Goal: Task Accomplishment & Management: Manage account settings

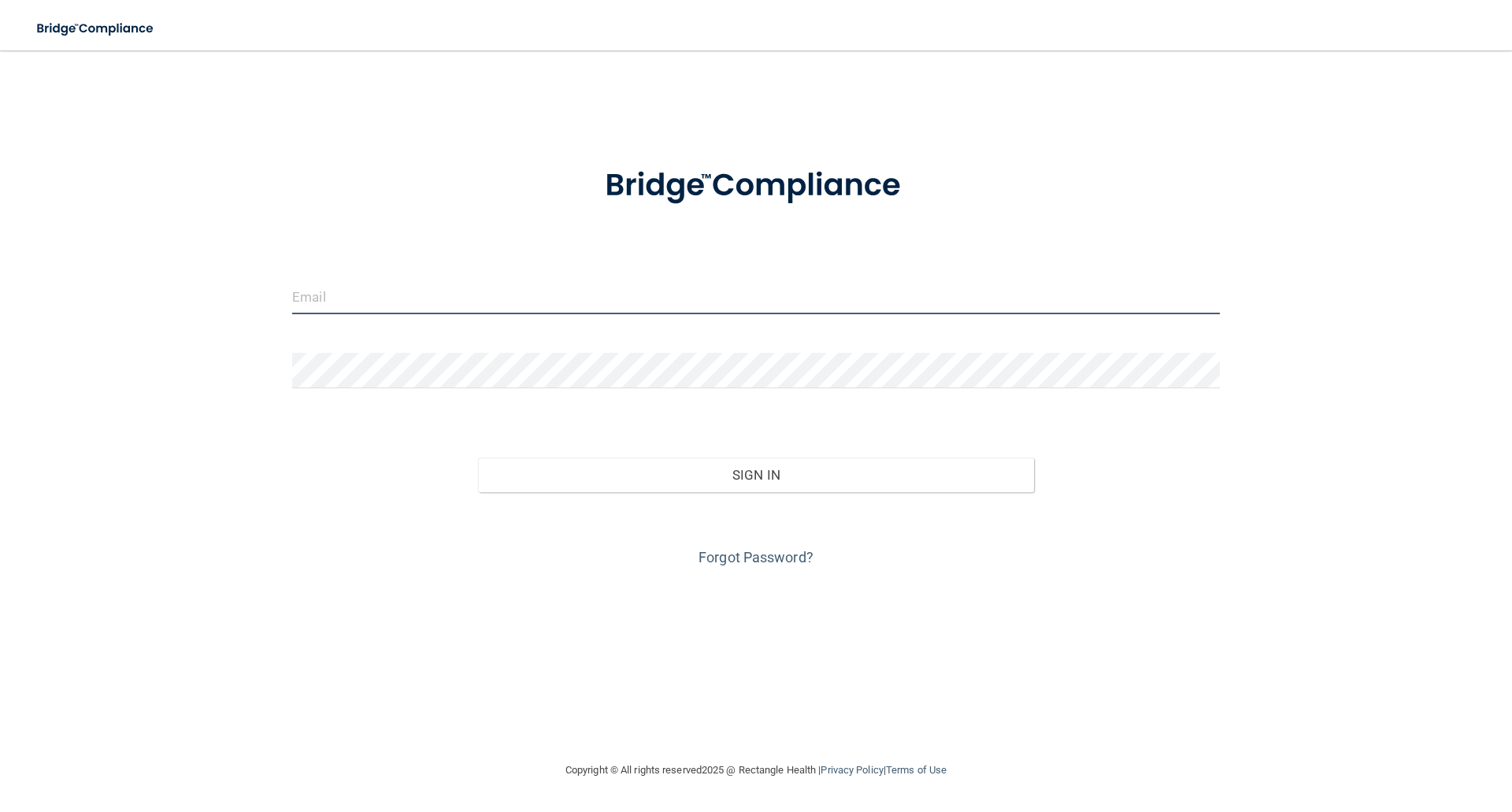
type input "[PERSON_NAME][EMAIL_ADDRESS][DOMAIN_NAME]"
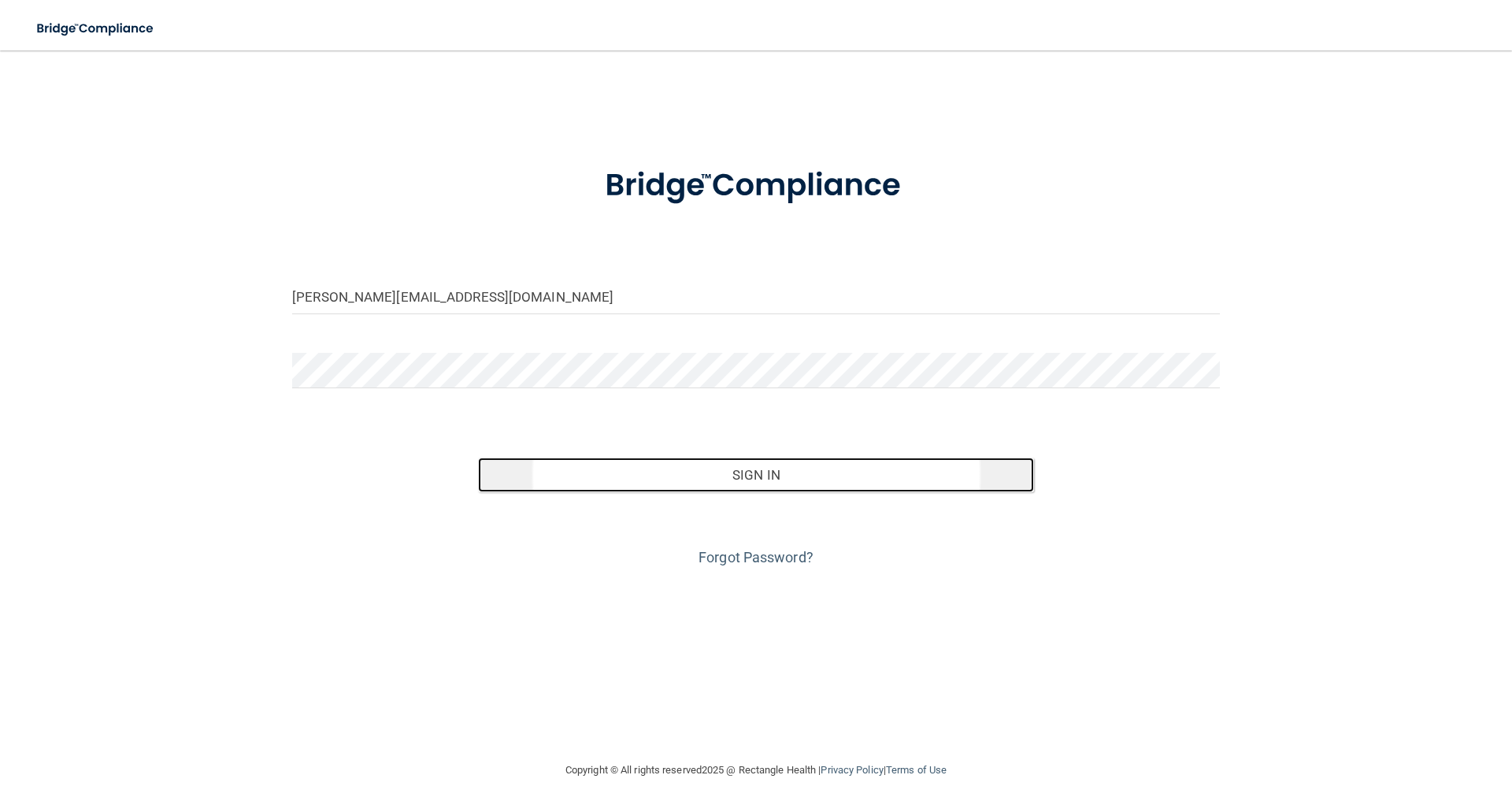
drag, startPoint x: 125, startPoint y: 3, endPoint x: 758, endPoint y: 479, distance: 792.0
click at [758, 479] on button "Sign In" at bounding box center [756, 475] width 557 height 35
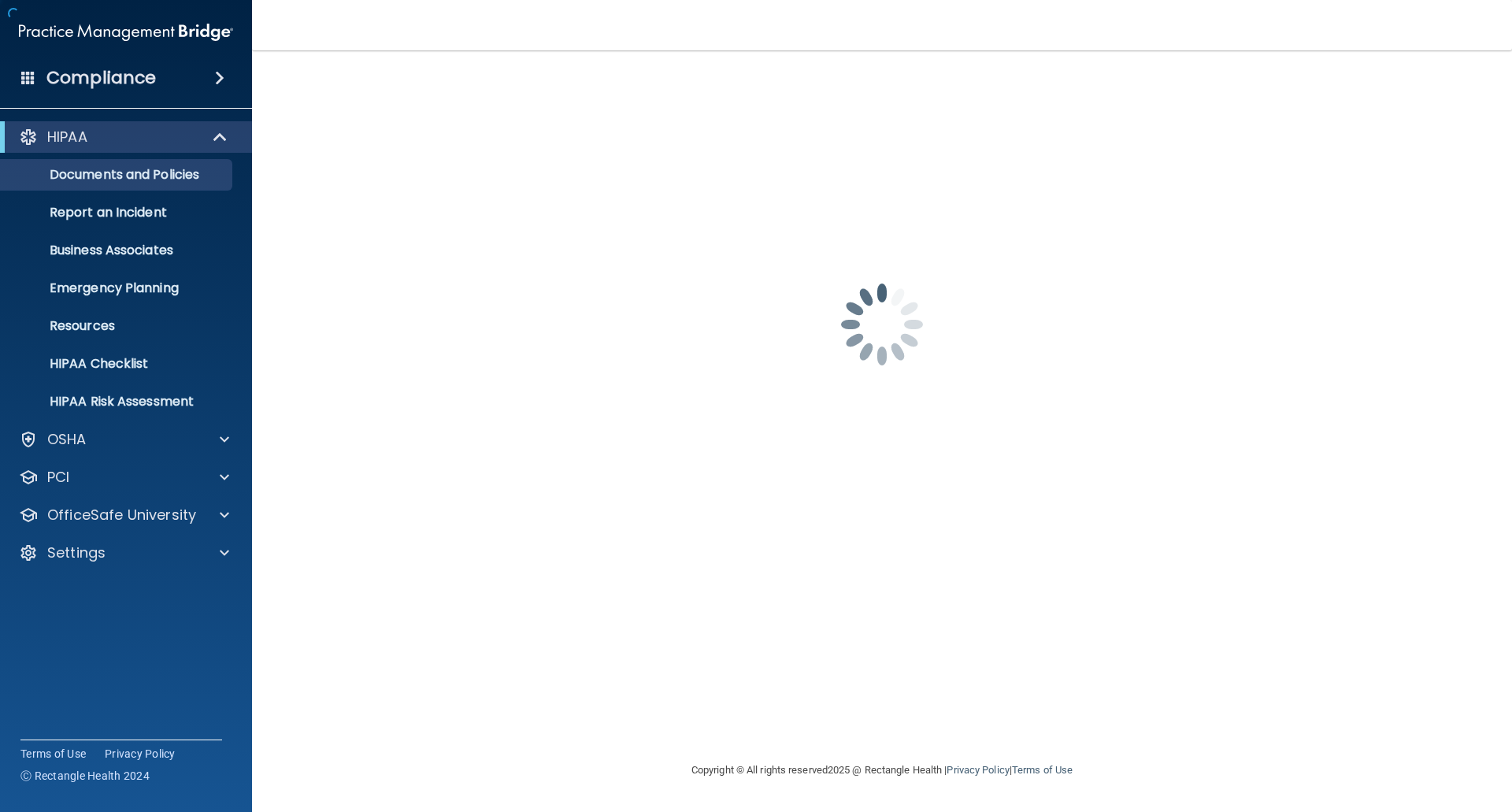
click at [759, 478] on div "kristin@ldadentist.com Password is required Invalid email/password. You don't h…" at bounding box center [882, 405] width 1197 height 679
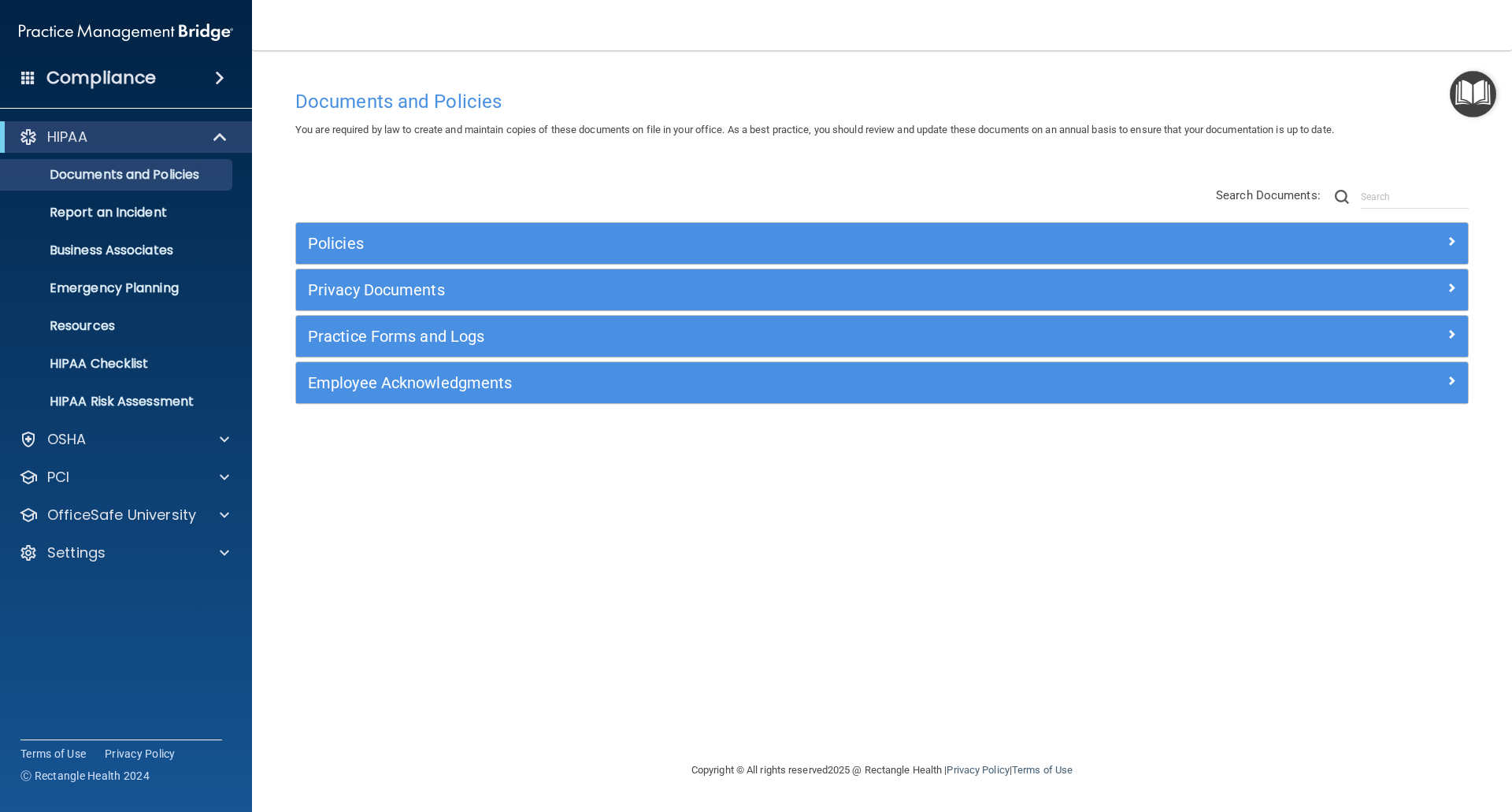
click at [137, 76] on h4 "Compliance" at bounding box center [101, 78] width 109 height 22
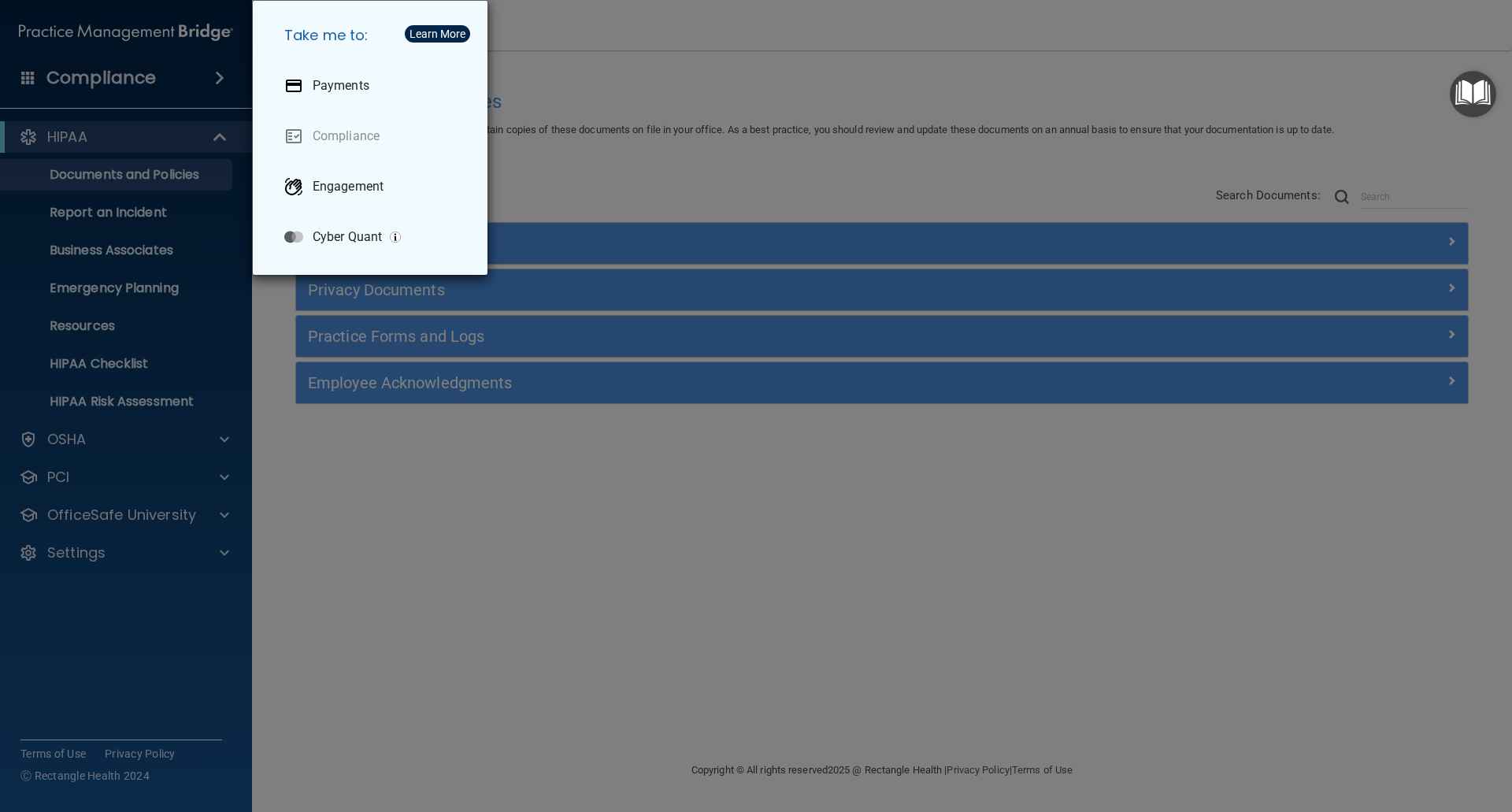
click at [648, 104] on div "Take me to: Payments Compliance Engagement Cyber Quant" at bounding box center [756, 406] width 1512 height 812
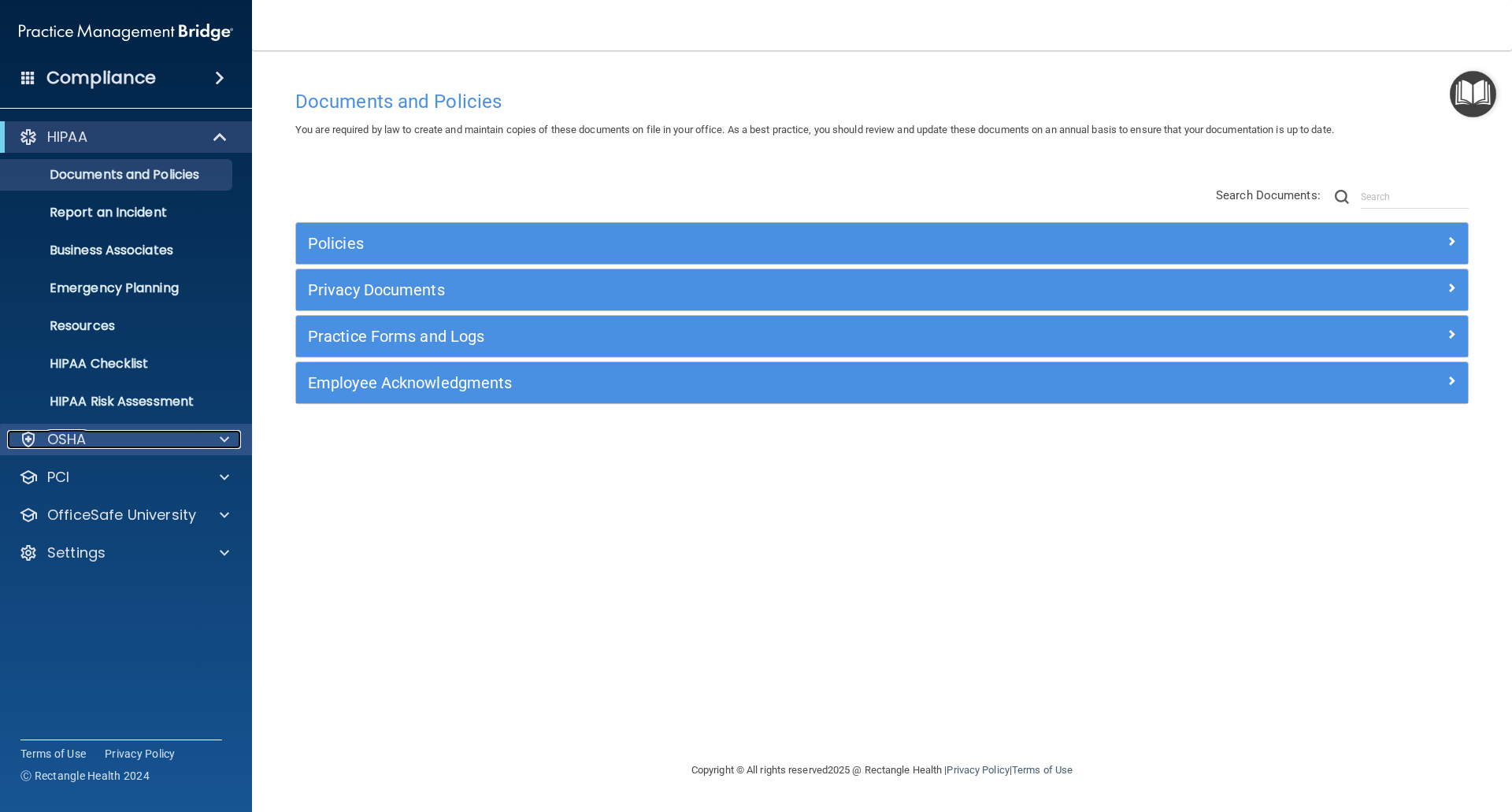
click at [113, 430] on div "OSHA" at bounding box center [104, 440] width 196 height 19
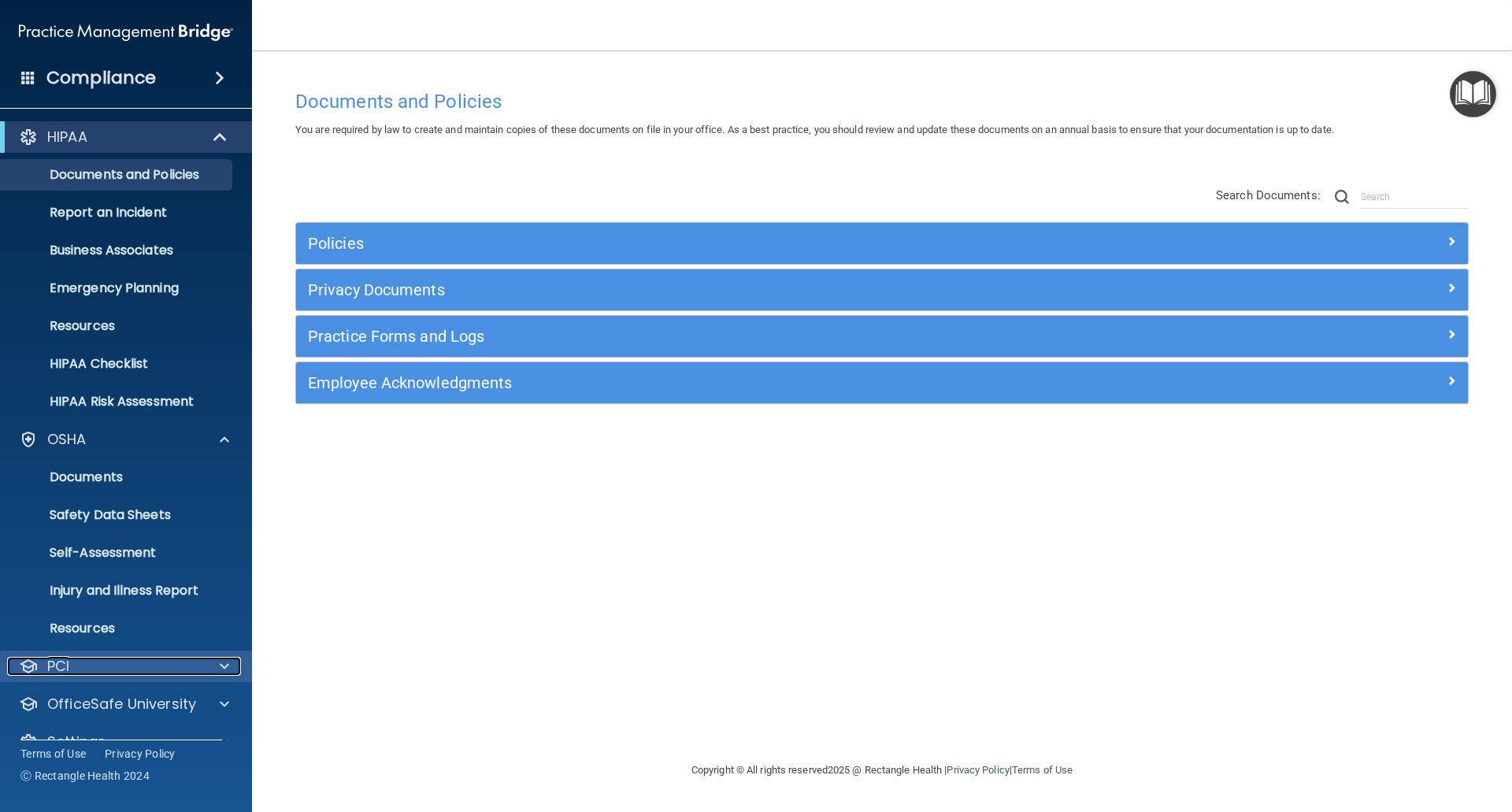
click at [98, 657] on div "PCI" at bounding box center [104, 666] width 196 height 19
click at [129, 518] on p "Safety Data Sheets" at bounding box center [118, 515] width 215 height 15
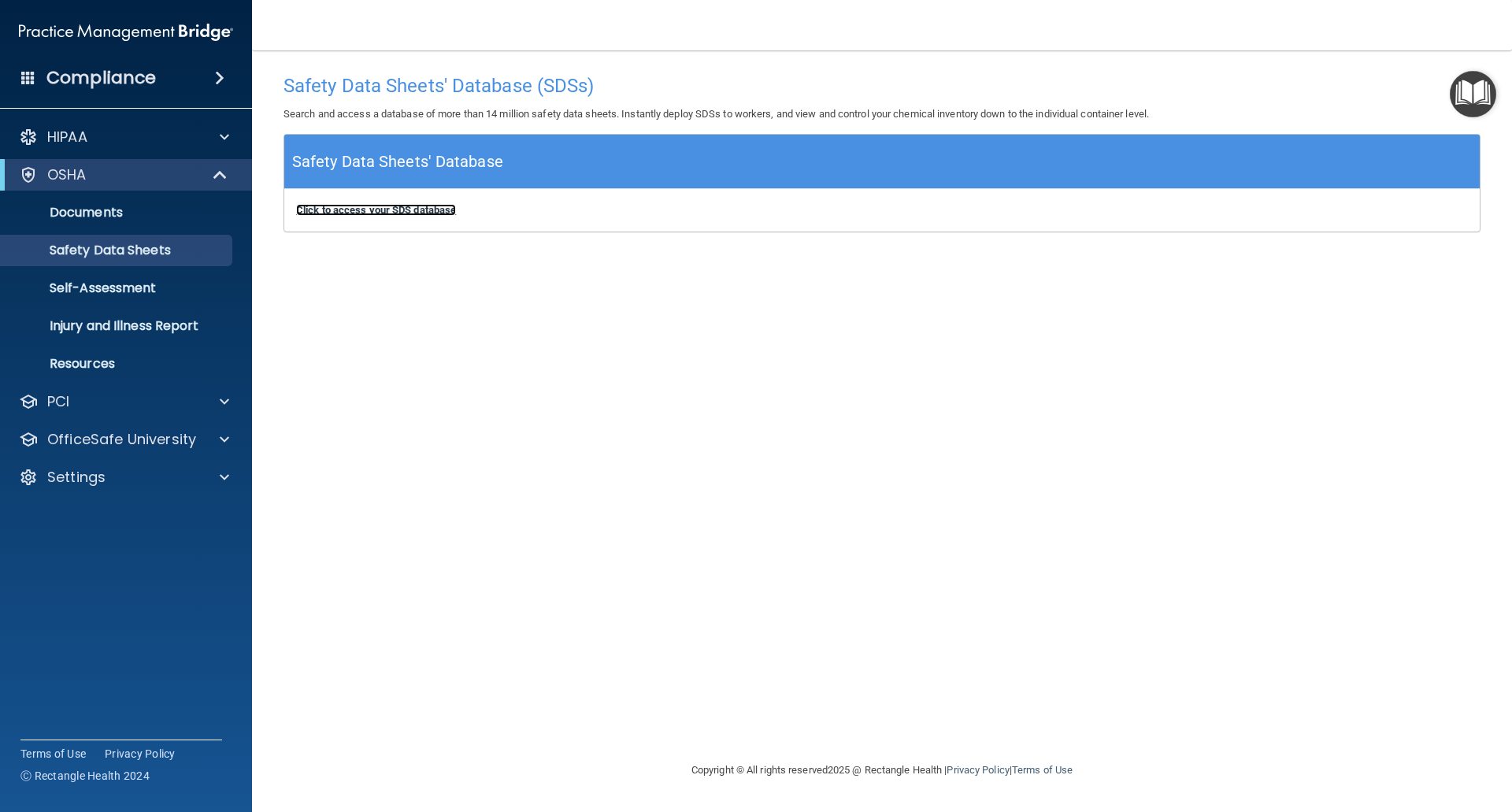
click at [401, 209] on b "Click to access your SDS database" at bounding box center [376, 210] width 160 height 12
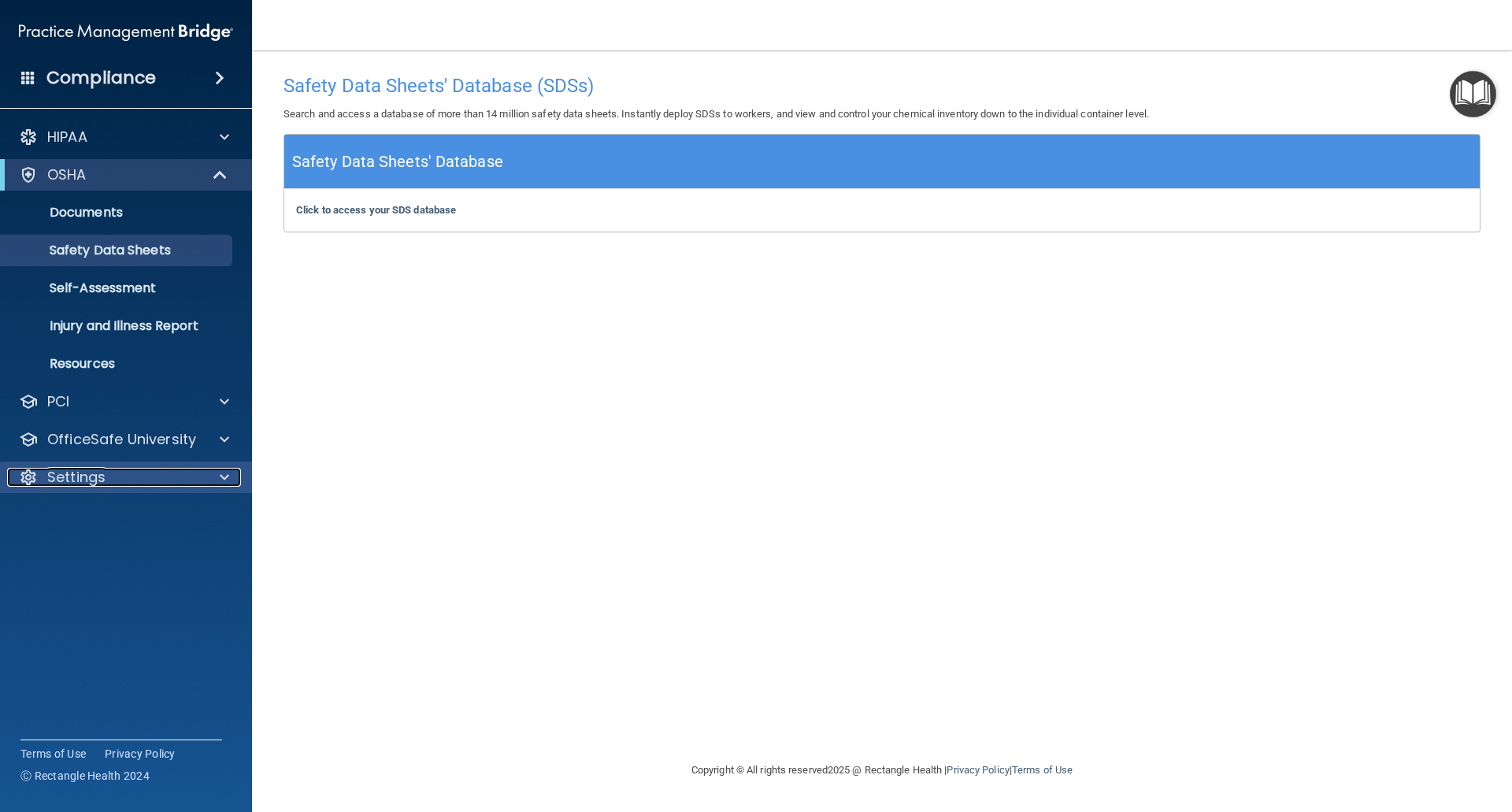
click at [112, 473] on div "Settings" at bounding box center [104, 477] width 196 height 19
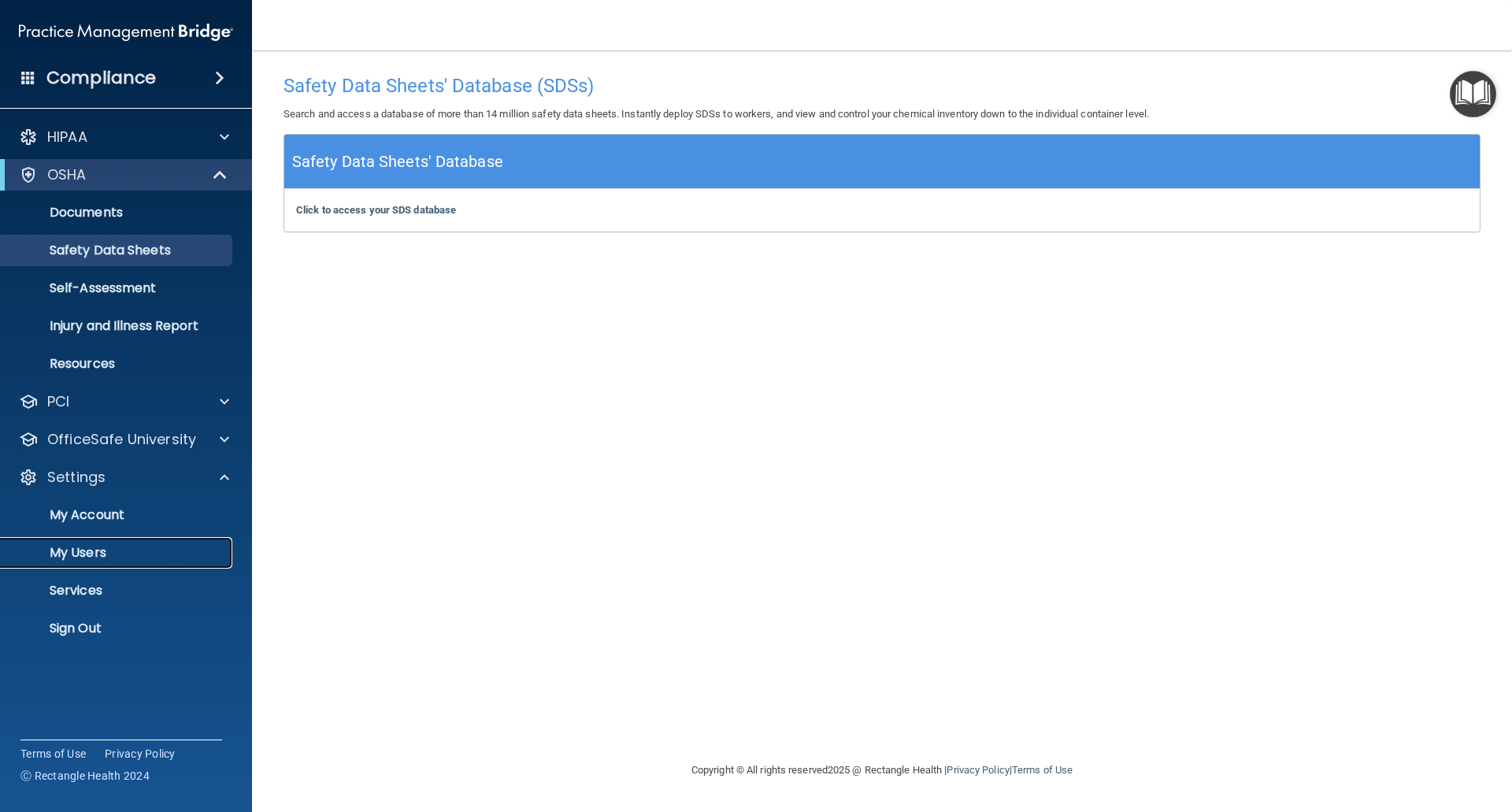
click at [65, 552] on p "My Users" at bounding box center [118, 552] width 215 height 15
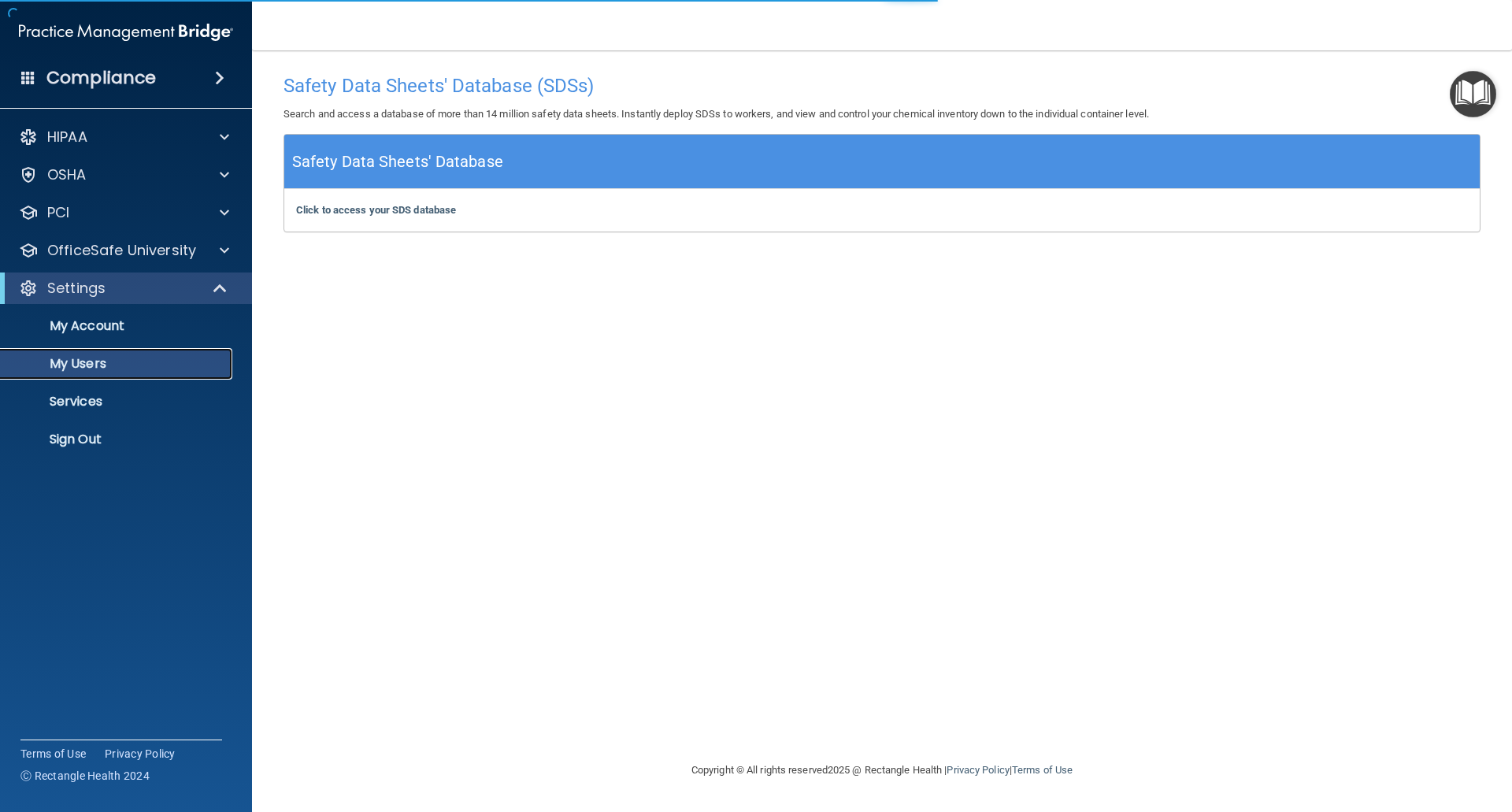
select select "20"
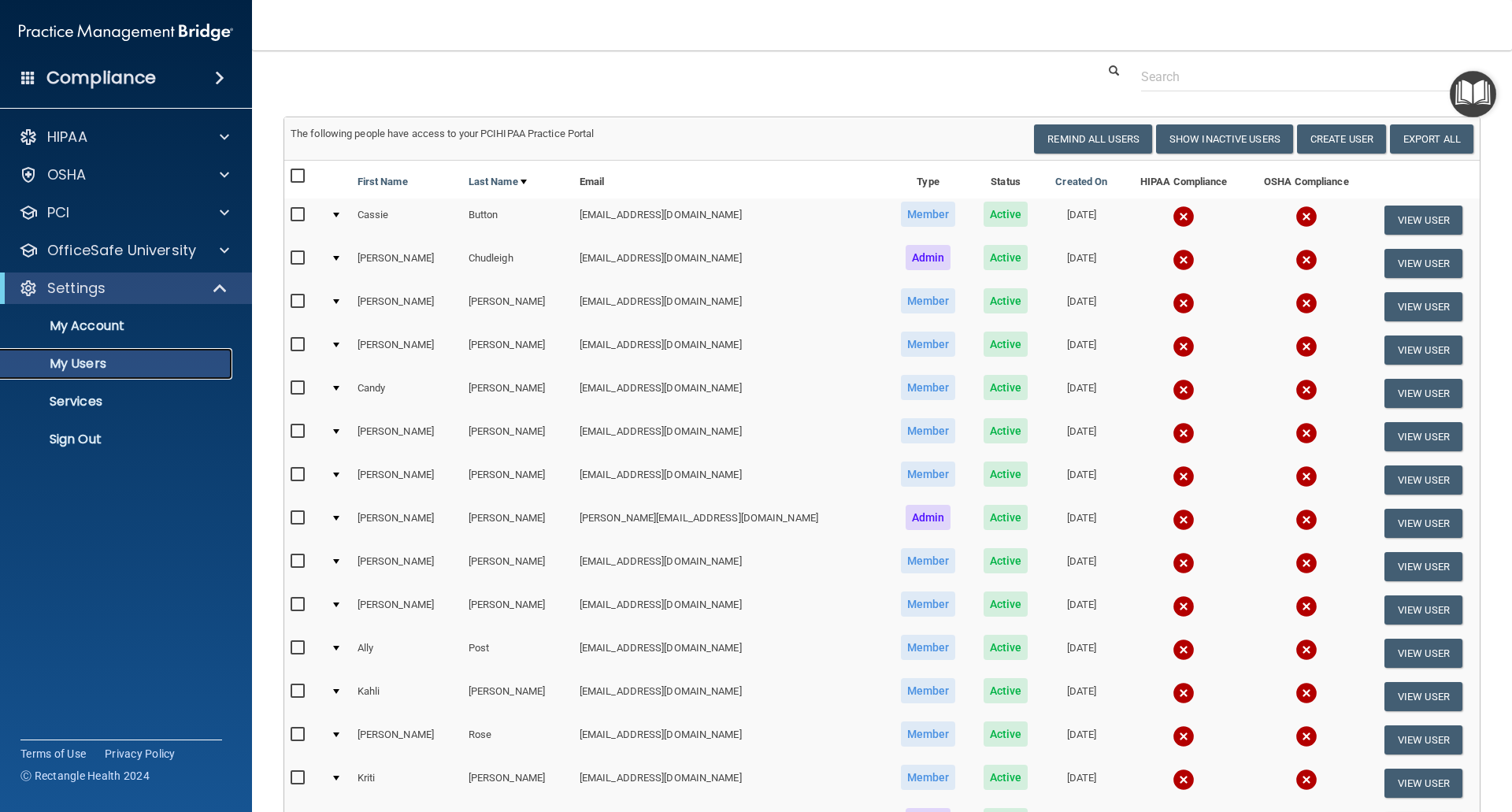
scroll to position [79, 0]
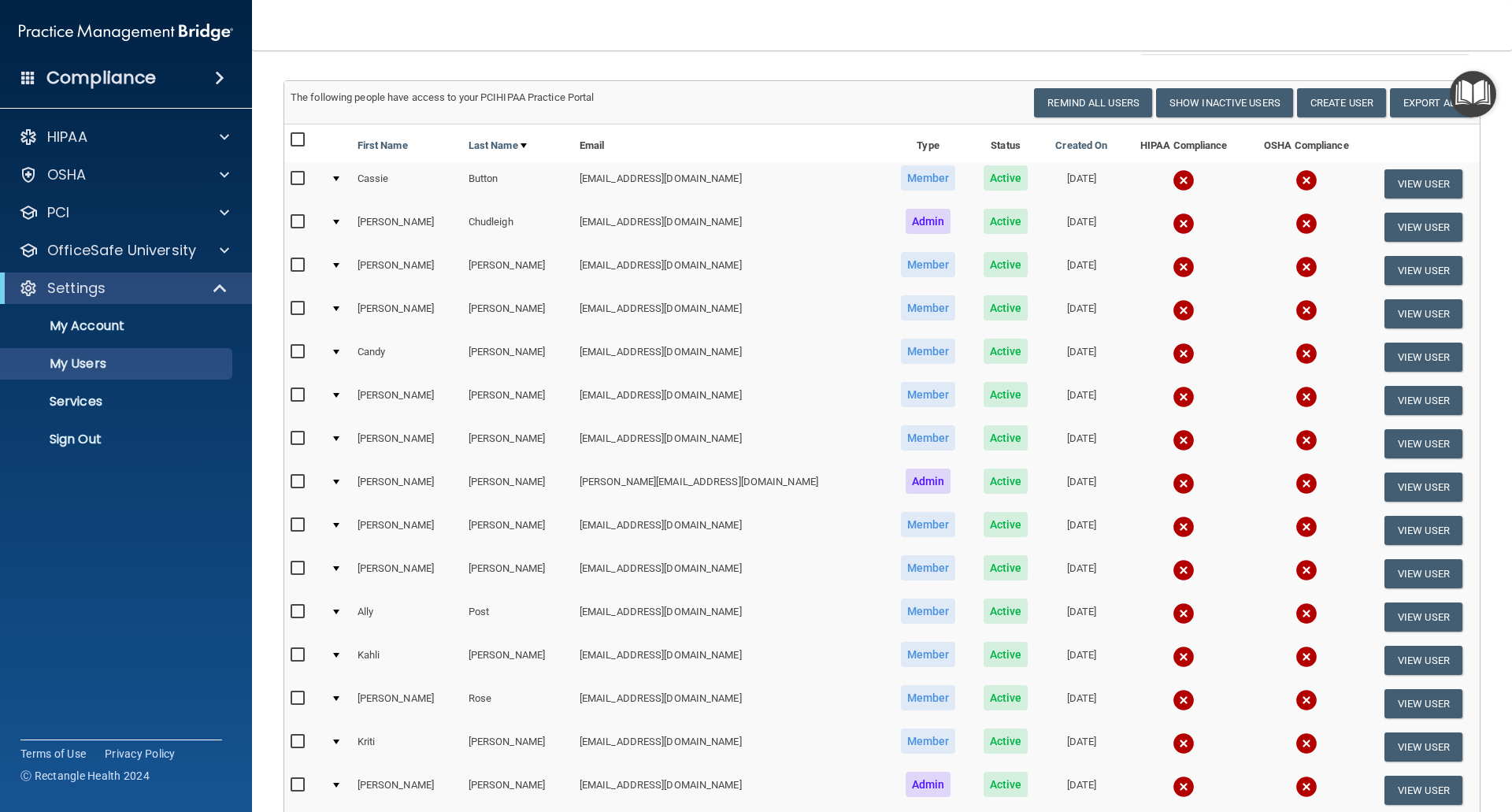
click at [297, 352] on input "checkbox" at bounding box center [299, 352] width 18 height 13
checkbox input "true"
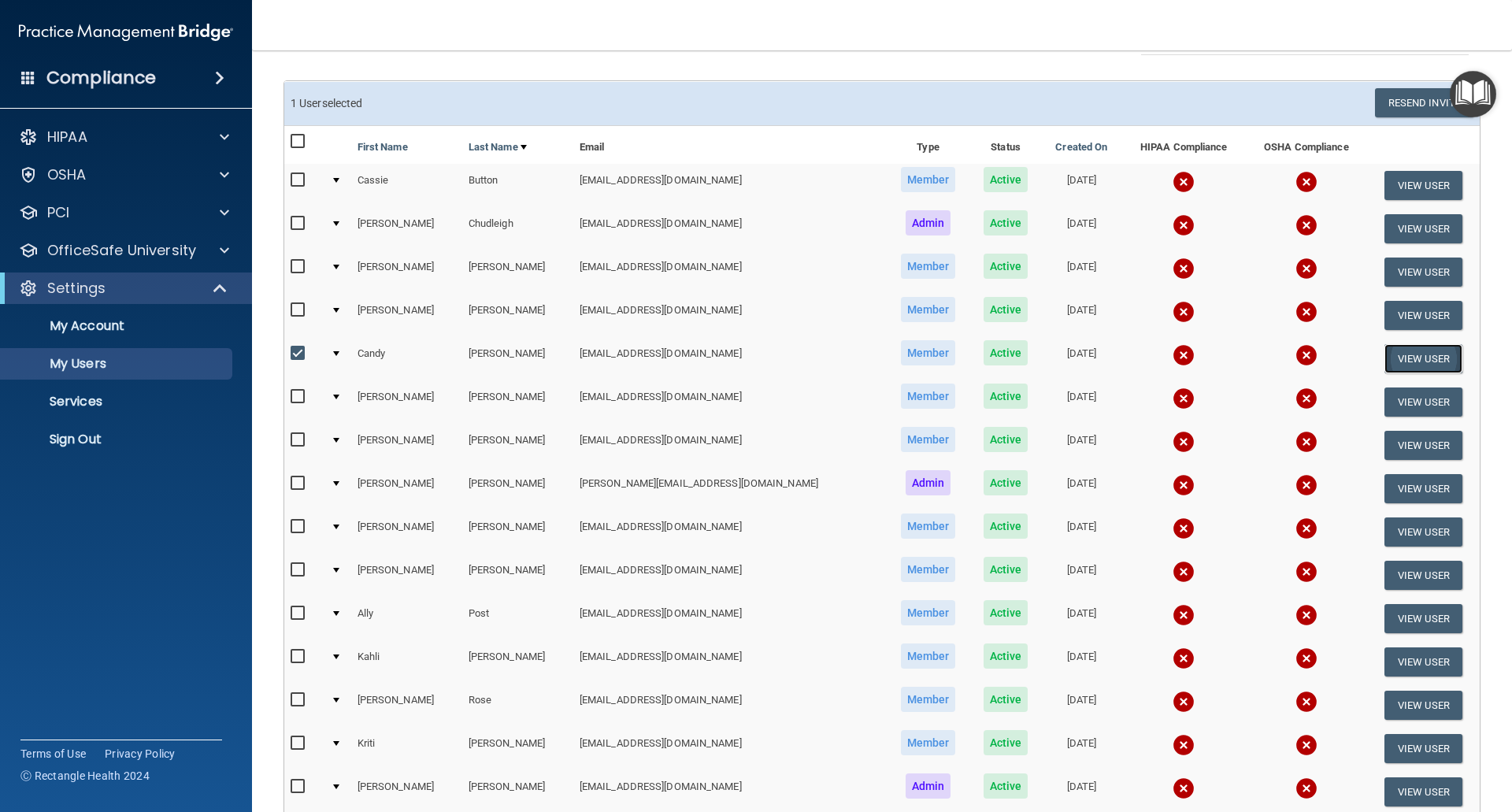
click at [1392, 364] on button "View User" at bounding box center [1422, 359] width 78 height 29
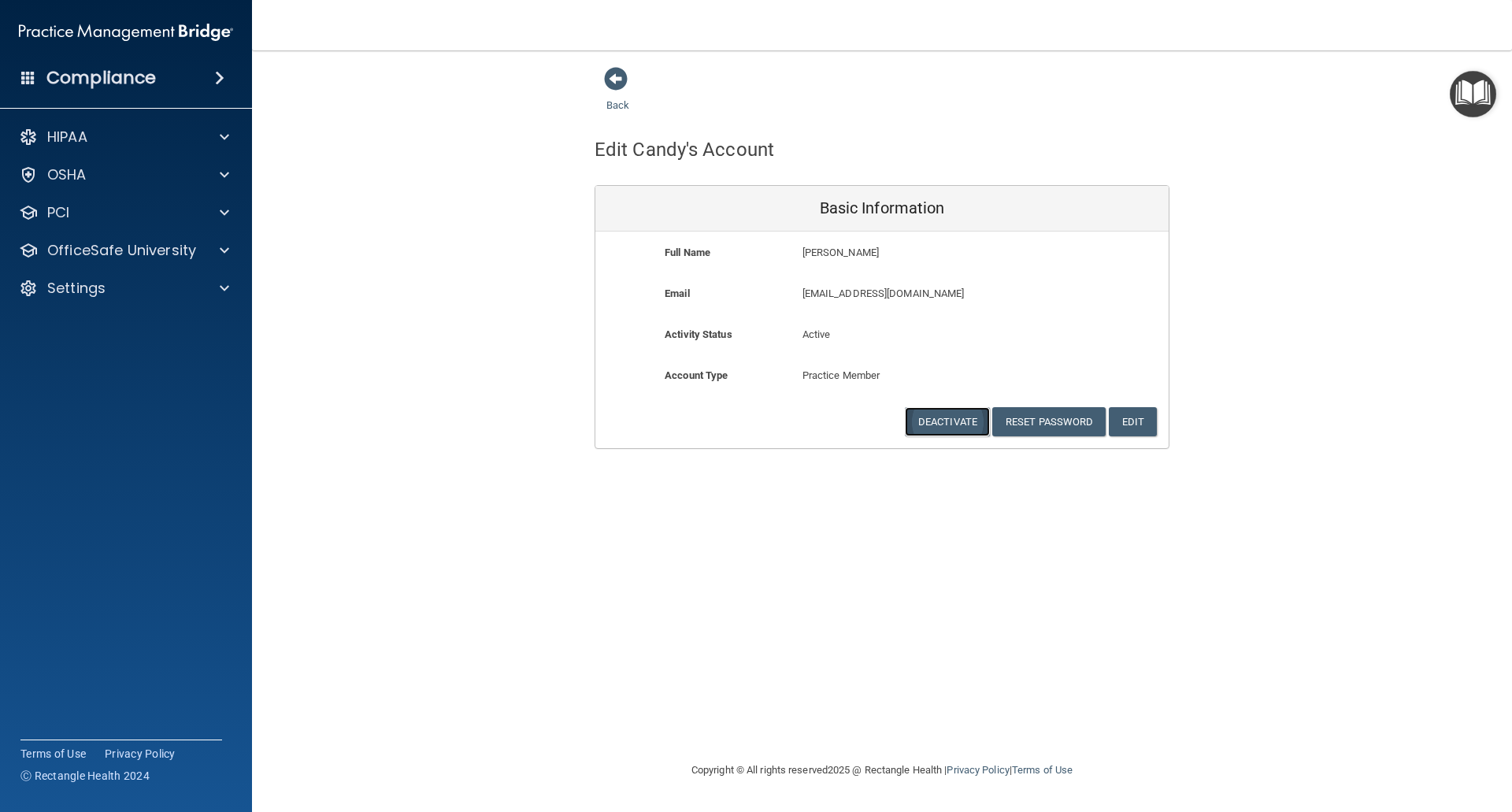
click at [940, 423] on button "Deactivate" at bounding box center [948, 422] width 85 height 29
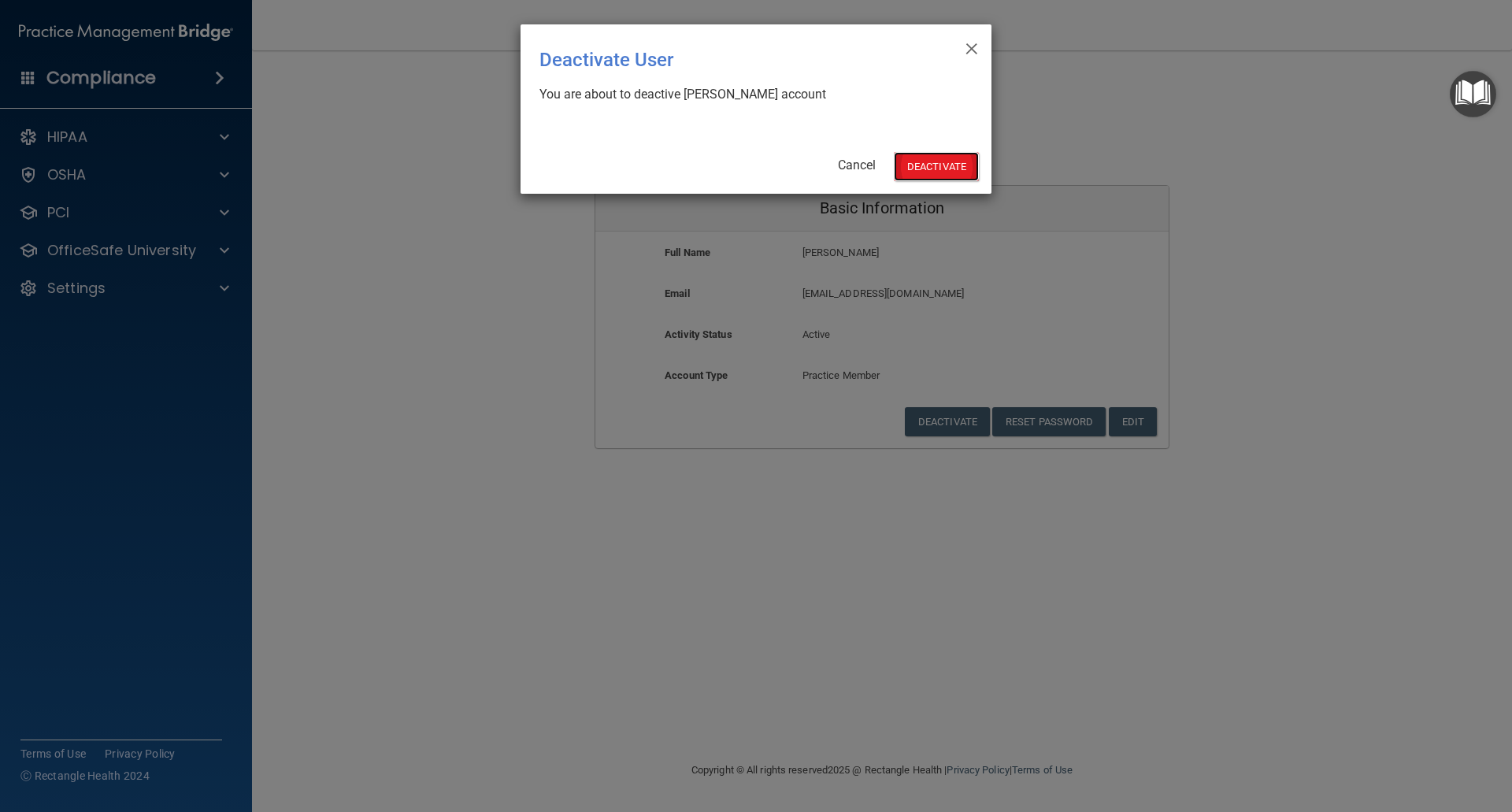
click at [942, 172] on button "Deactivate" at bounding box center [937, 166] width 85 height 29
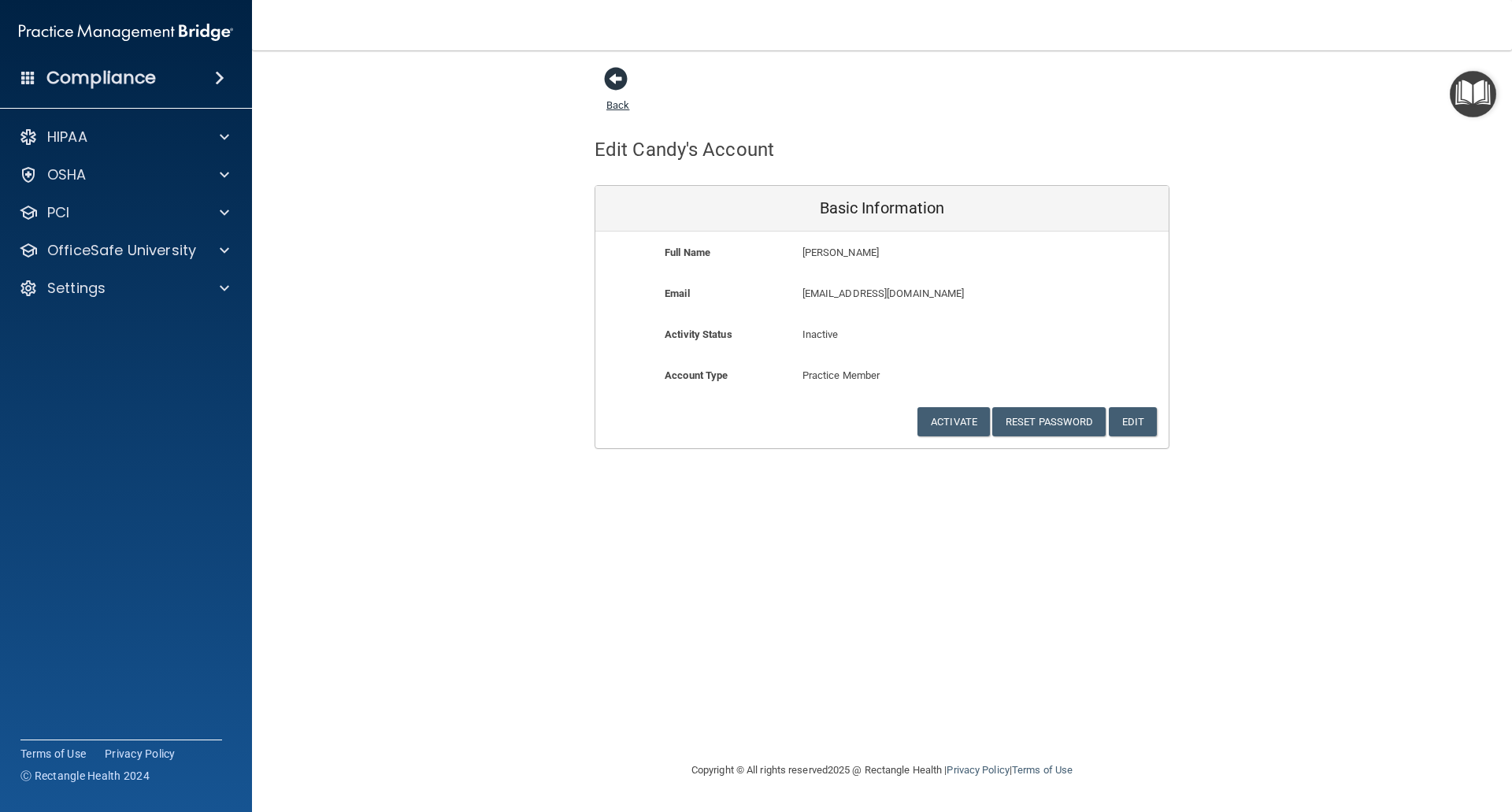
click at [613, 78] on span at bounding box center [616, 79] width 24 height 24
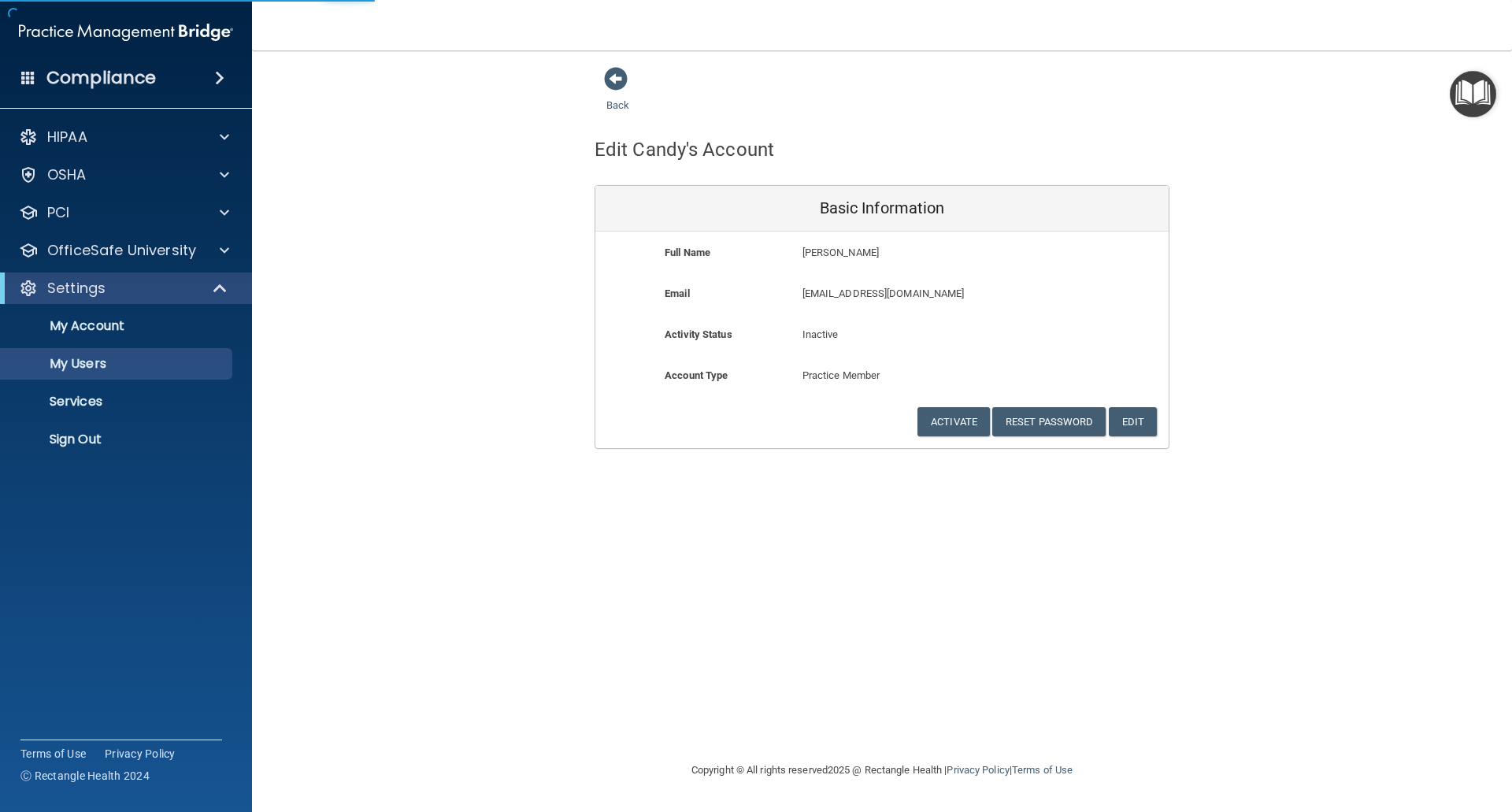
select select "20"
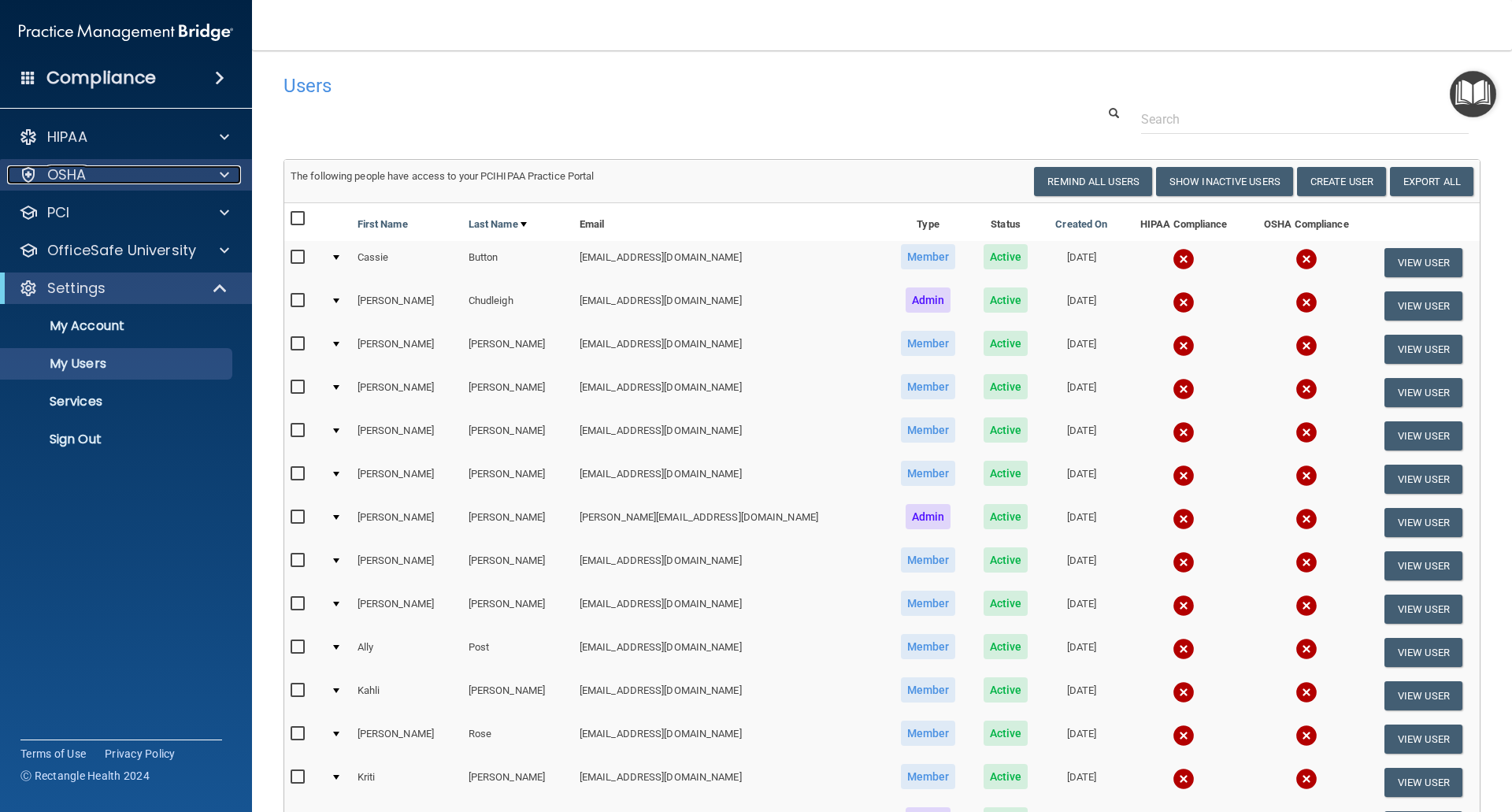
click at [88, 184] on div "OSHA" at bounding box center [104, 175] width 196 height 19
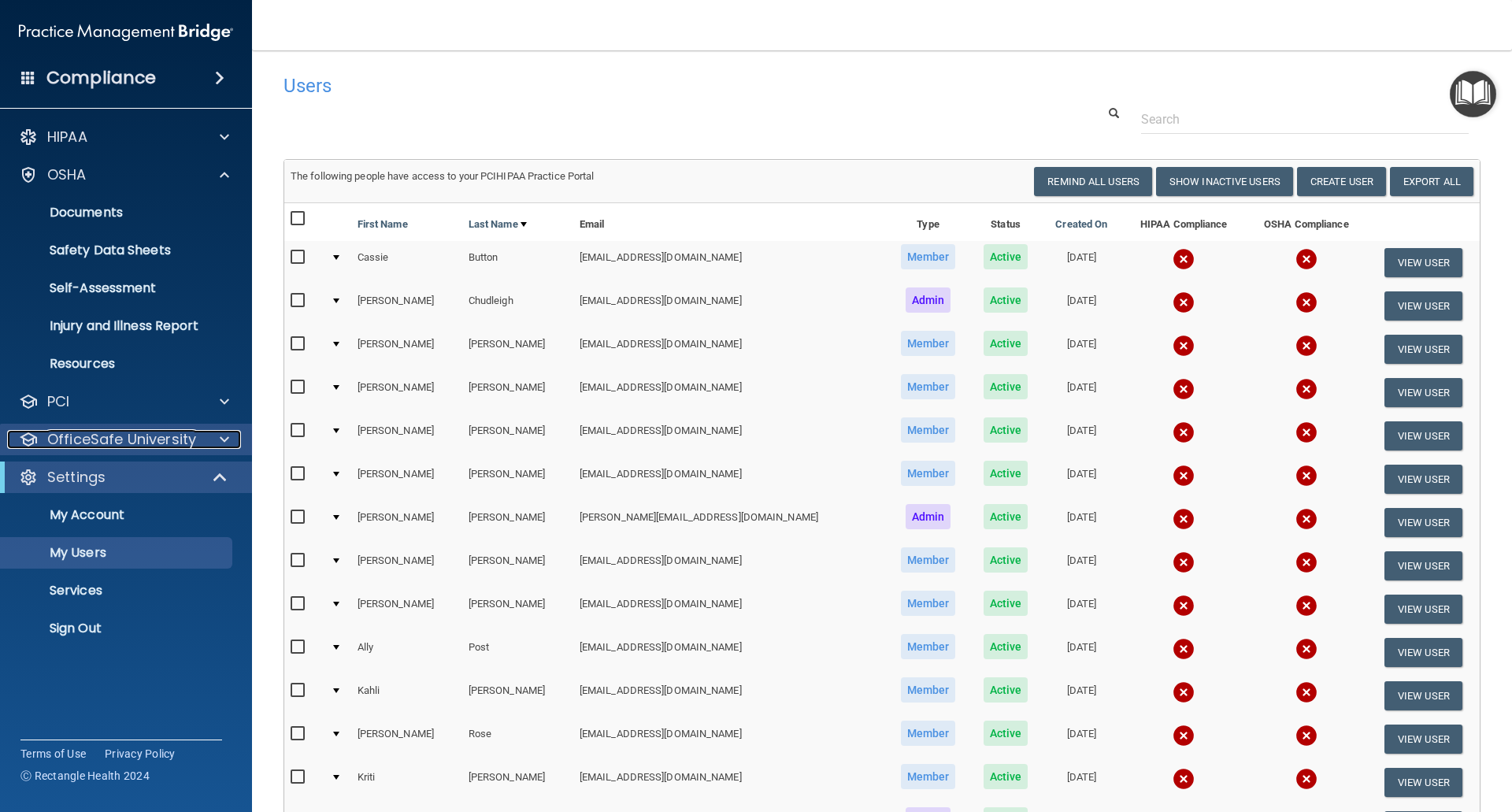
click at [85, 435] on p "OfficeSafe University" at bounding box center [121, 440] width 149 height 19
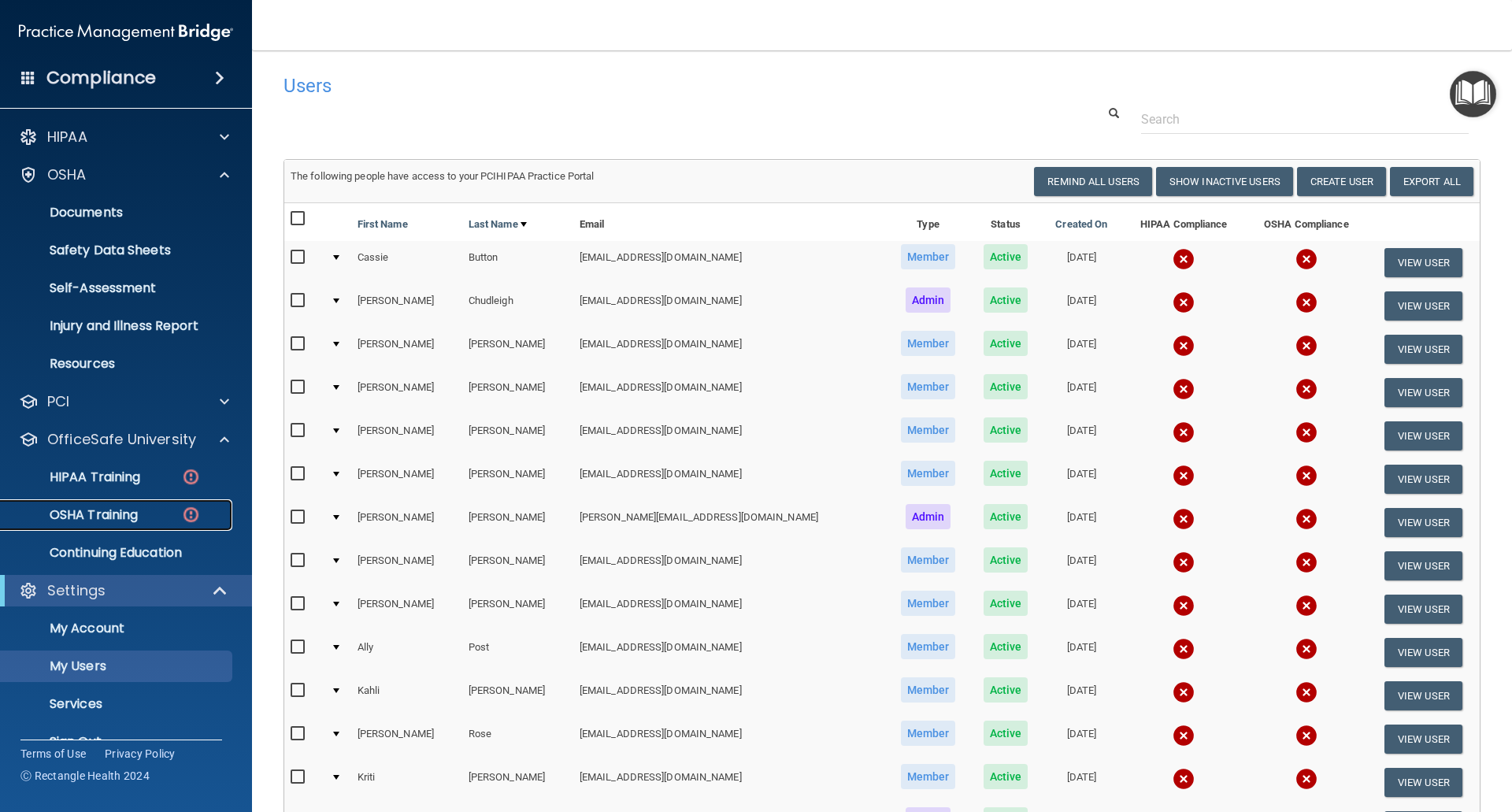
click at [102, 522] on p "OSHA Training" at bounding box center [73, 515] width 127 height 15
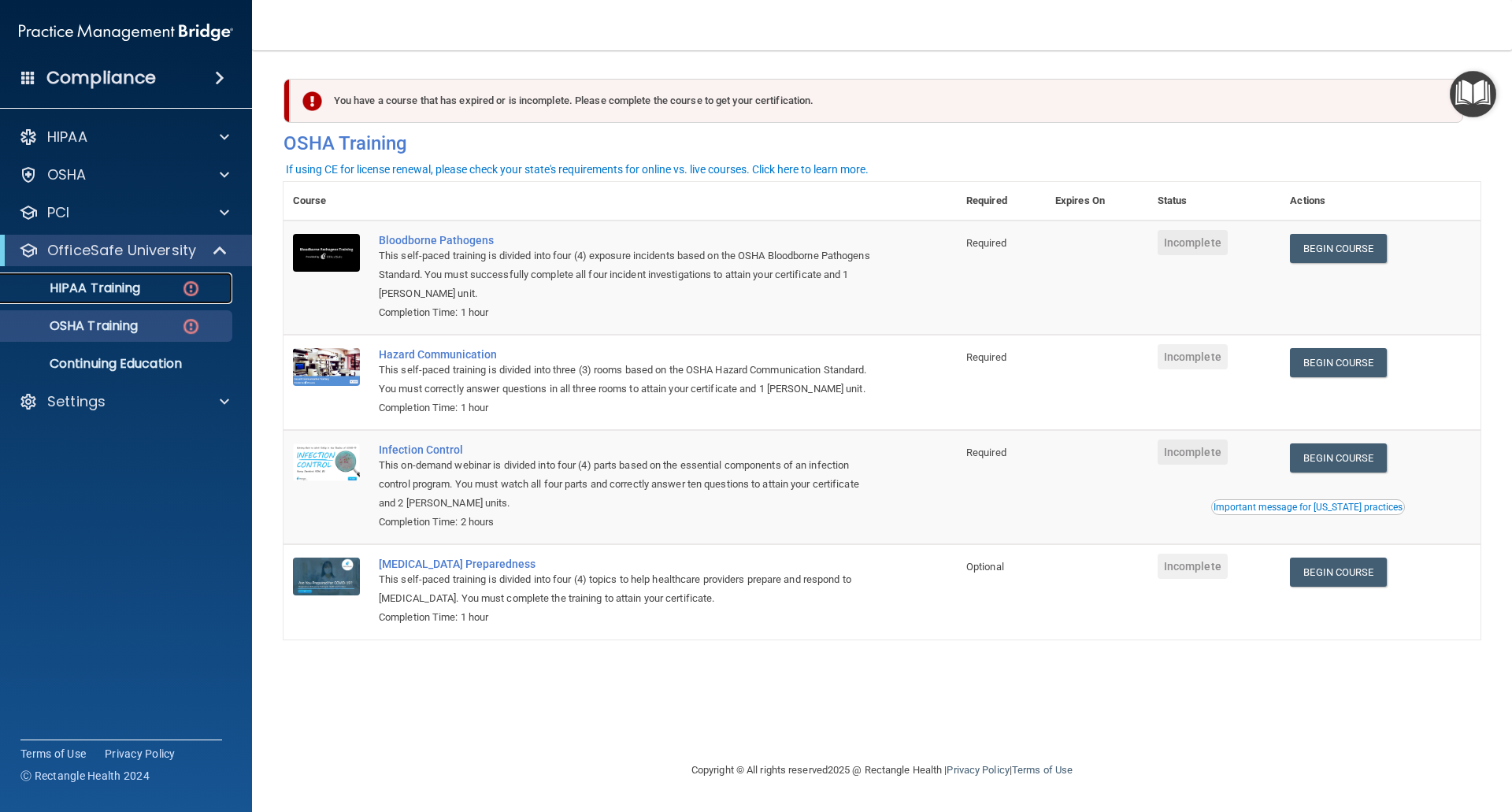
click at [101, 289] on p "HIPAA Training" at bounding box center [75, 288] width 130 height 15
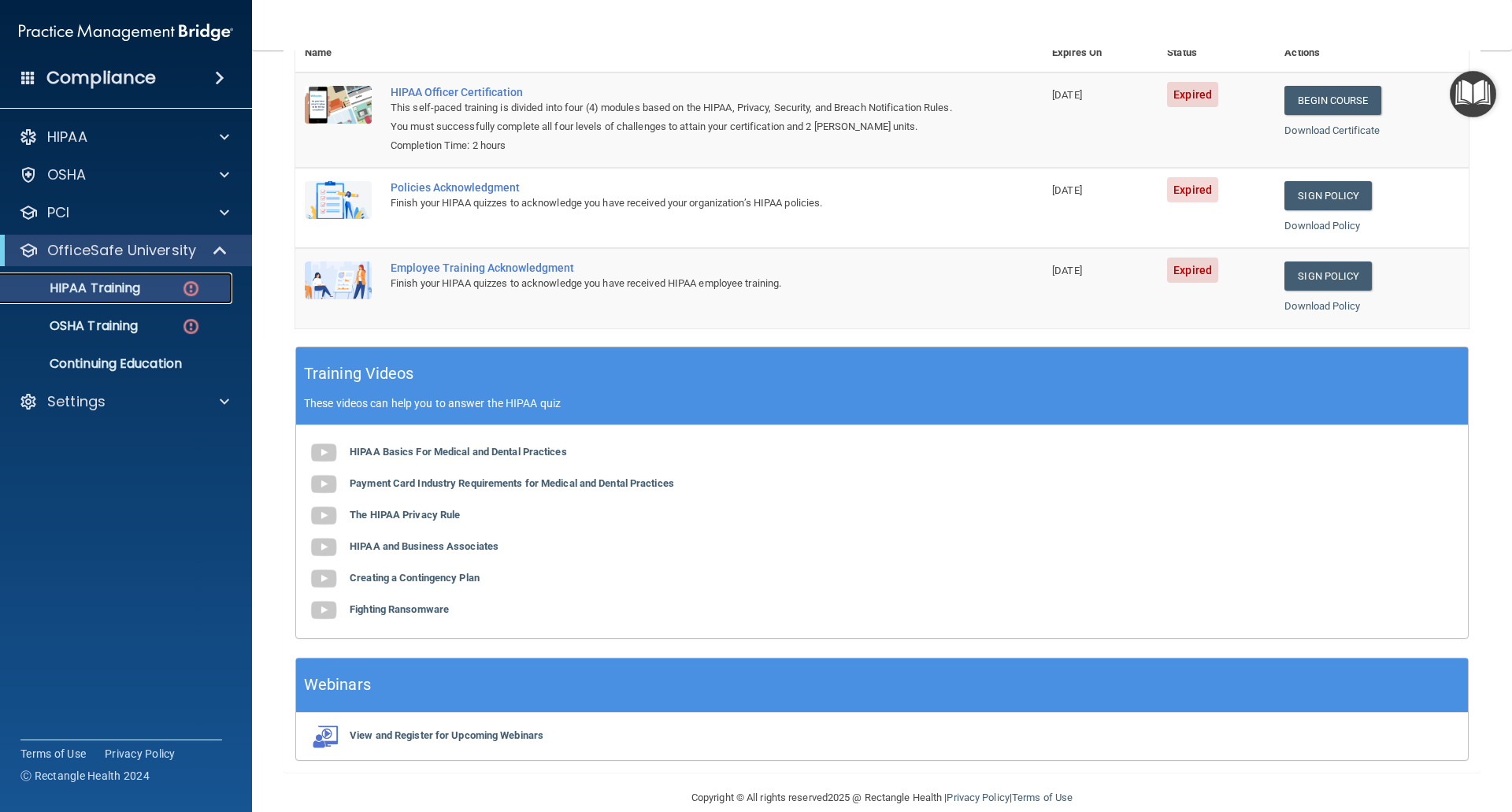
scroll to position [229, 0]
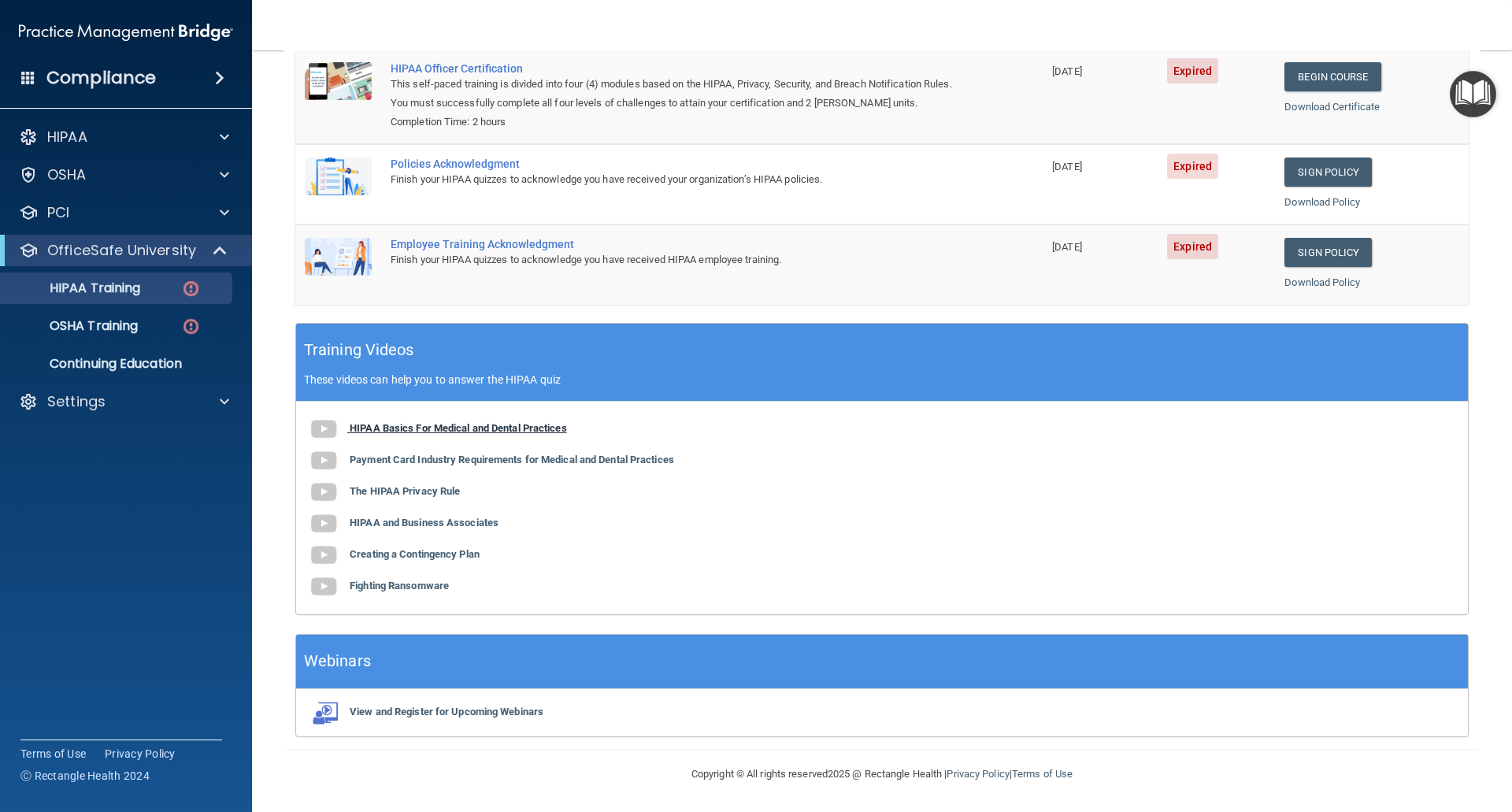
click at [324, 426] on img at bounding box center [324, 429] width 32 height 32
click at [487, 430] on b "HIPAA Basics For Medical and Dental Practices" at bounding box center [458, 428] width 218 height 12
click at [107, 397] on div "Settings" at bounding box center [104, 401] width 196 height 19
click at [94, 485] on p "My Users" at bounding box center [118, 477] width 215 height 15
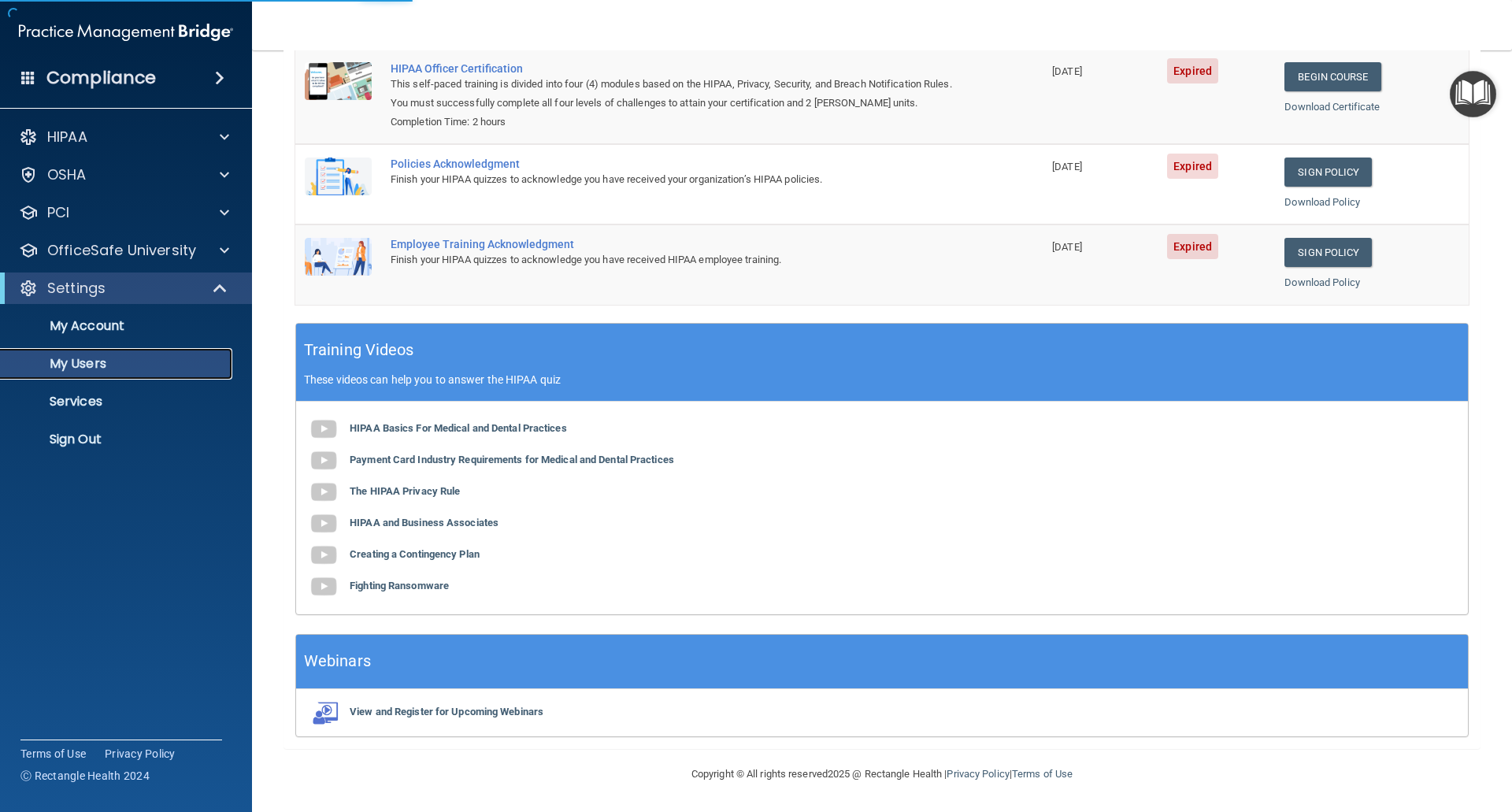
select select "20"
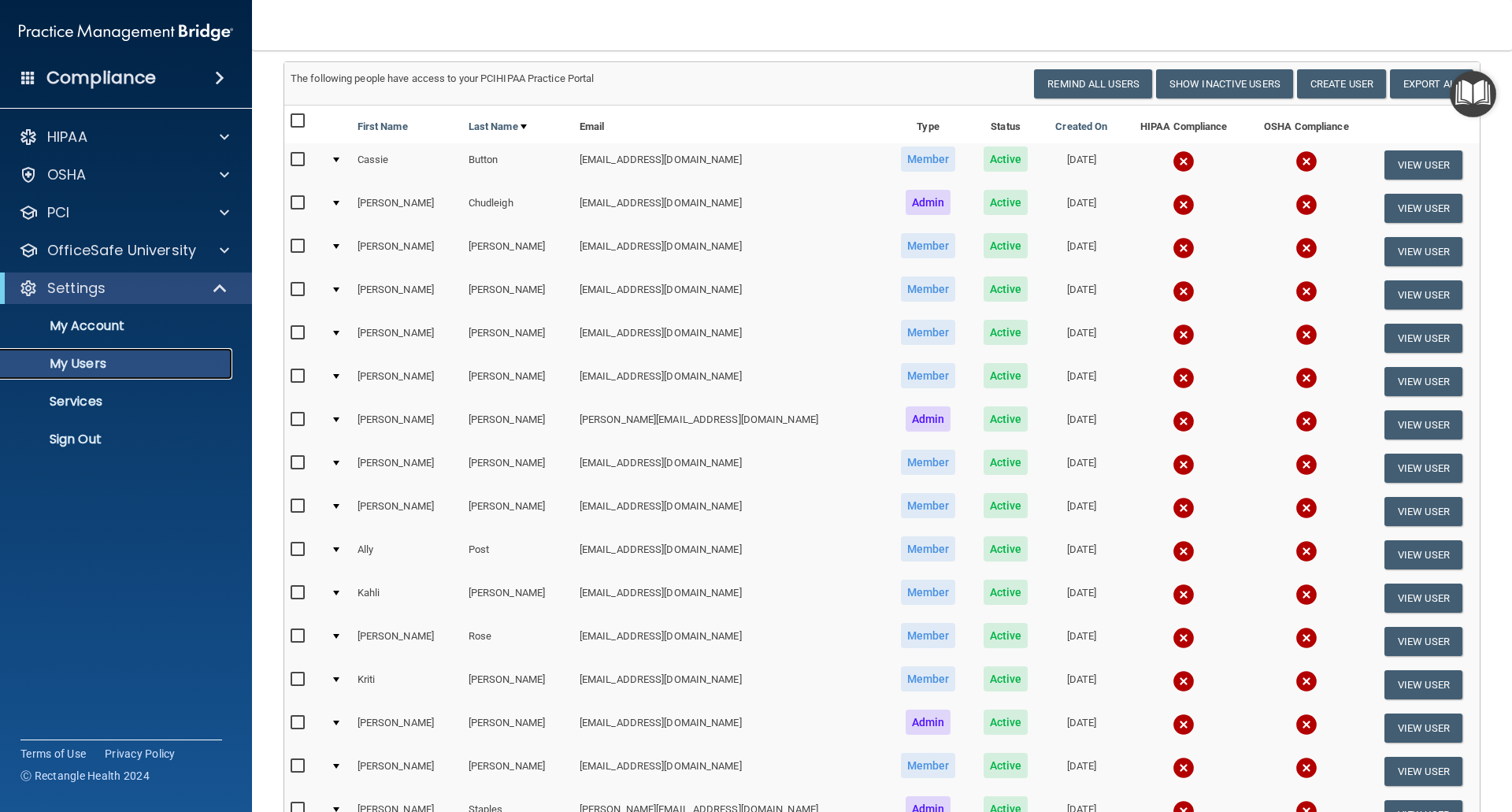
scroll to position [161, 0]
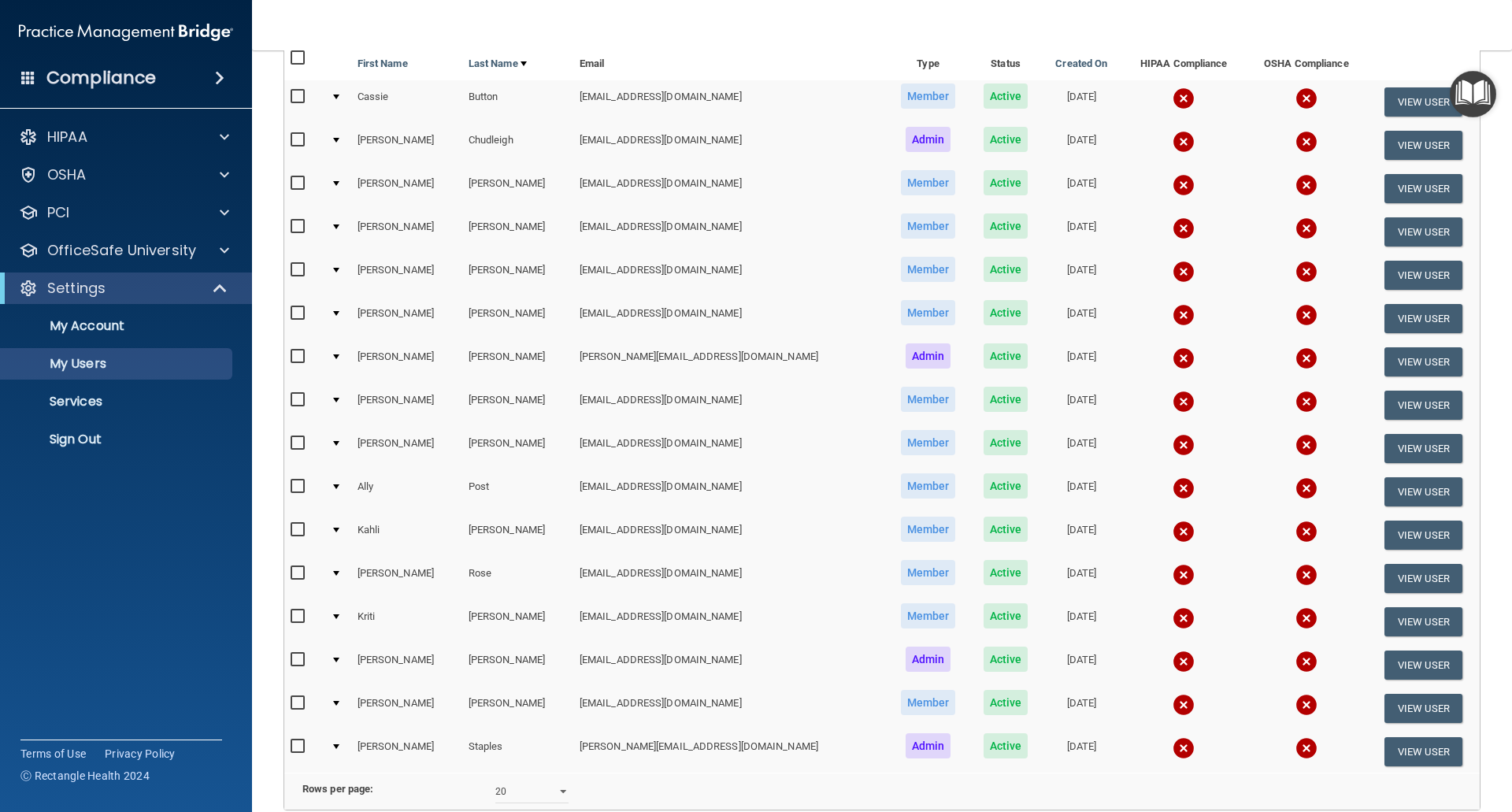
click at [299, 488] on input "checkbox" at bounding box center [299, 487] width 18 height 13
checkbox input "true"
click at [1395, 484] on button "View User" at bounding box center [1422, 492] width 78 height 29
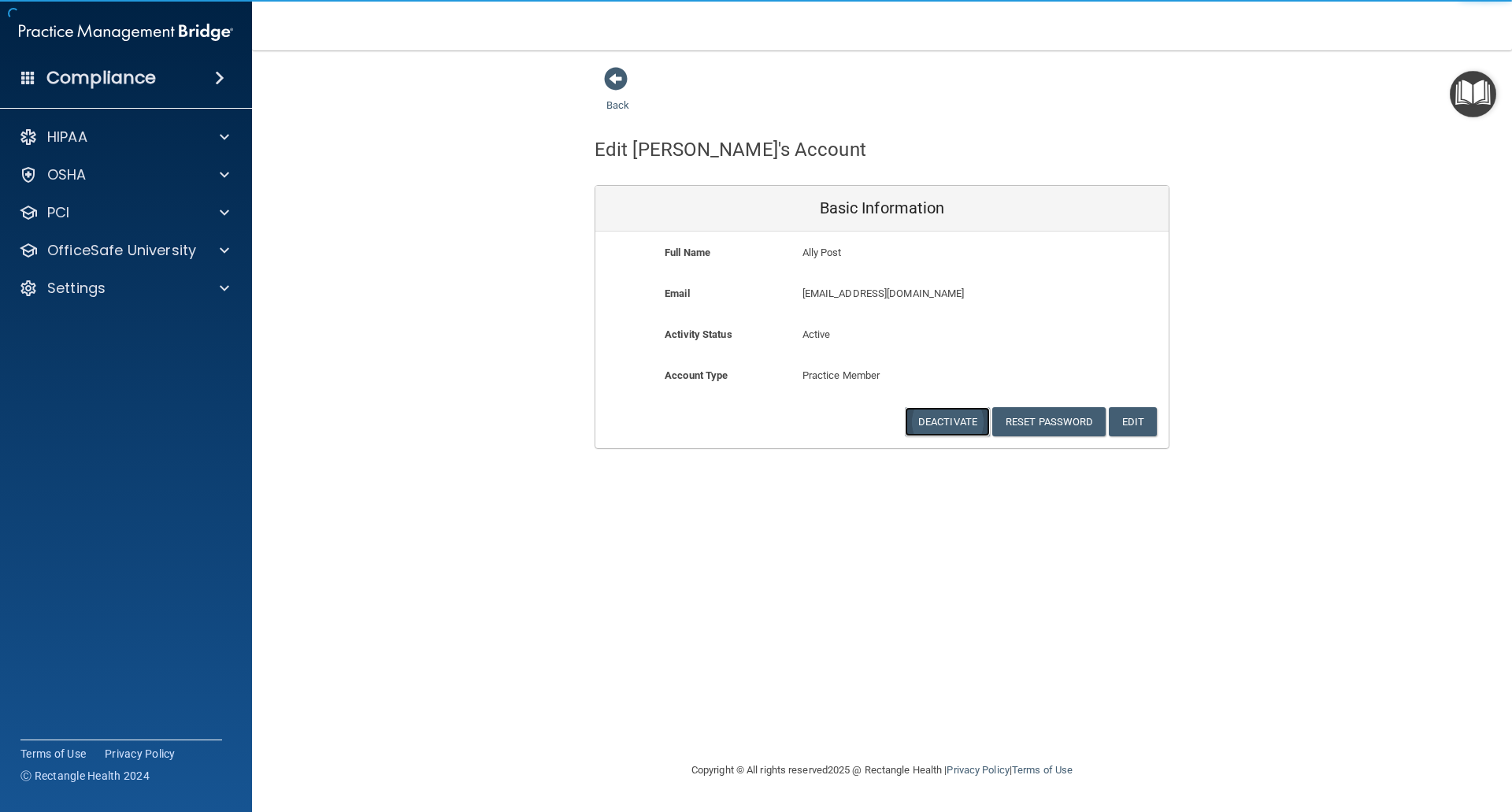
click at [939, 422] on button "Deactivate" at bounding box center [948, 422] width 85 height 29
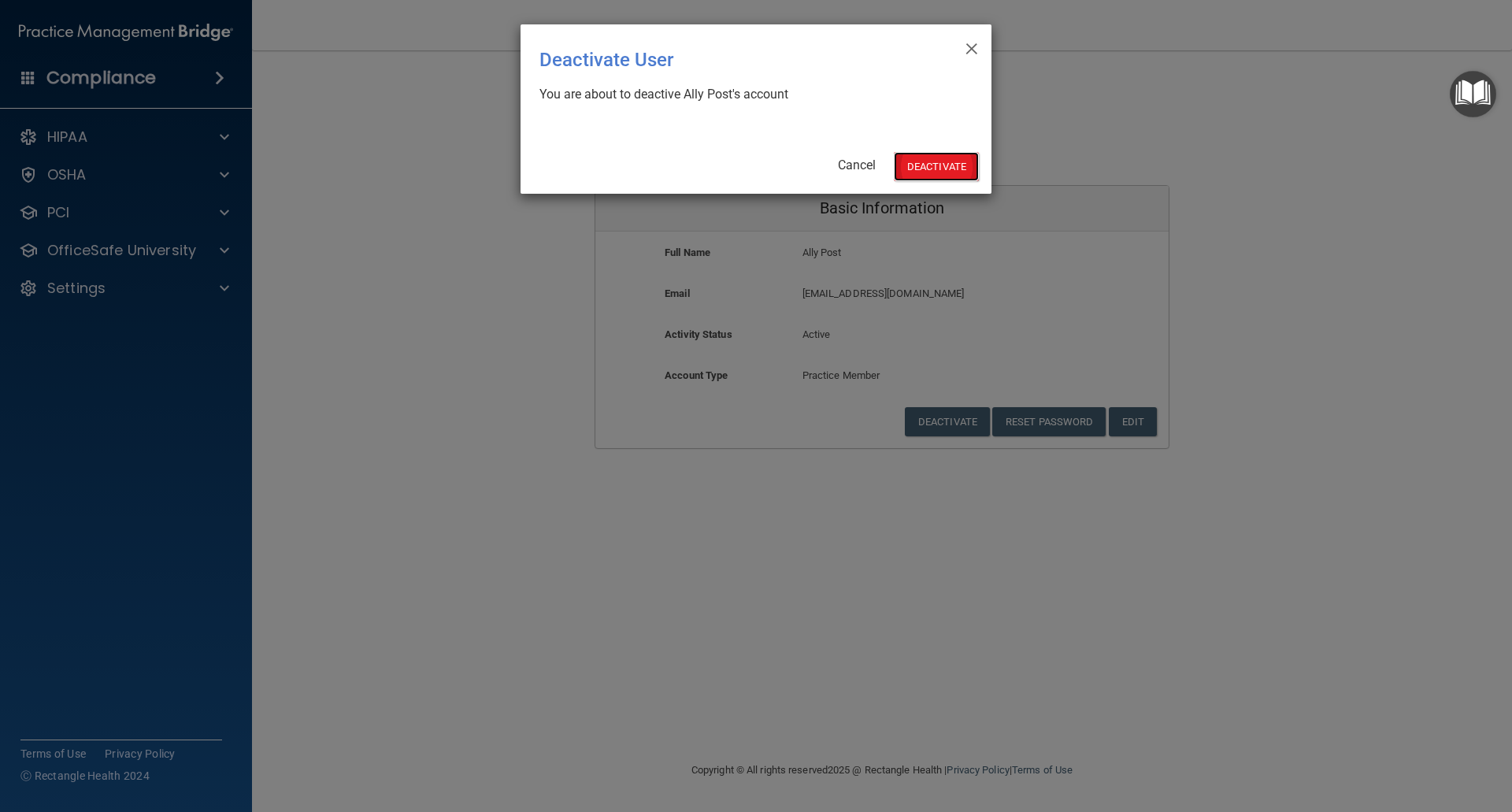
click at [930, 173] on button "Deactivate" at bounding box center [937, 166] width 85 height 29
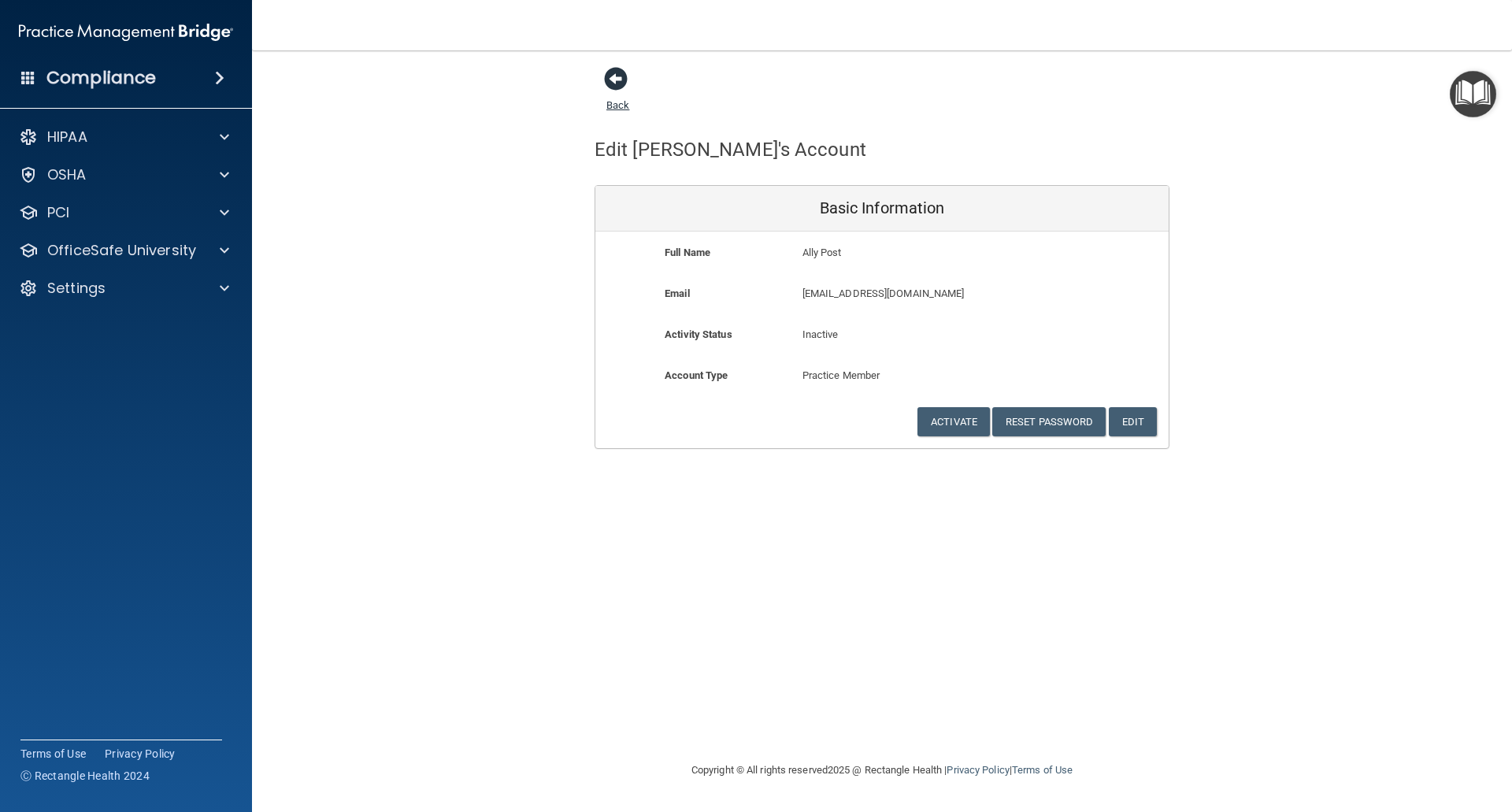
click at [622, 79] on span at bounding box center [616, 79] width 24 height 24
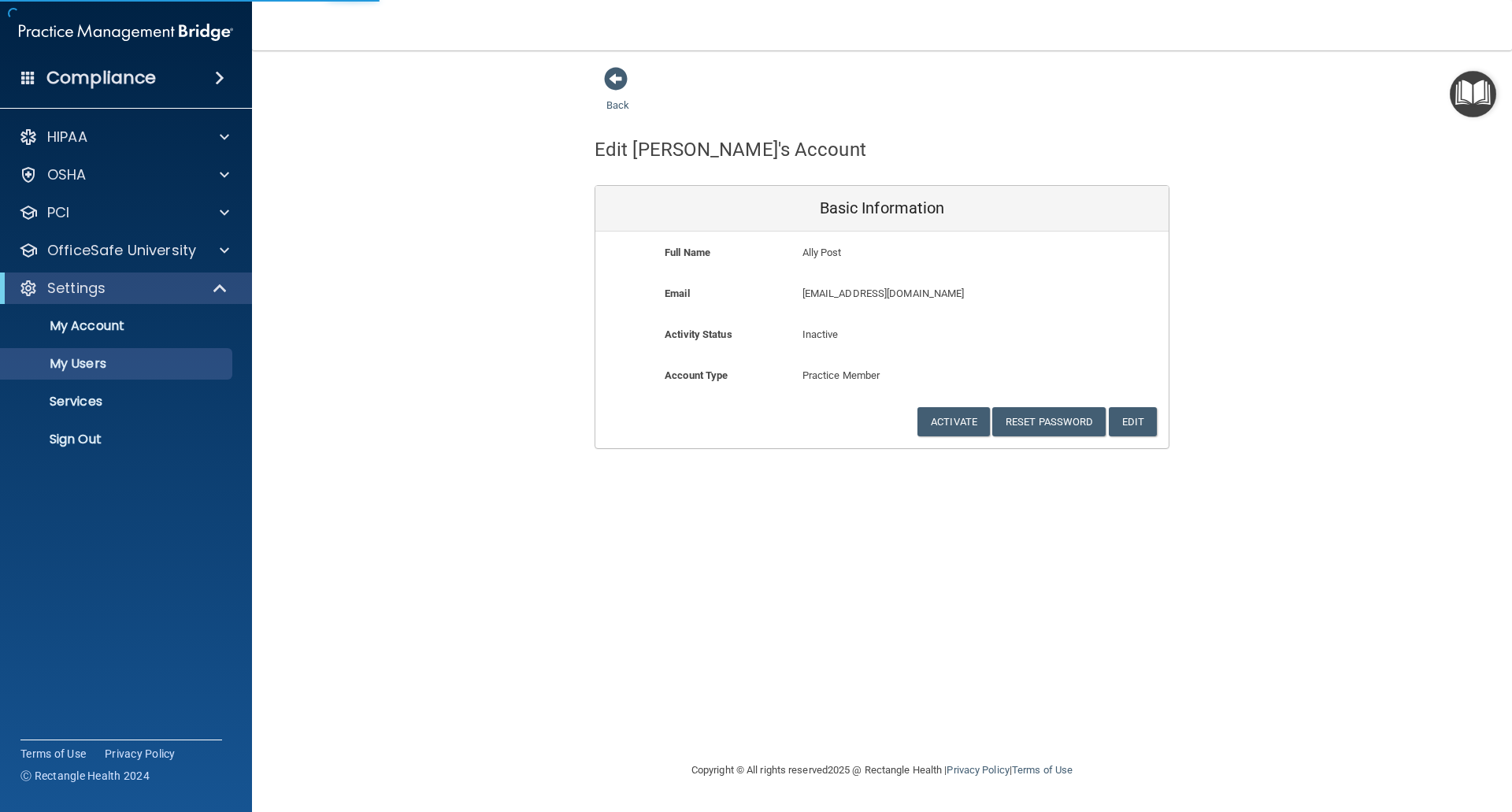
select select "20"
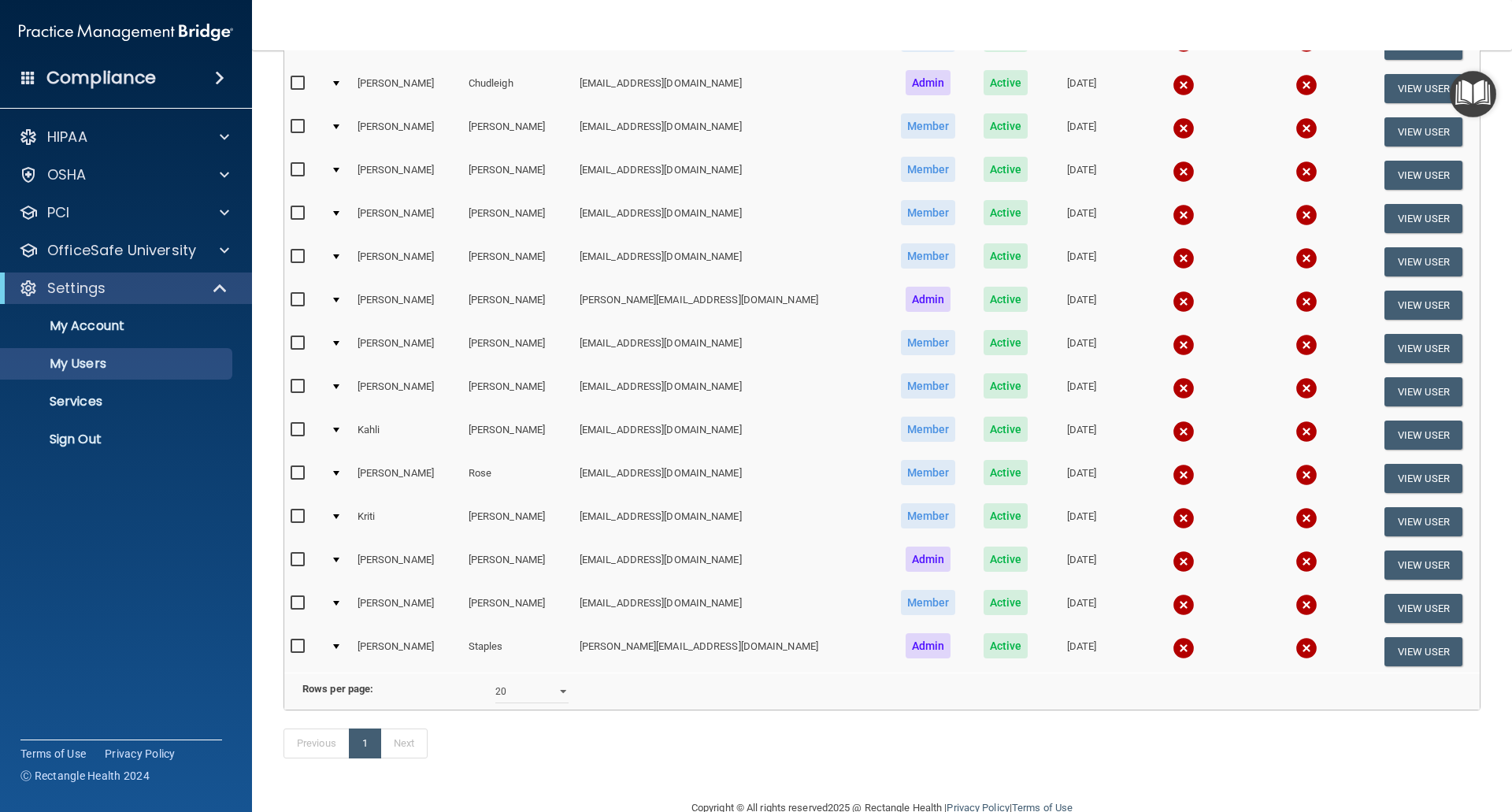
scroll to position [237, 0]
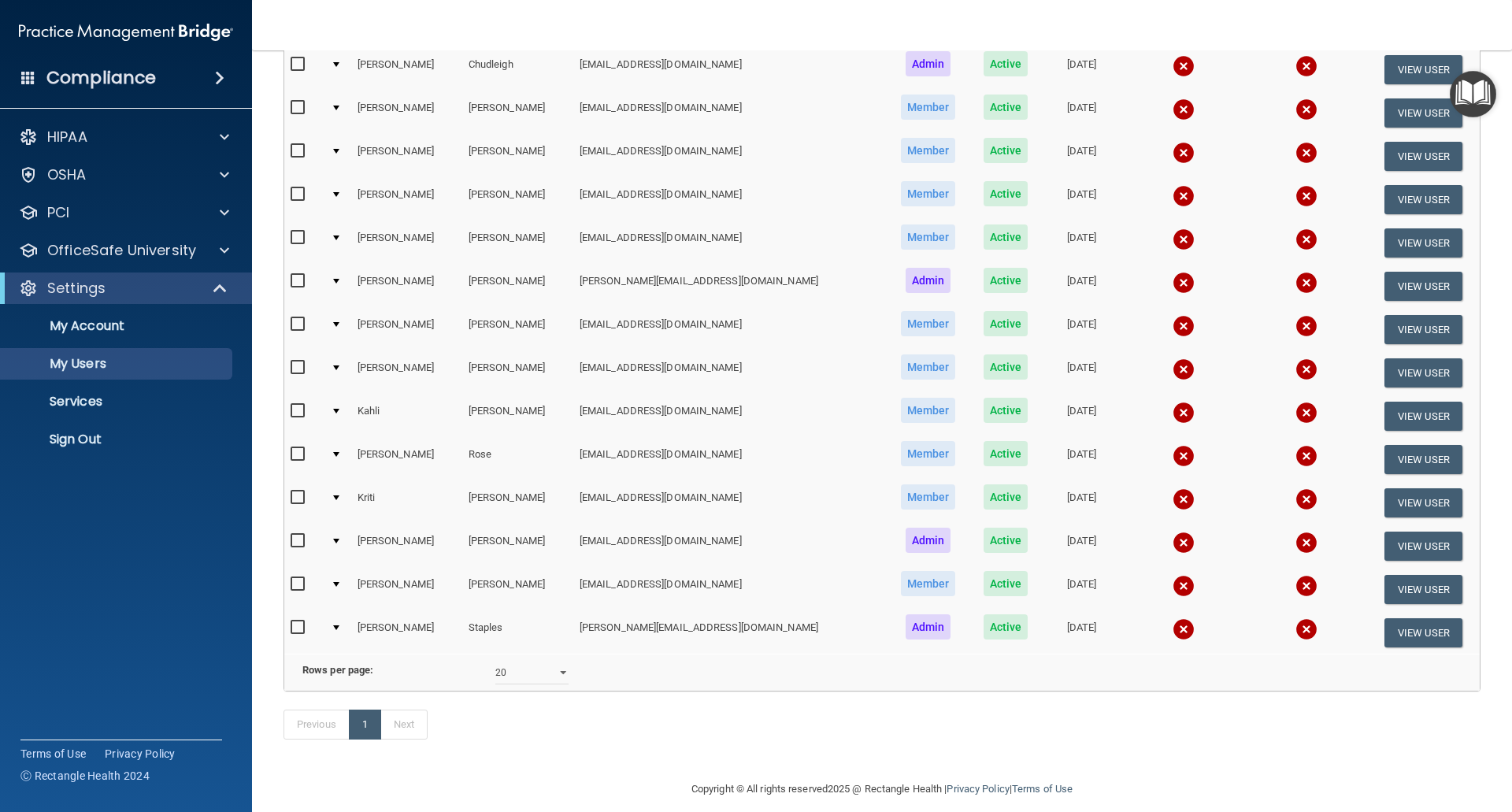
click at [301, 586] on input "checkbox" at bounding box center [299, 584] width 18 height 13
checkbox input "true"
click at [1384, 586] on button "View User" at bounding box center [1422, 589] width 78 height 29
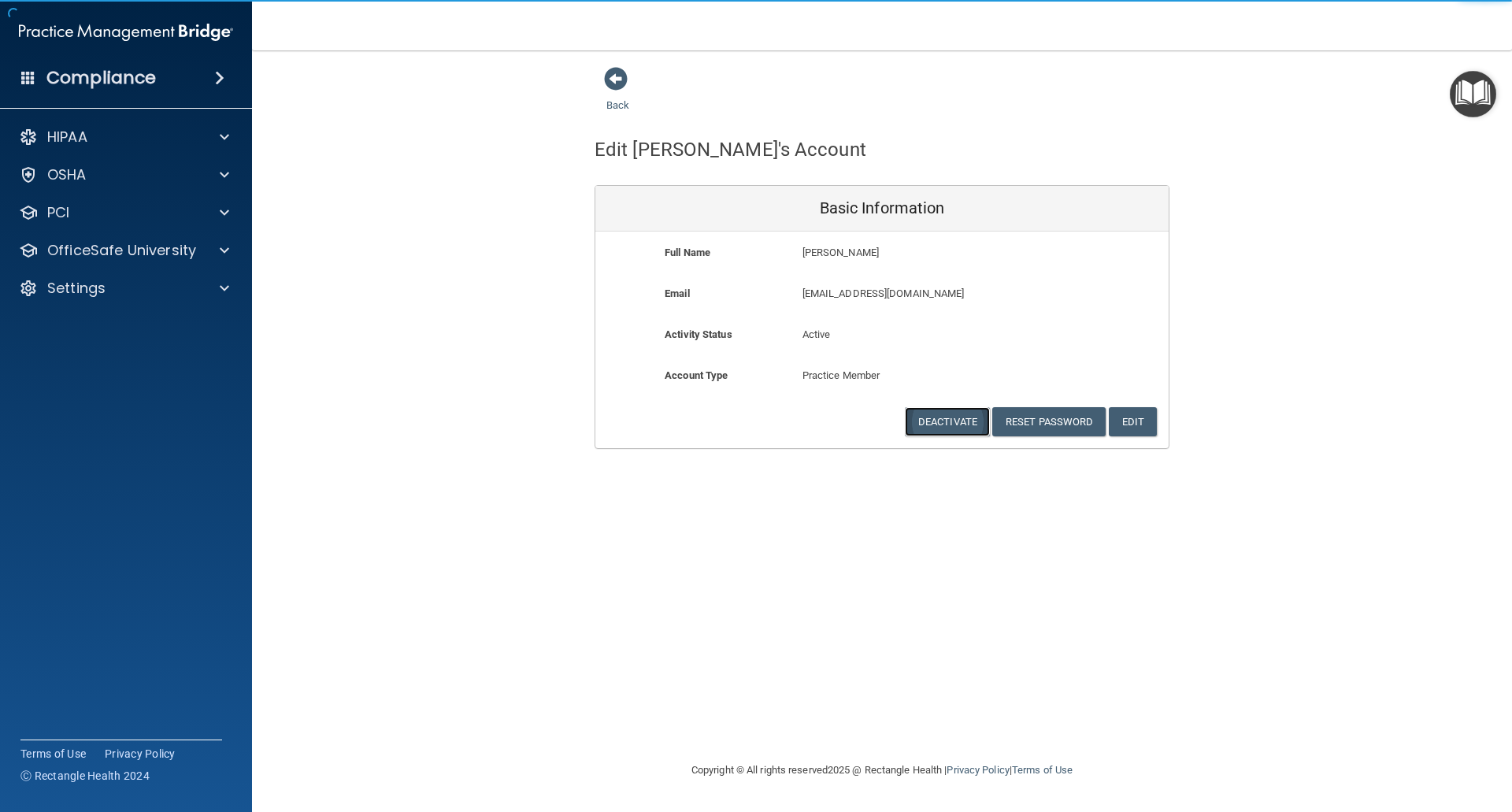
click at [955, 421] on button "Deactivate" at bounding box center [948, 422] width 85 height 29
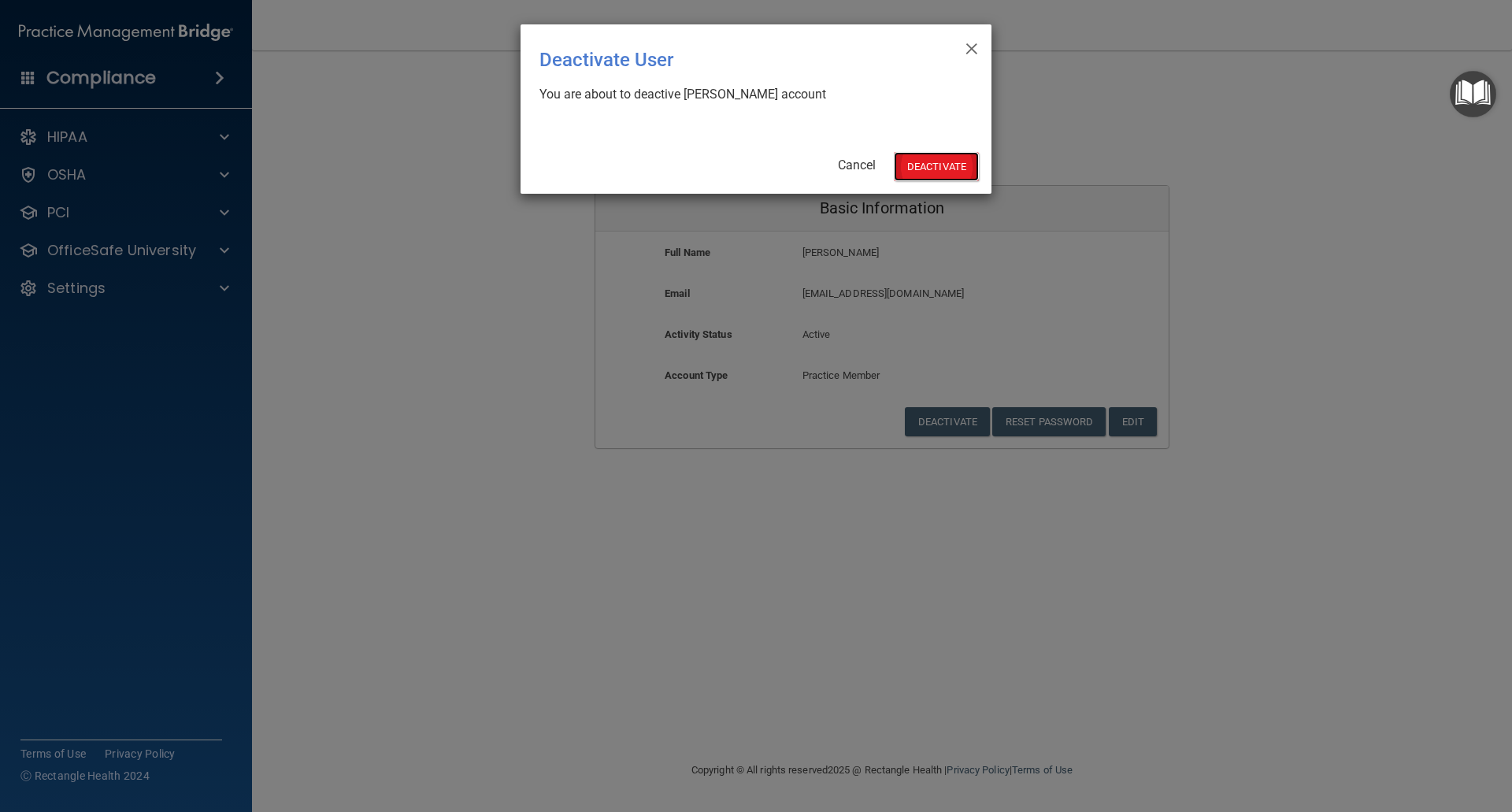
click at [917, 164] on button "Deactivate" at bounding box center [937, 166] width 85 height 29
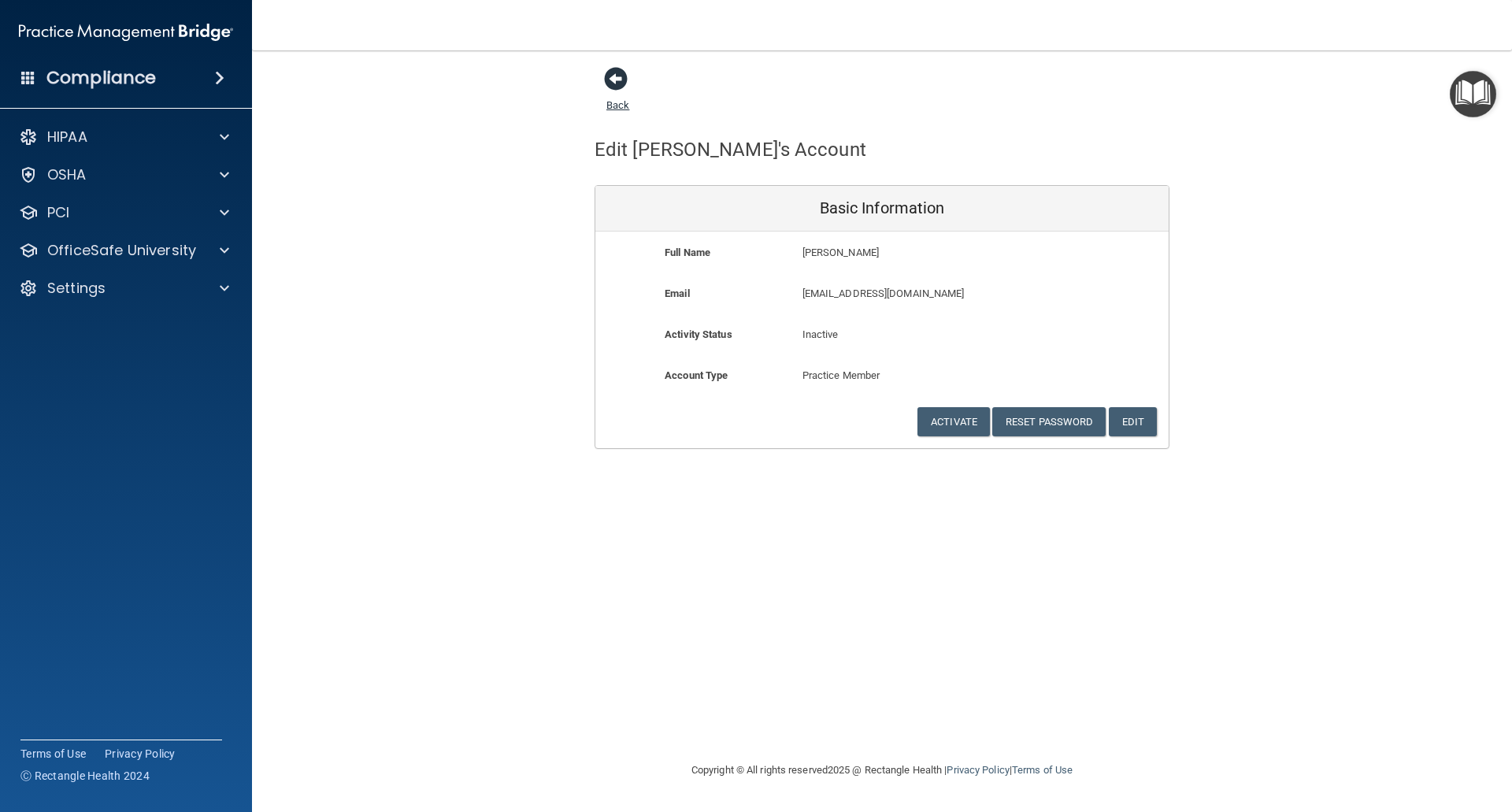
click at [618, 76] on span at bounding box center [616, 79] width 24 height 24
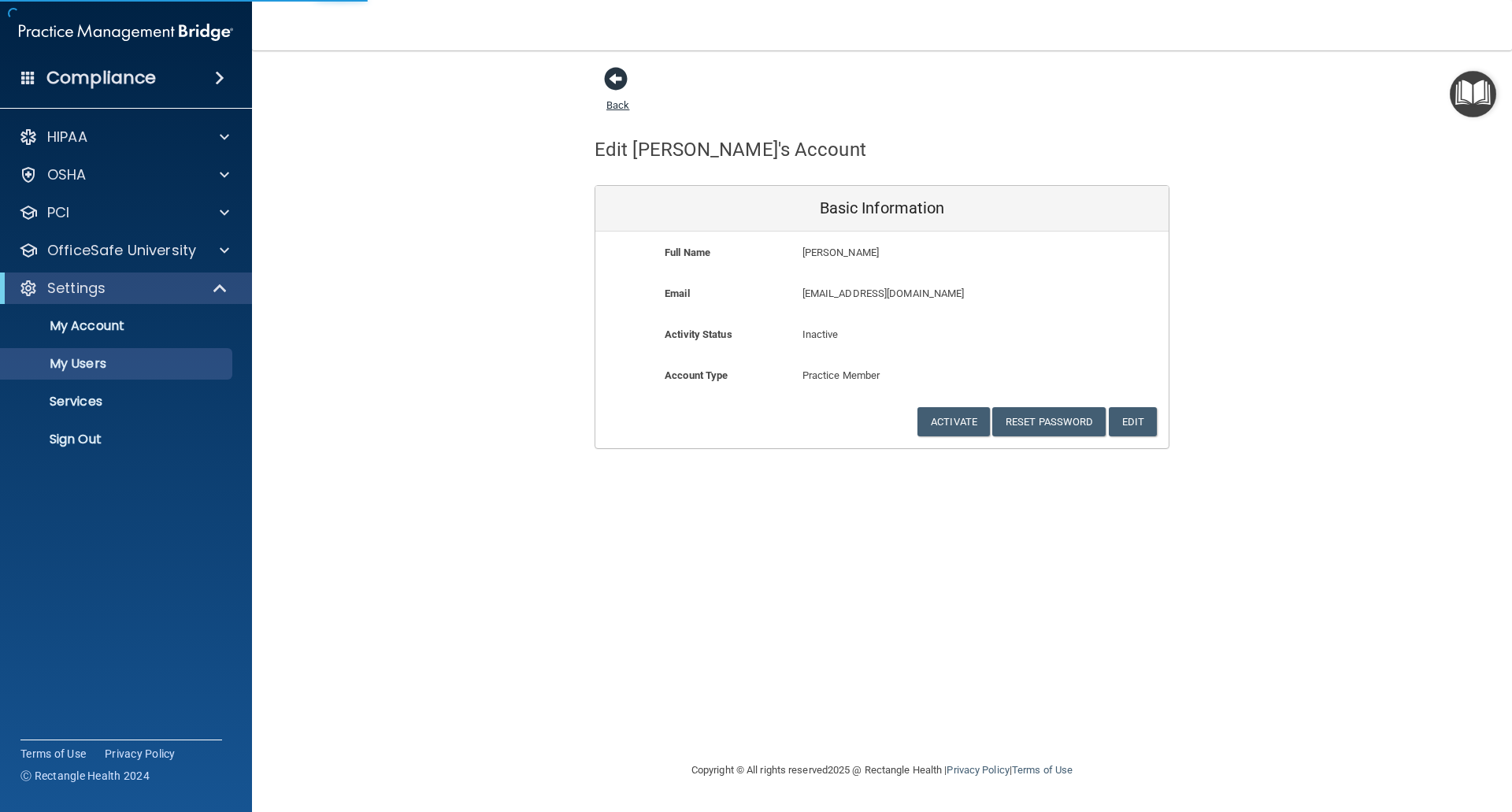
select select "20"
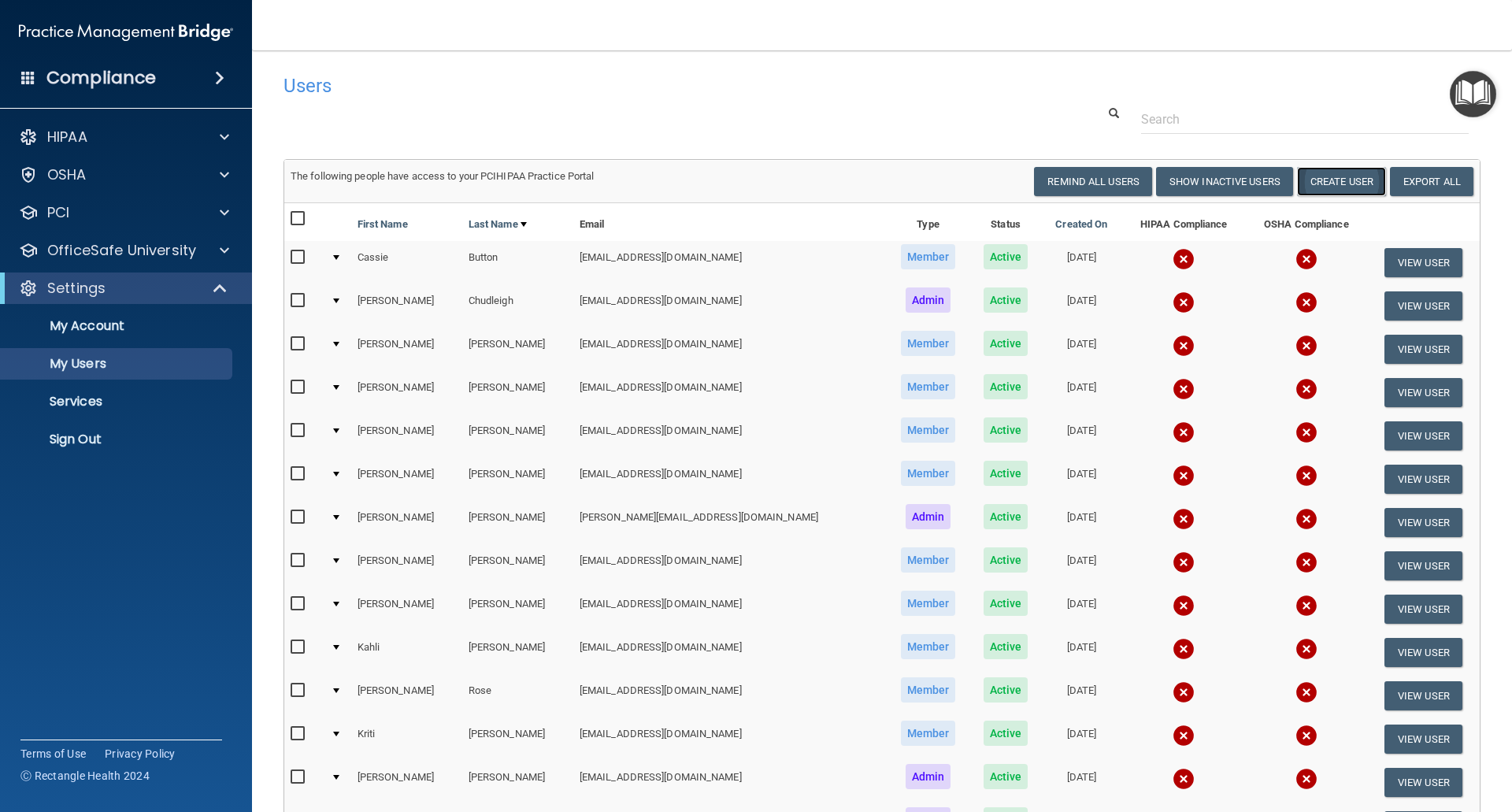
click at [1316, 181] on button "Create User" at bounding box center [1341, 182] width 89 height 29
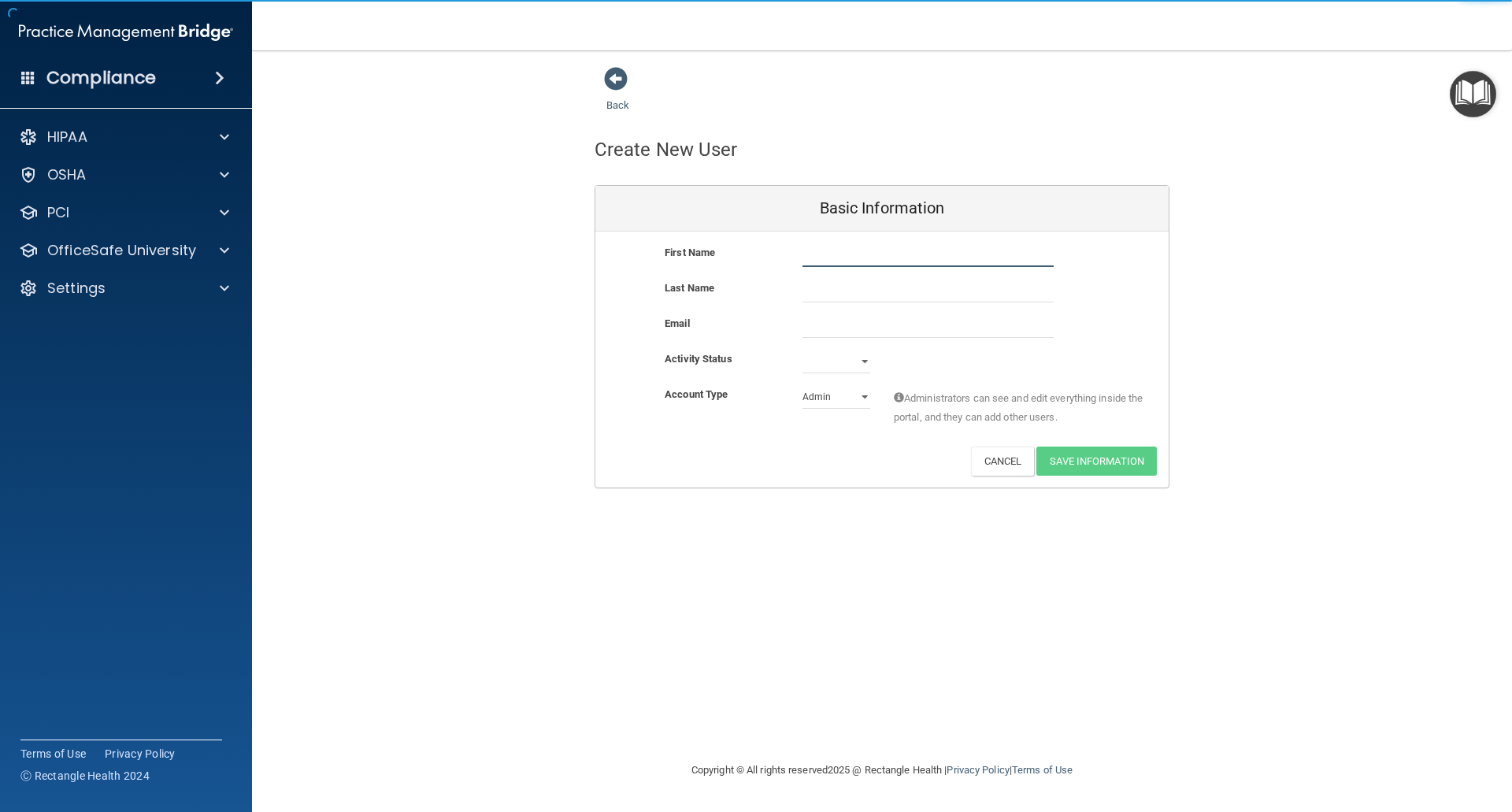
click at [860, 259] on input "text" at bounding box center [928, 255] width 251 height 24
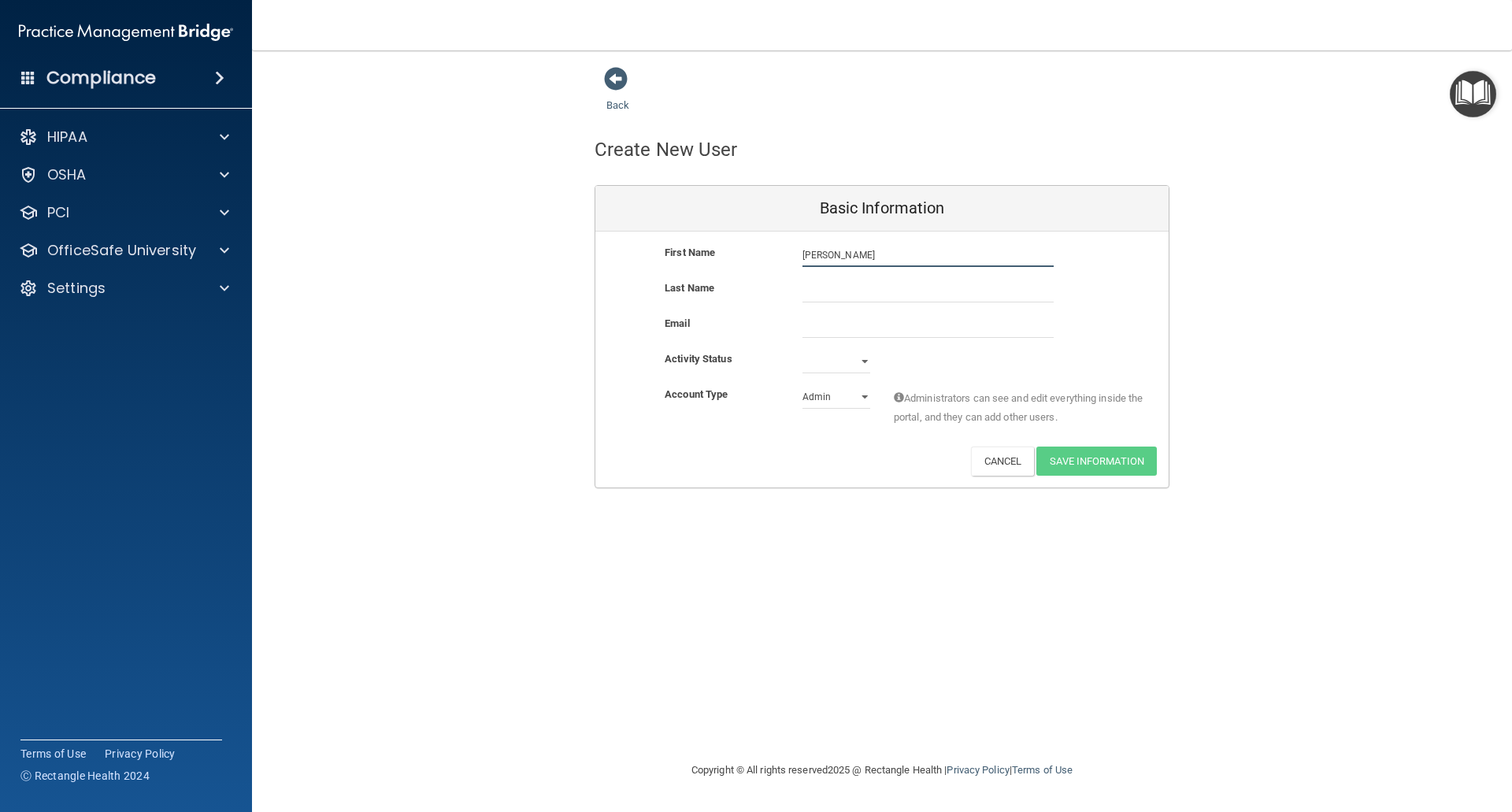
type input "Jennifer"
type input "Fa"
paste input "vunajenfa5@gmail.com"
type input "vunajenfa5@gmail.com"
click at [865, 359] on select "Active Inactive" at bounding box center [836, 362] width 67 height 24
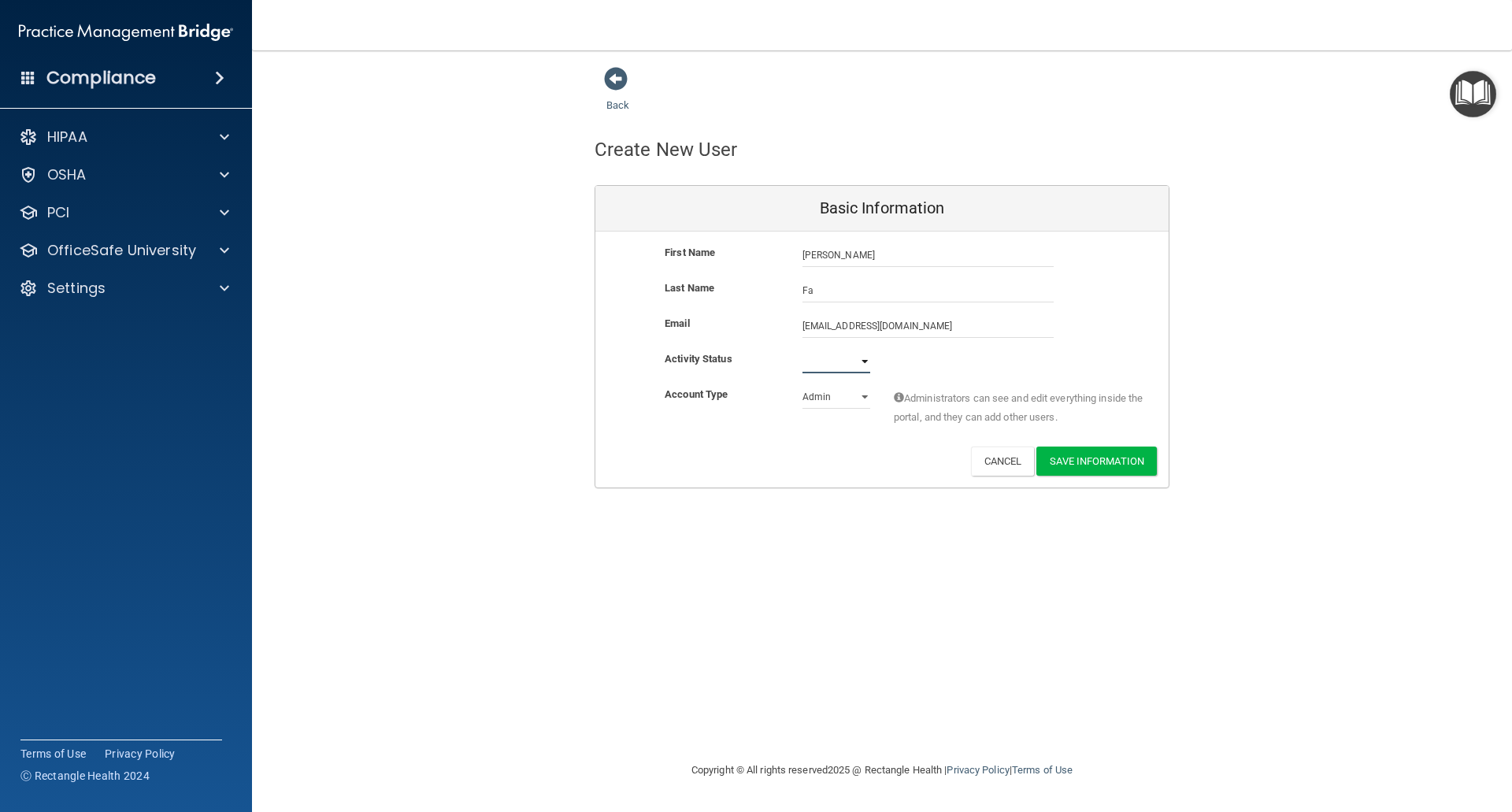
select select "active"
click at [803, 350] on select "Active Inactive" at bounding box center [836, 362] width 67 height 24
click at [864, 396] on select "Admin Member" at bounding box center [836, 397] width 67 height 24
select select "practice_member"
click at [803, 385] on select "Admin Member" at bounding box center [836, 397] width 67 height 24
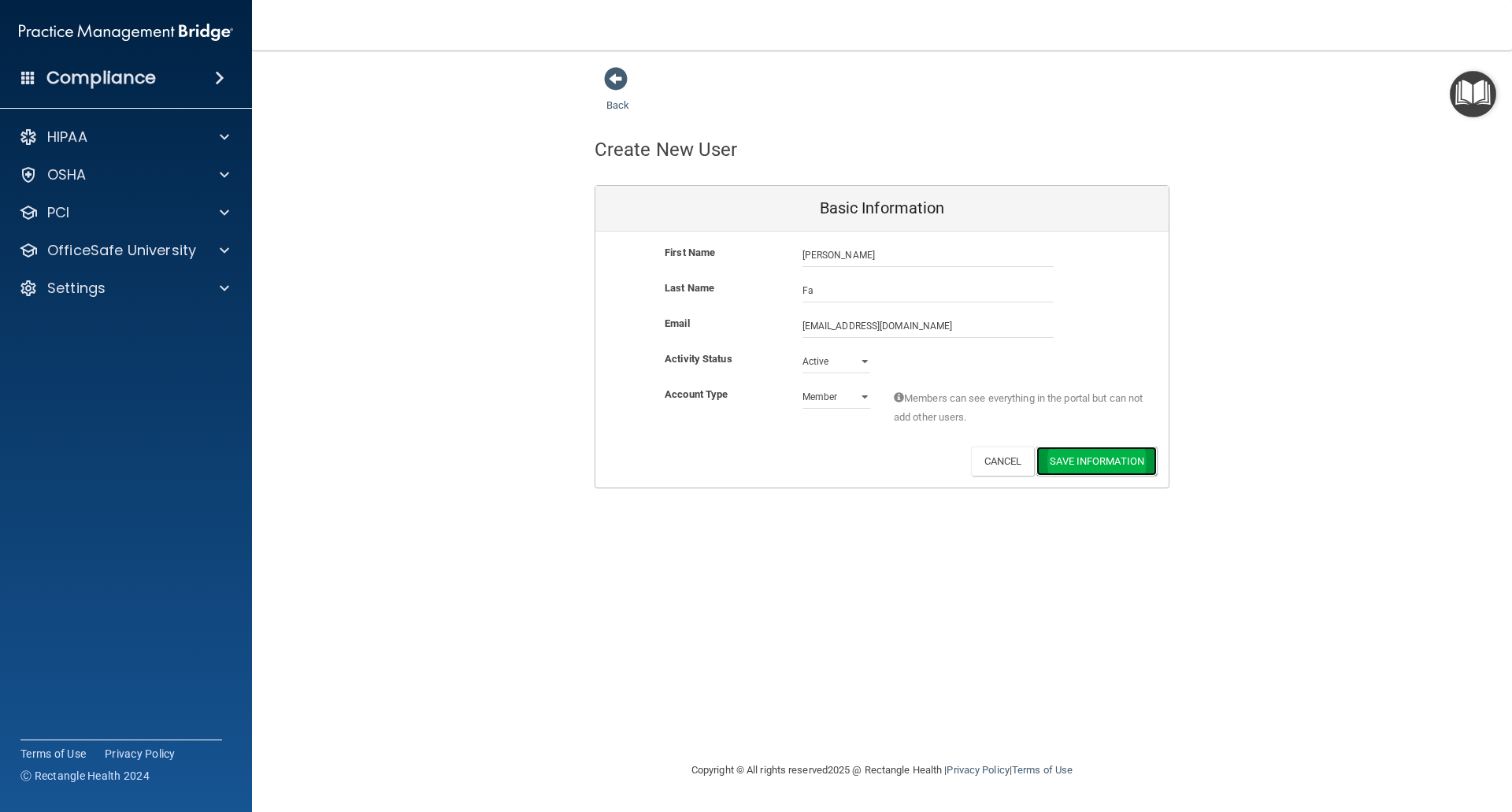
click at [1094, 465] on button "Save Information" at bounding box center [1096, 461] width 120 height 29
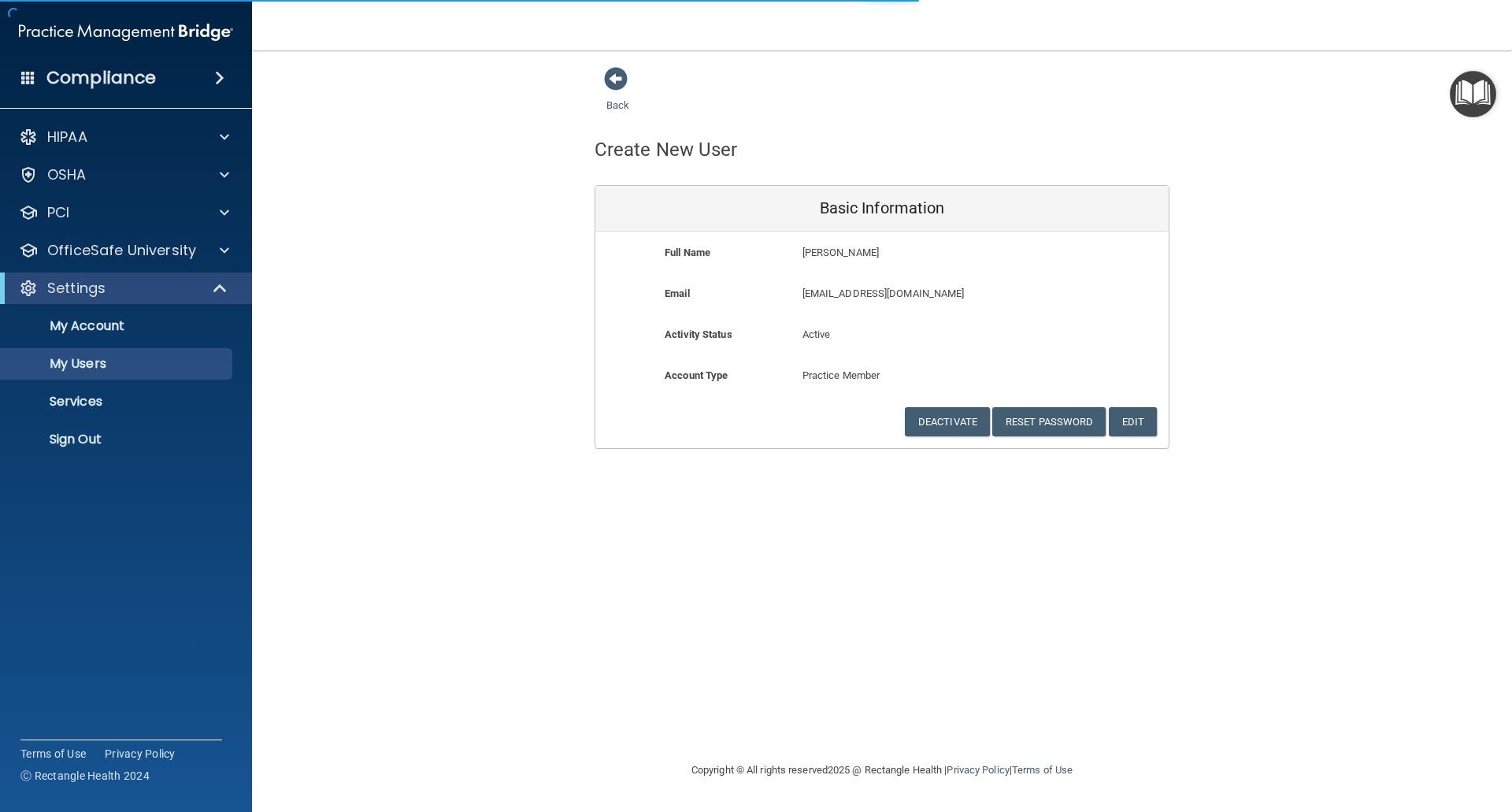
select select "20"
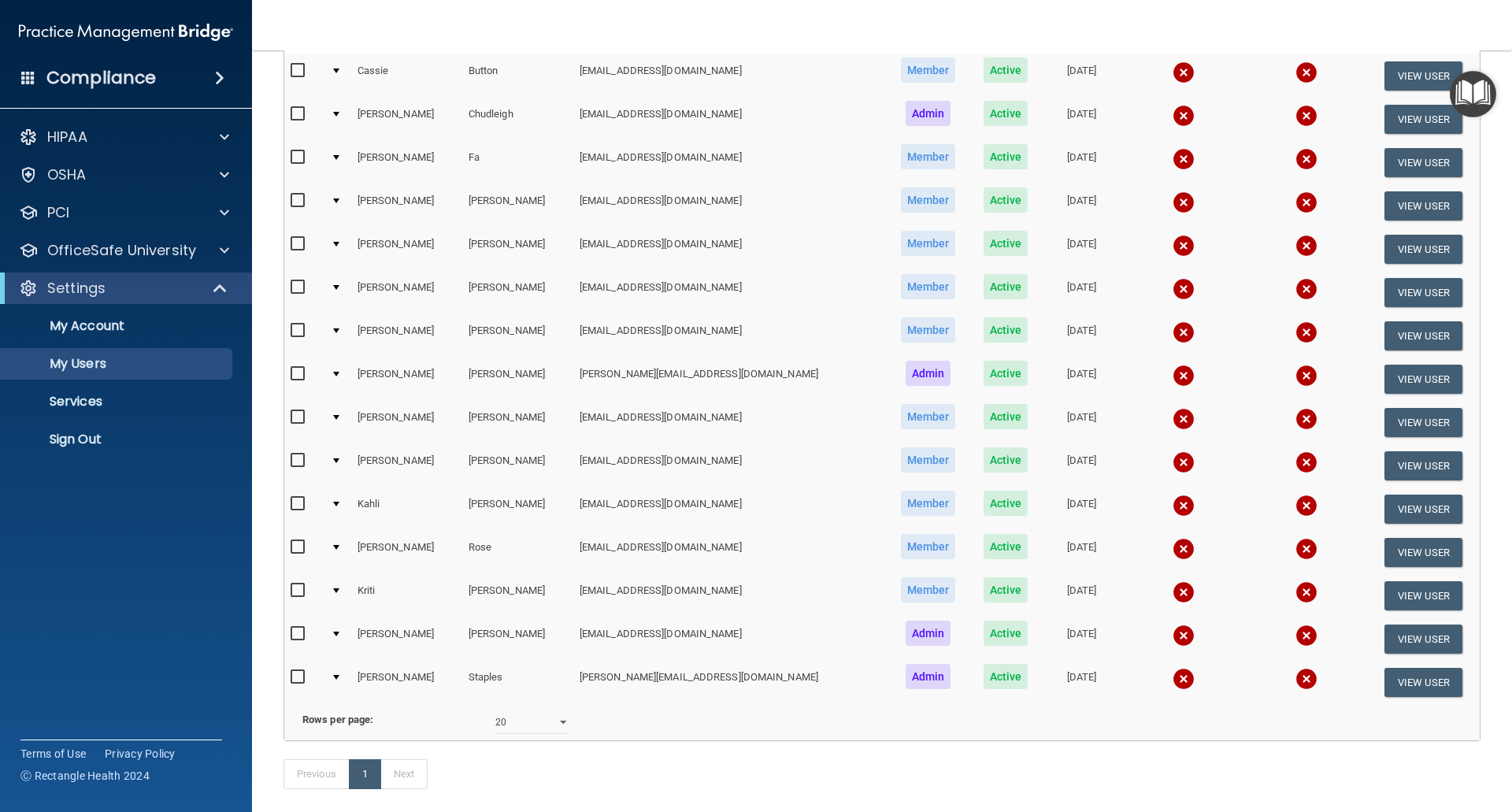
scroll to position [79, 0]
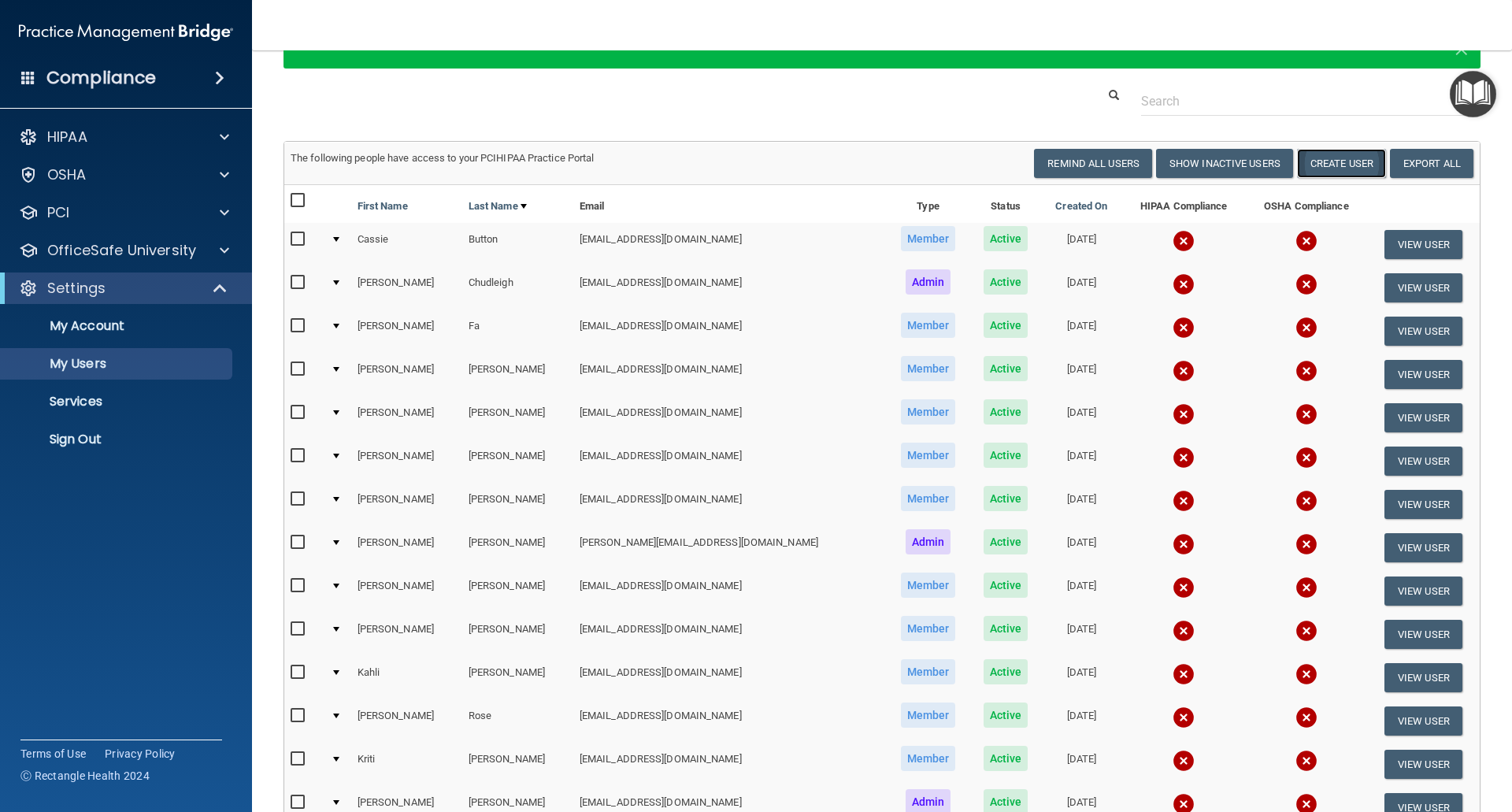
click at [1353, 162] on button "Create User" at bounding box center [1341, 163] width 89 height 29
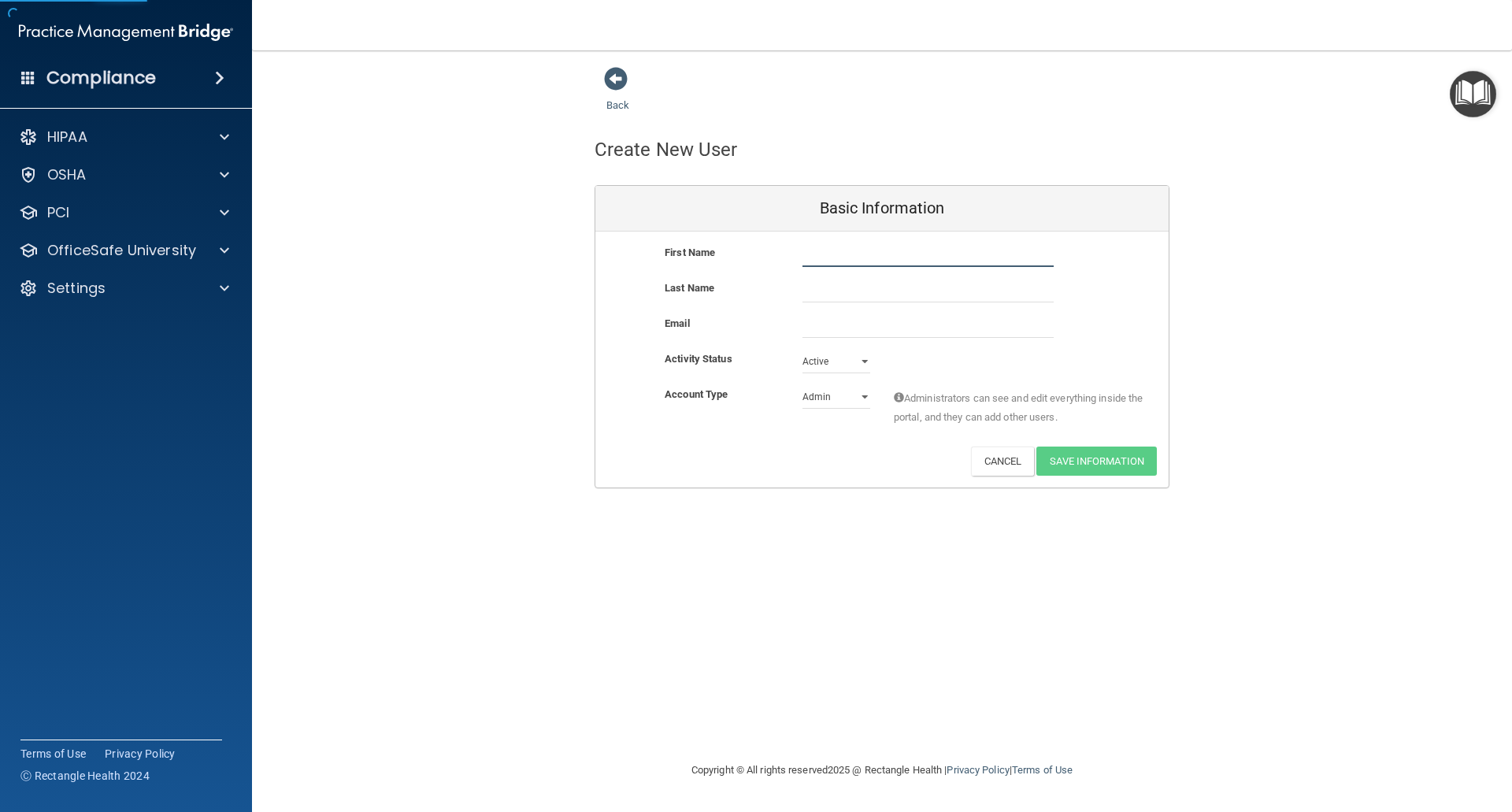
click at [847, 259] on input "text" at bounding box center [928, 255] width 251 height 24
type input "Teresa"
type input "Brooks"
paste input "TeresaLbrooks1@comcast.net"
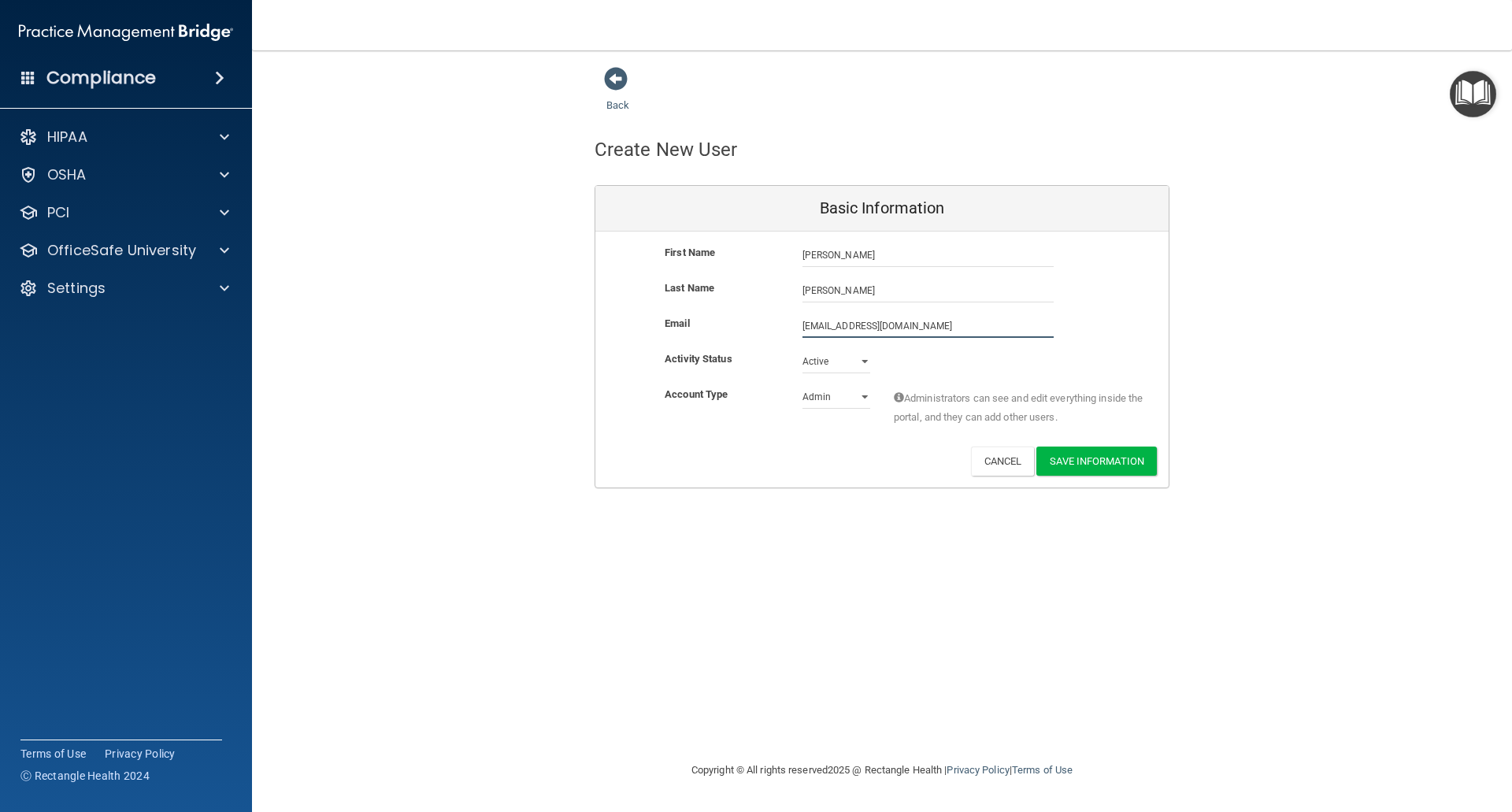
type input "TeresaLbrooks1@comcast.net"
click at [861, 396] on select "Admin Member" at bounding box center [836, 397] width 67 height 24
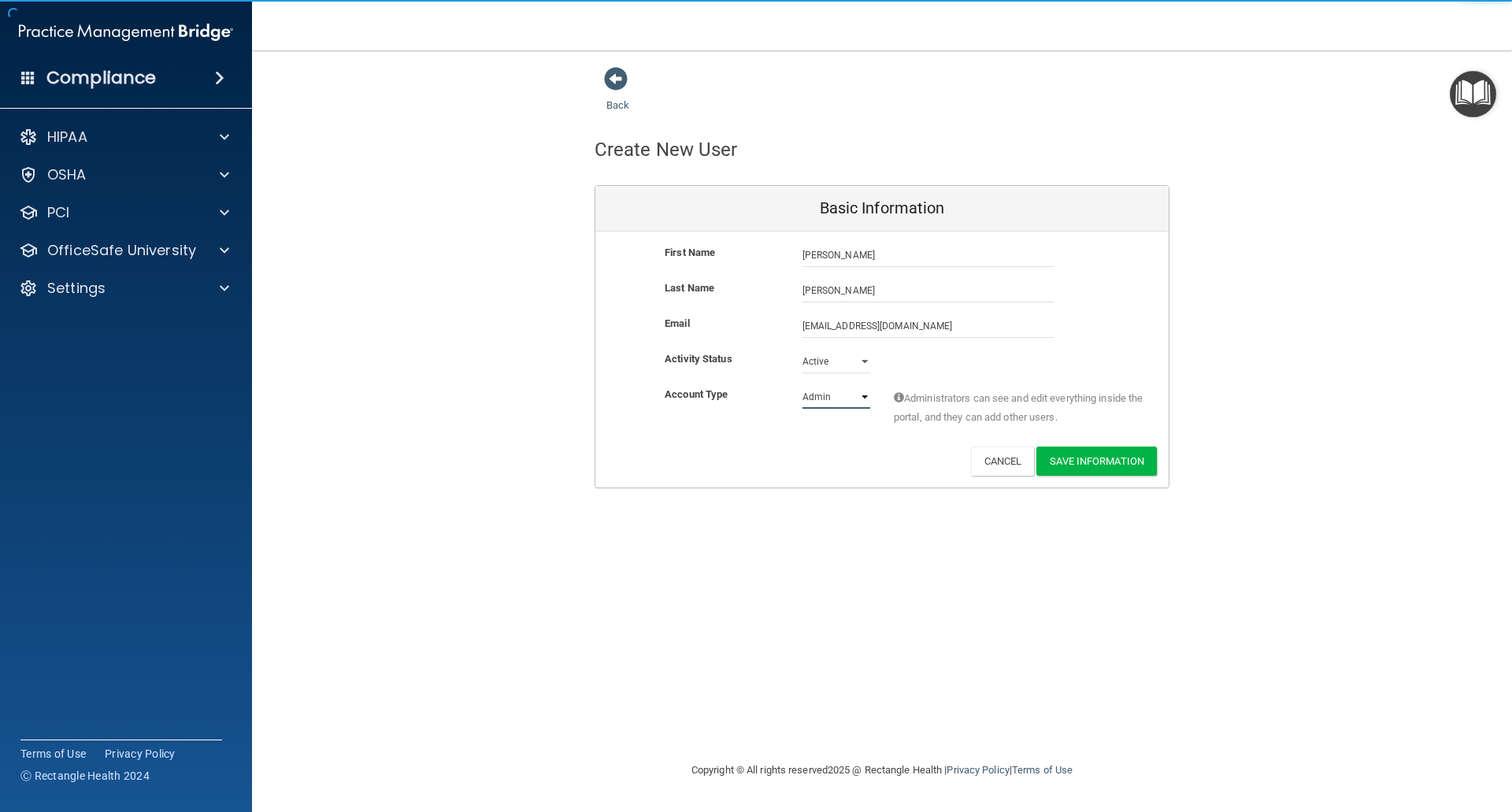
select select "practice_member"
click at [803, 385] on select "Admin Member" at bounding box center [836, 397] width 67 height 24
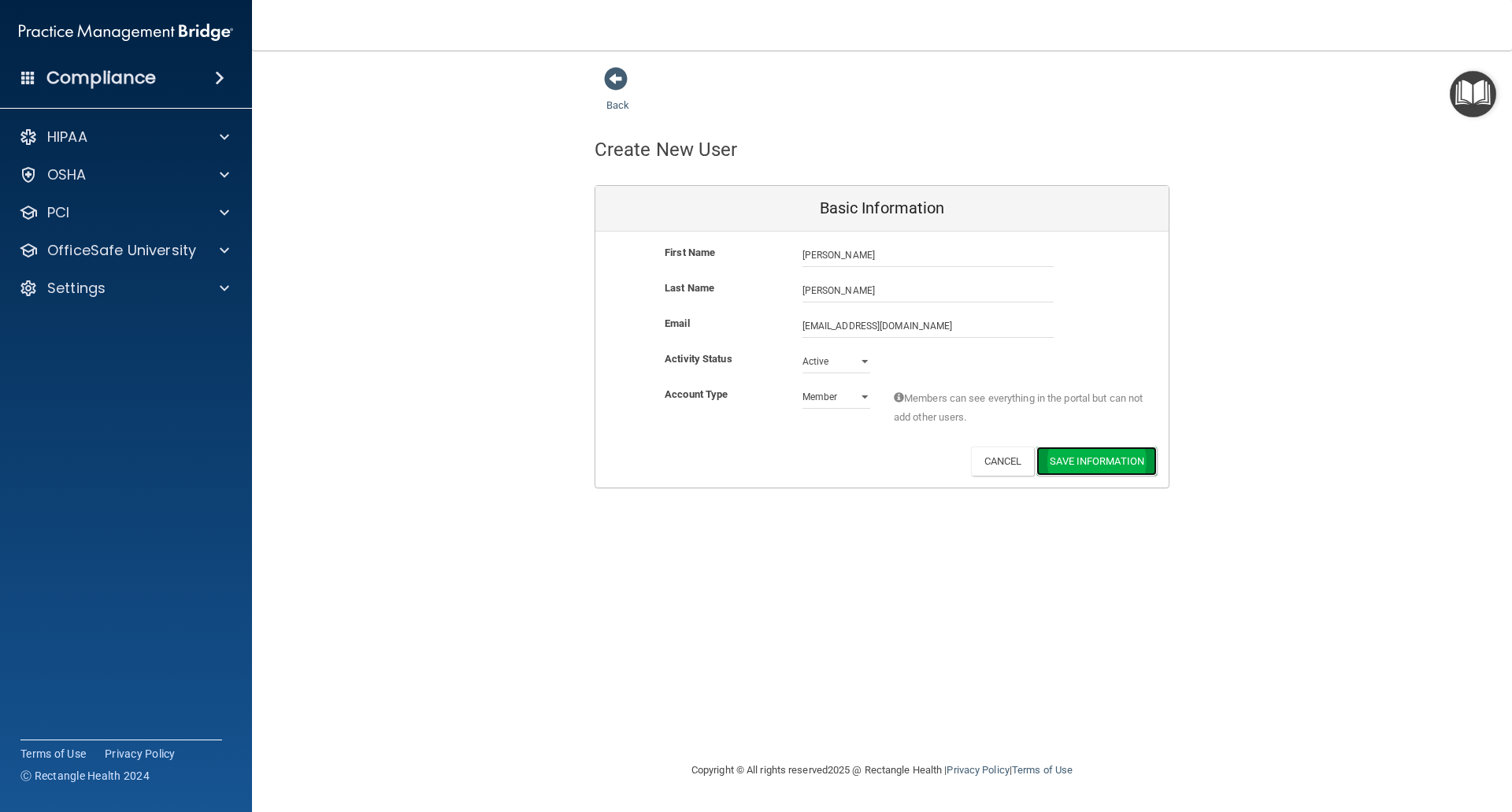
click at [1112, 463] on button "Save Information" at bounding box center [1096, 461] width 120 height 29
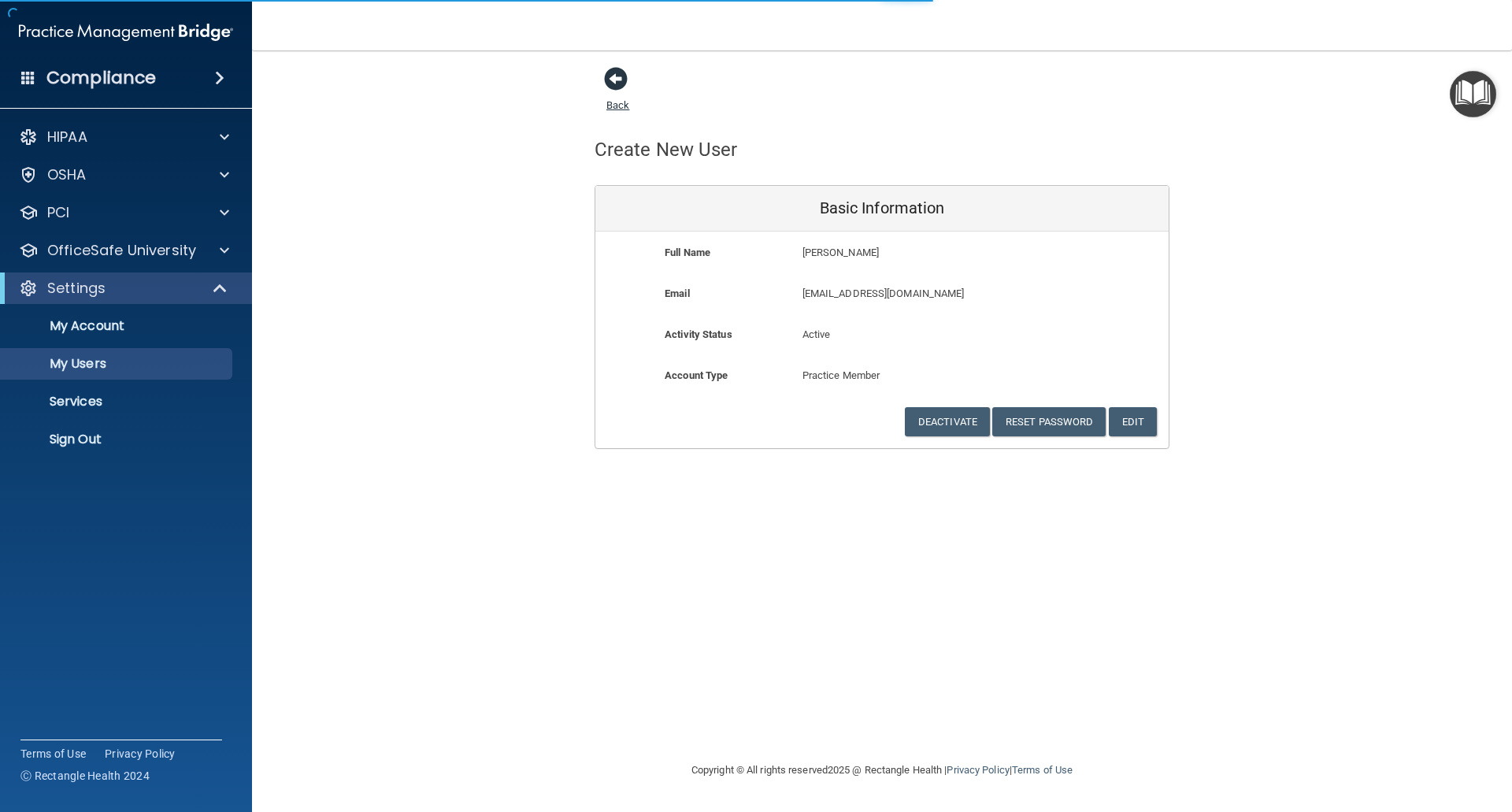
select select "20"
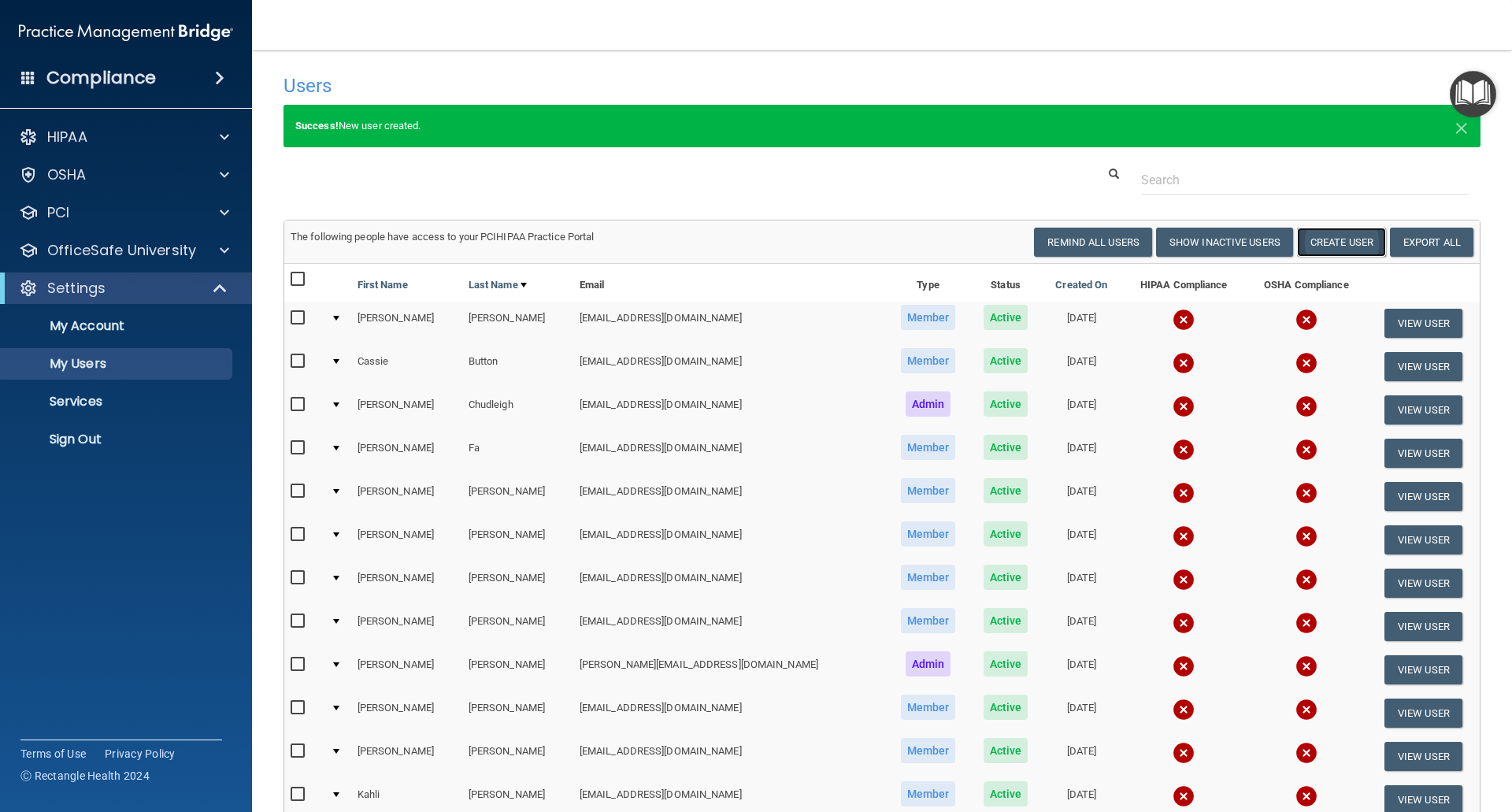
click at [1302, 244] on button "Create User" at bounding box center [1341, 242] width 89 height 29
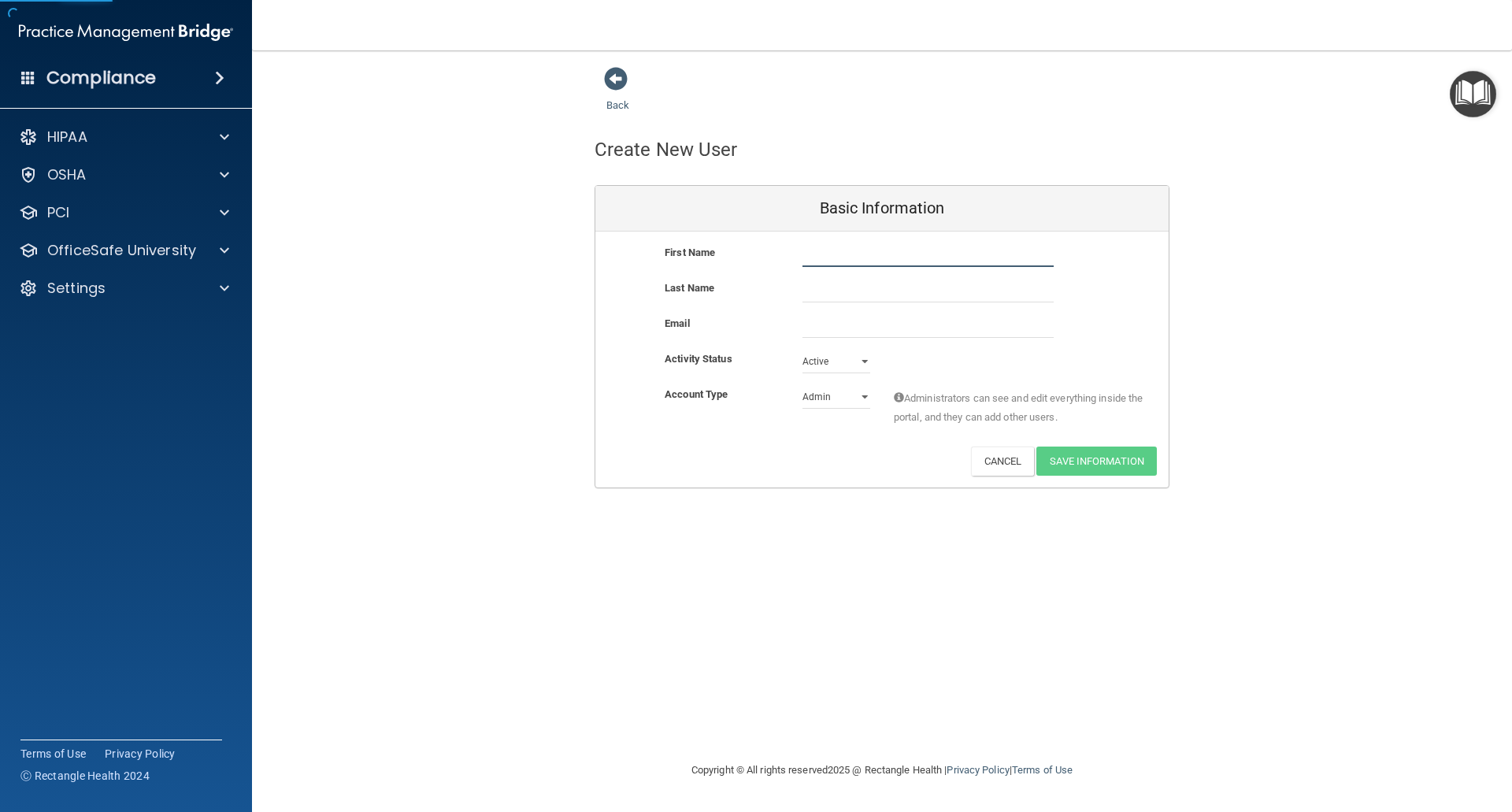
click at [894, 250] on input "text" at bounding box center [928, 255] width 251 height 24
type input "Roxanne"
type input "A"
type input "Farina"
click at [866, 398] on select "Admin Member" at bounding box center [836, 397] width 67 height 24
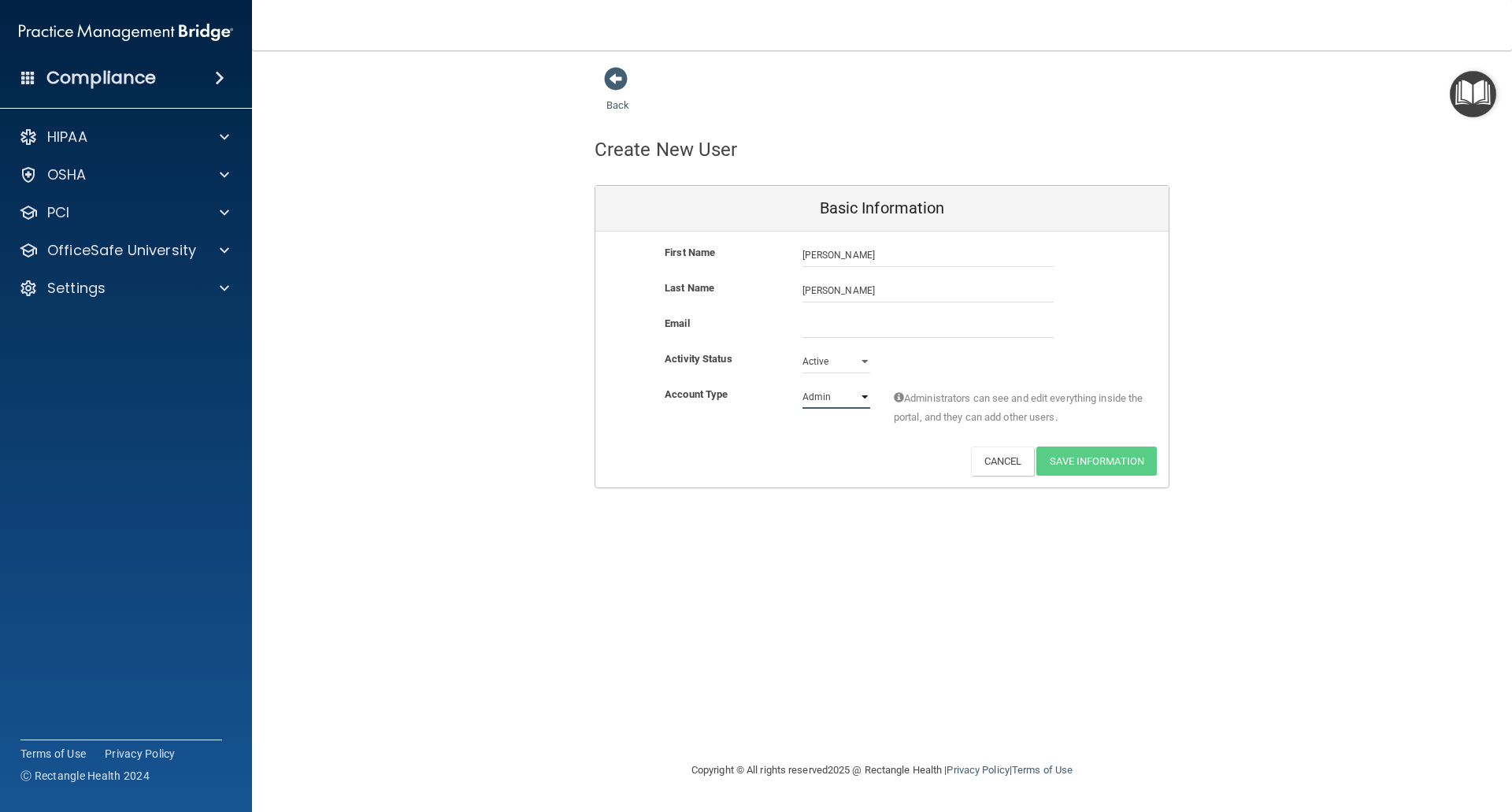
select select "practice_member"
click at [803, 385] on select "Admin Member" at bounding box center [836, 397] width 67 height 24
click at [856, 324] on input "email" at bounding box center [928, 326] width 251 height 24
paste input "rmfarina@comcast.net"
type input "rmfarina@comcast.net"
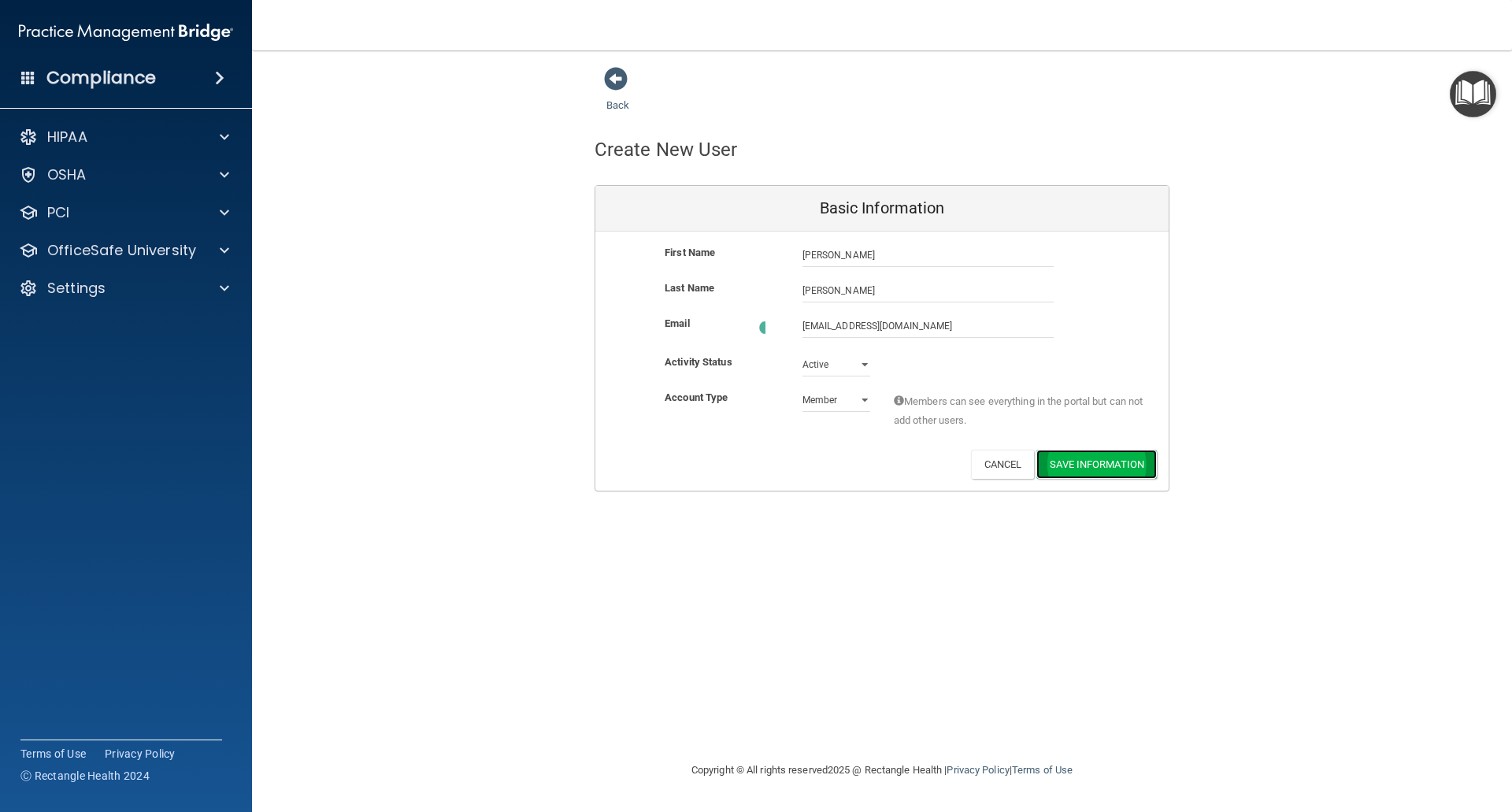
click at [1097, 460] on button "Save Information" at bounding box center [1096, 464] width 120 height 29
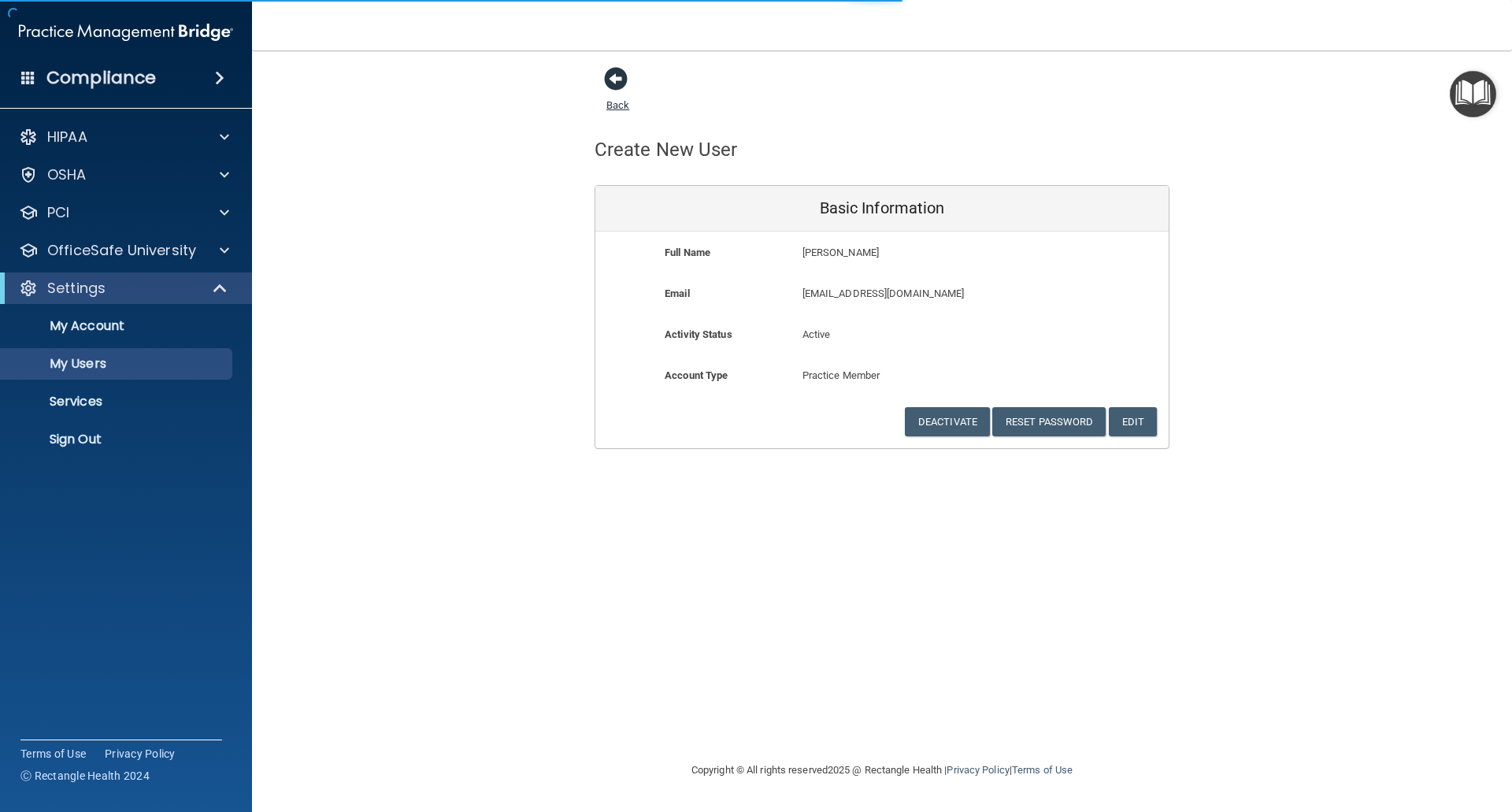
select select "20"
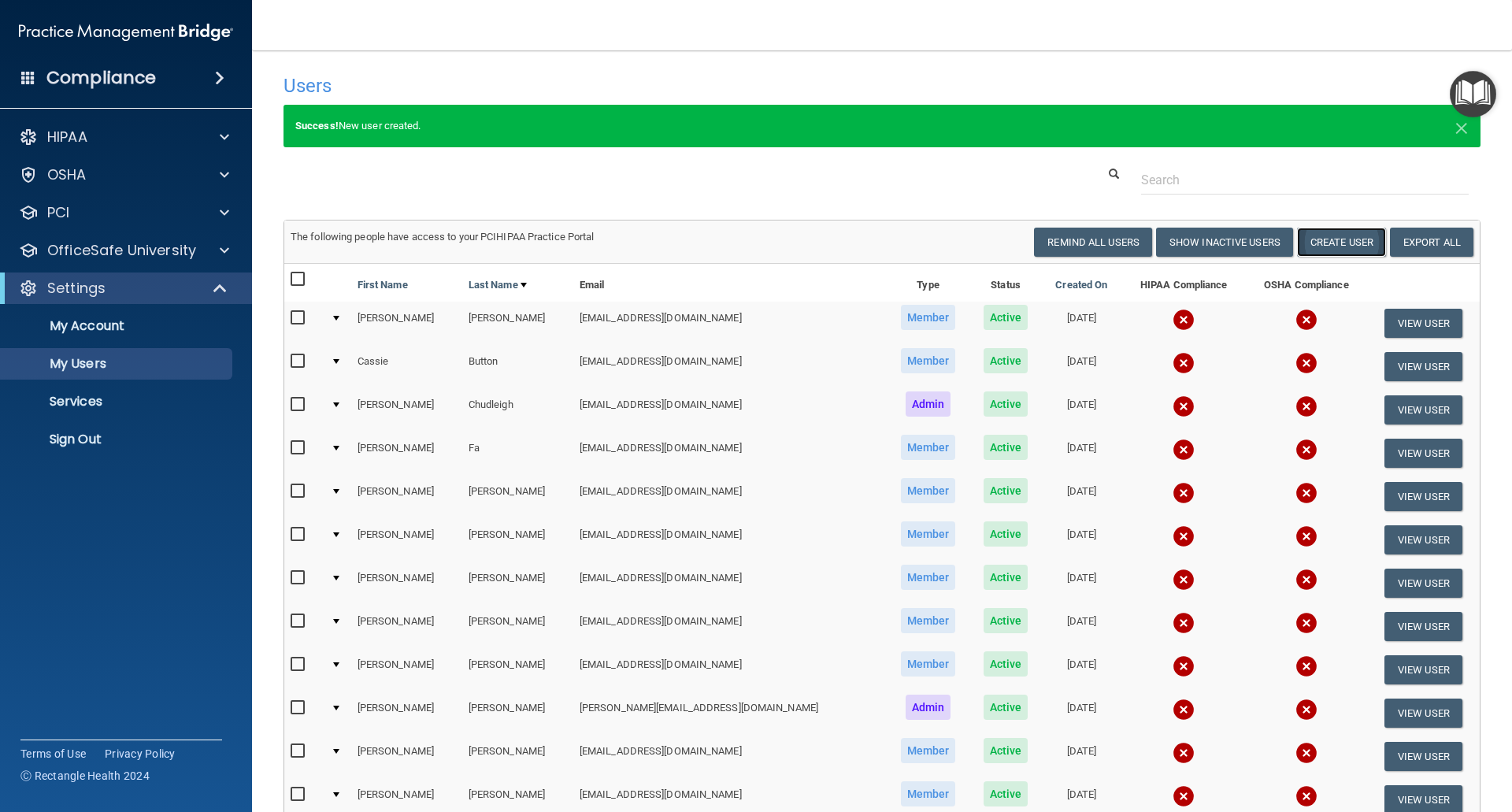
click at [1319, 235] on button "Create User" at bounding box center [1341, 242] width 89 height 29
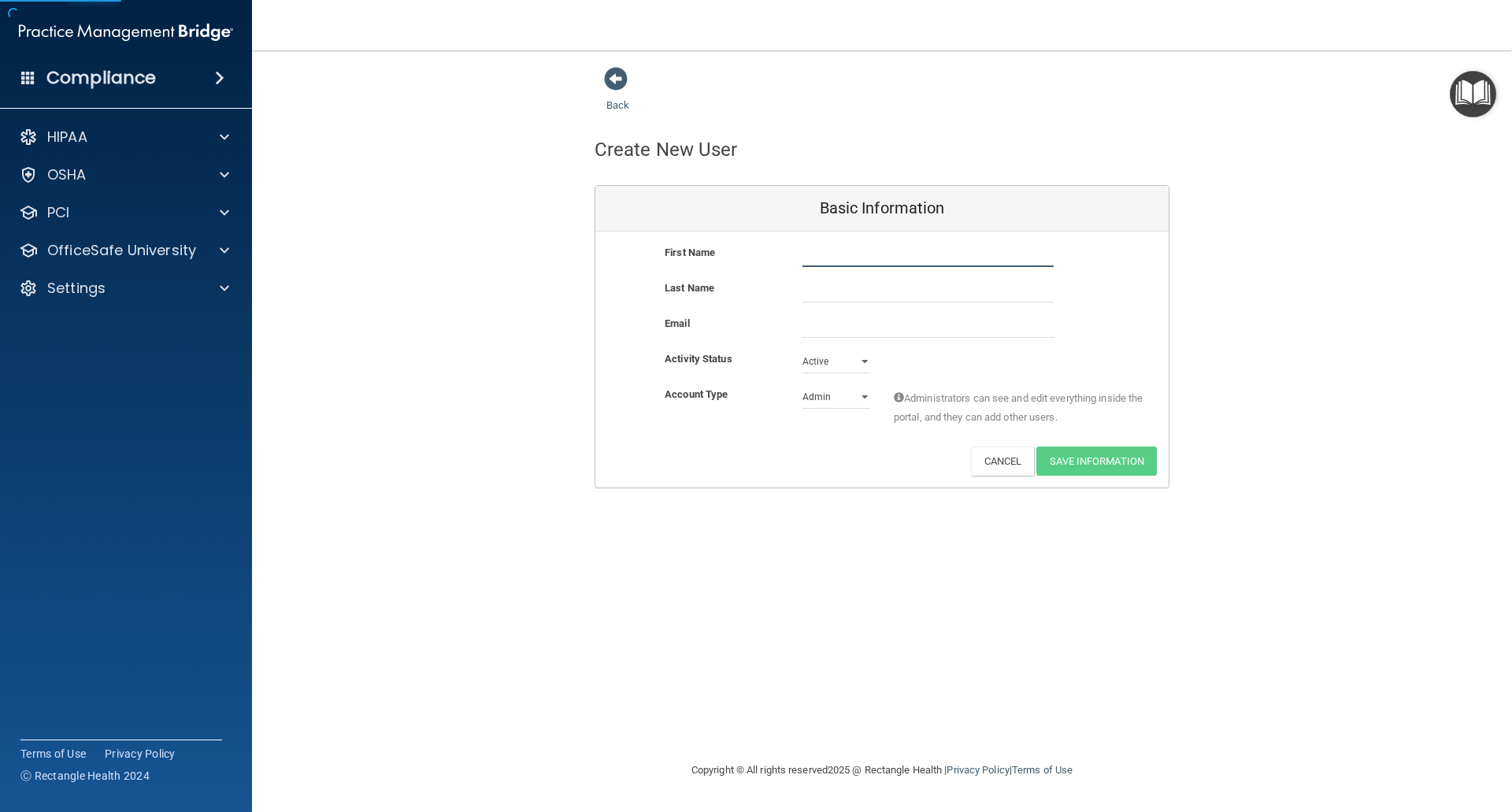
click at [871, 261] on input "text" at bounding box center [928, 255] width 251 height 24
type input "Tori"
type input "Hunsaker"
paste input "hunsakertori15@gmail.com"
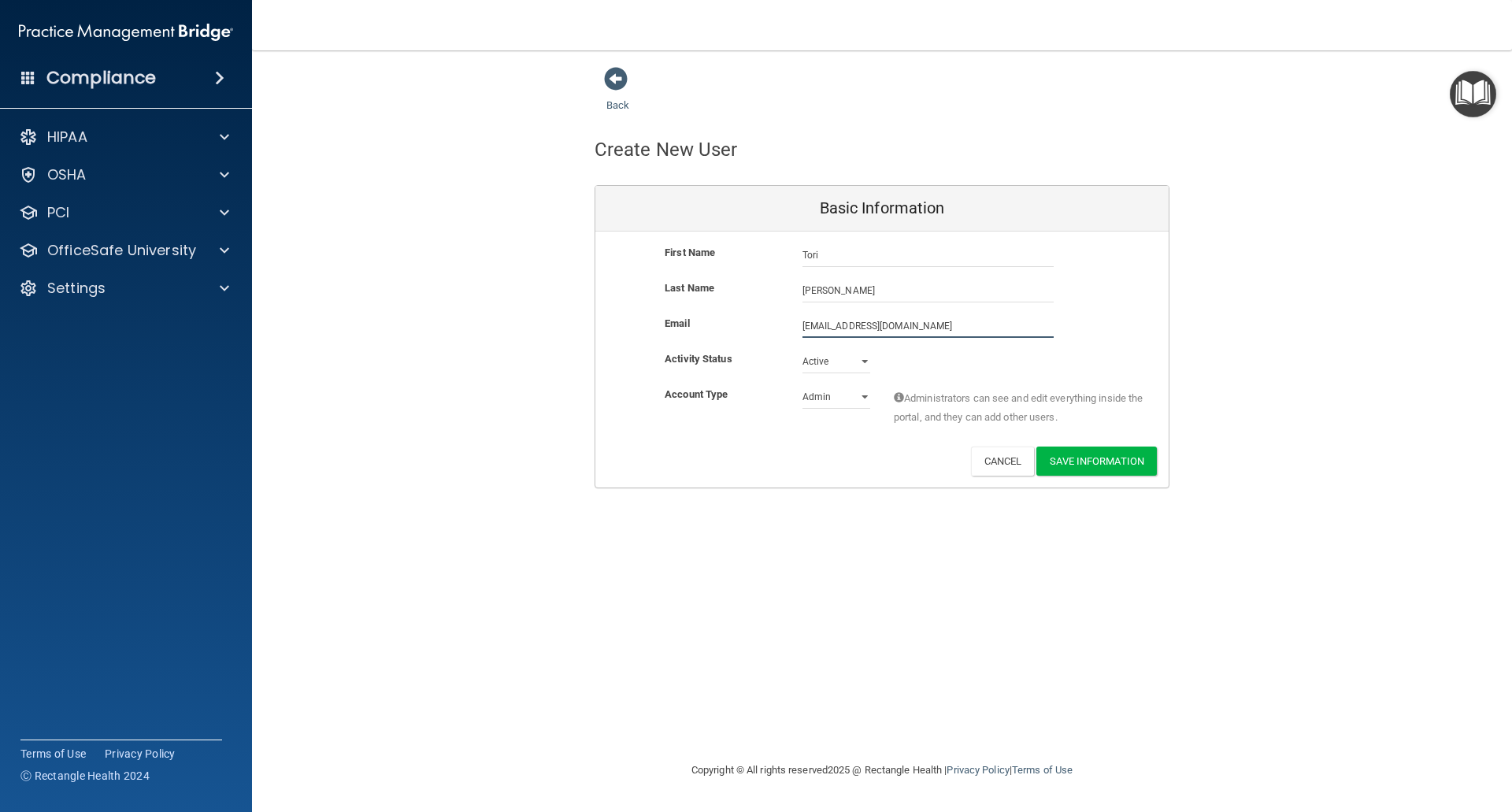
type input "hunsakertori15@gmail.com"
click at [852, 394] on select "Admin Member" at bounding box center [836, 400] width 67 height 24
select select "practice_member"
click at [803, 385] on select "Admin Member" at bounding box center [836, 397] width 67 height 24
click at [1076, 451] on button "Save Information" at bounding box center [1096, 461] width 120 height 29
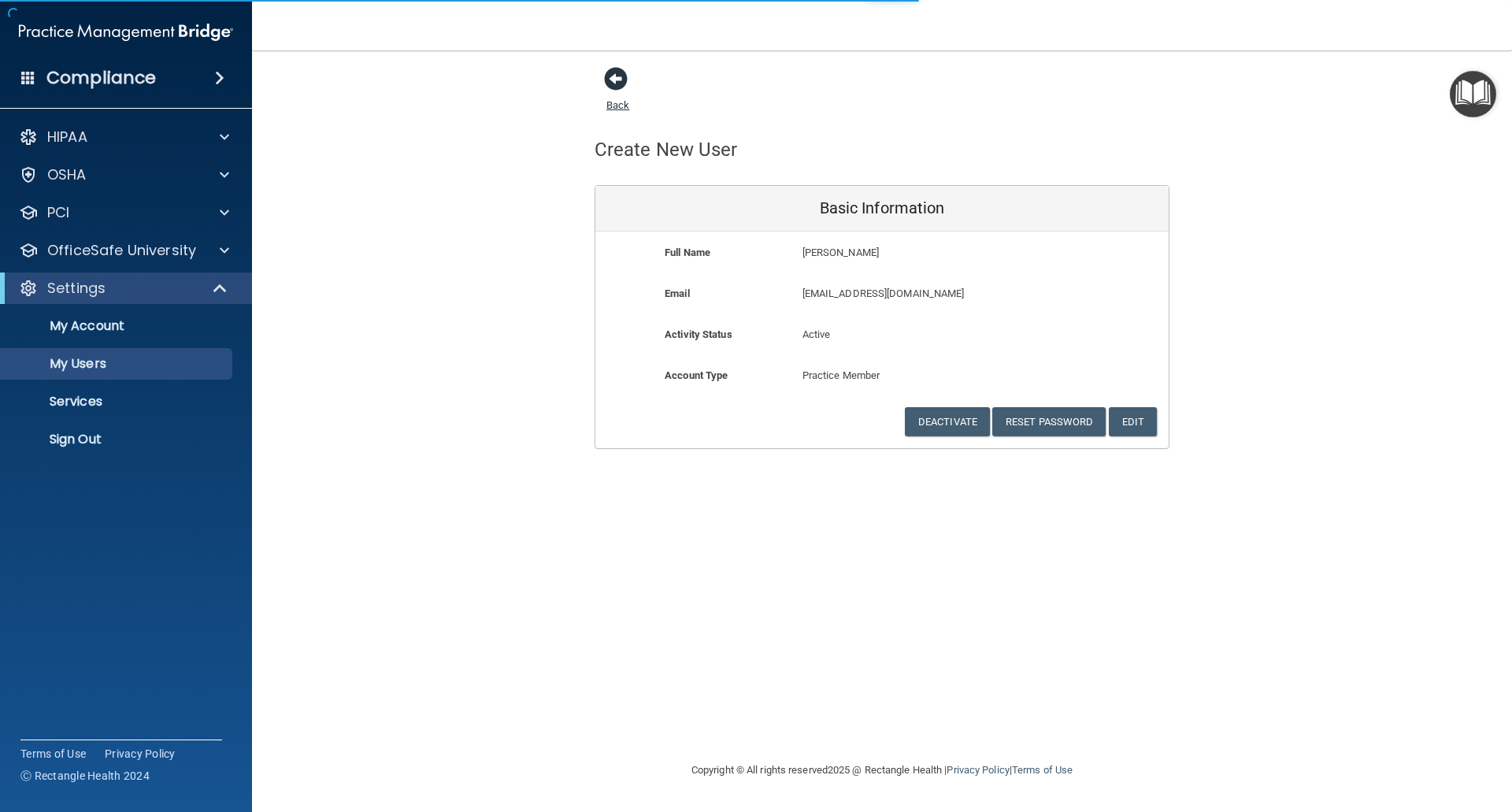
select select "20"
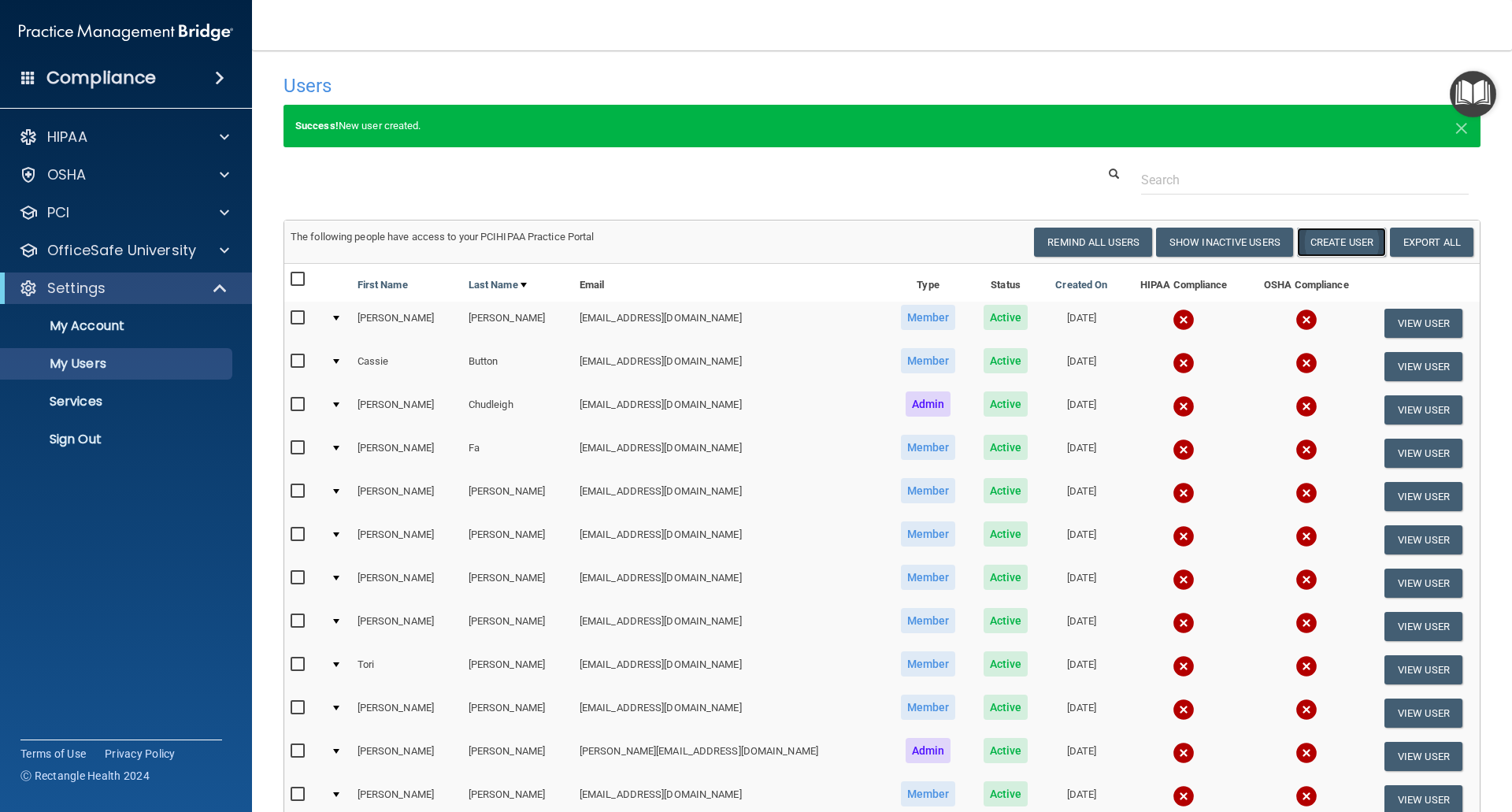
click at [1317, 237] on button "Create User" at bounding box center [1341, 242] width 89 height 29
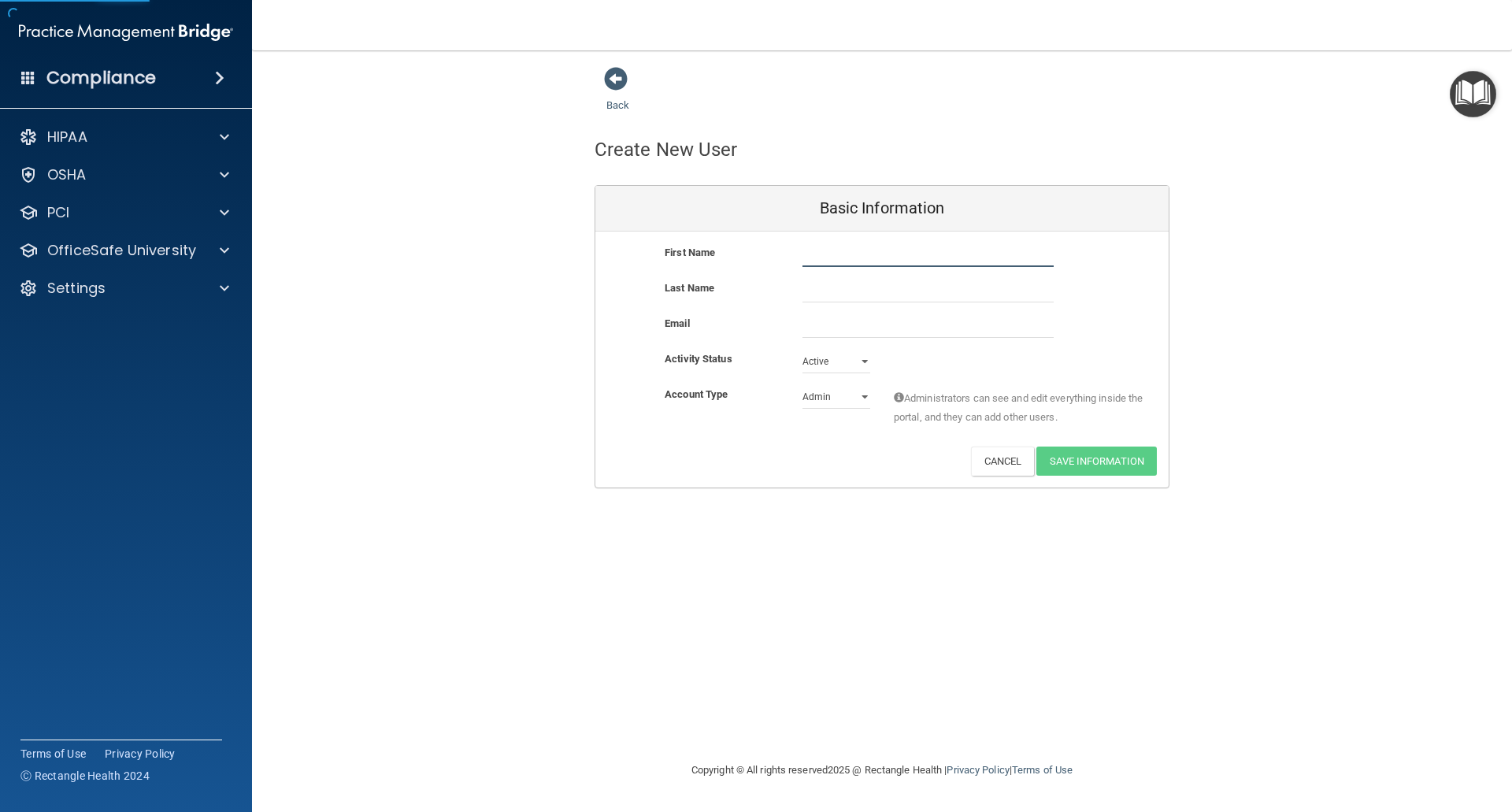
click at [868, 259] on input "text" at bounding box center [928, 255] width 251 height 24
type input "Stephanie"
type input "Howard"
paste input "steph.duetsch@gmail.com"
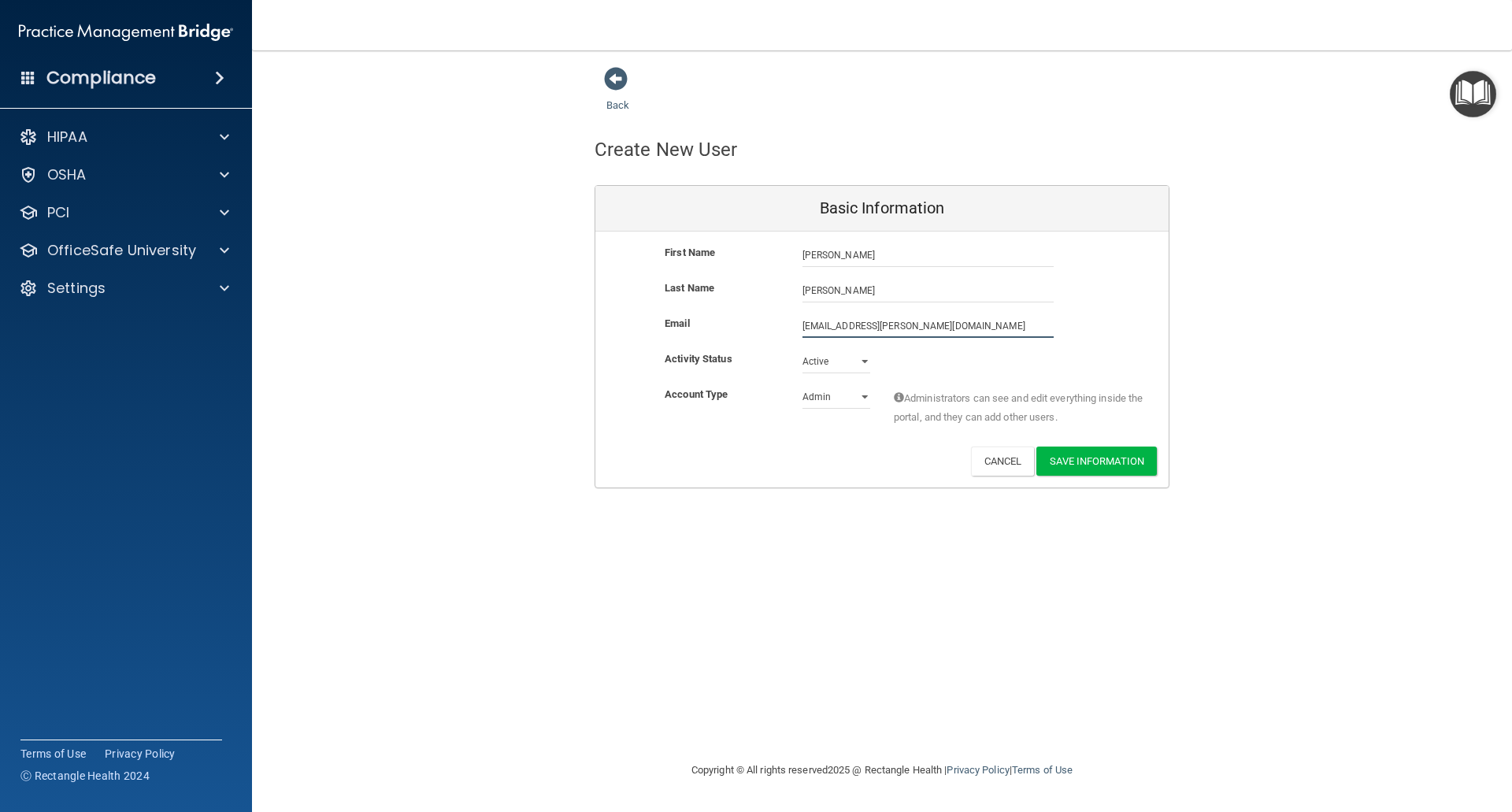
type input "steph.duetsch@gmail.com"
click at [864, 400] on select "Admin Member" at bounding box center [836, 400] width 67 height 24
select select "practice_member"
click at [803, 385] on select "Admin Member" at bounding box center [836, 397] width 67 height 24
click at [1081, 459] on button "Save Information" at bounding box center [1096, 461] width 120 height 29
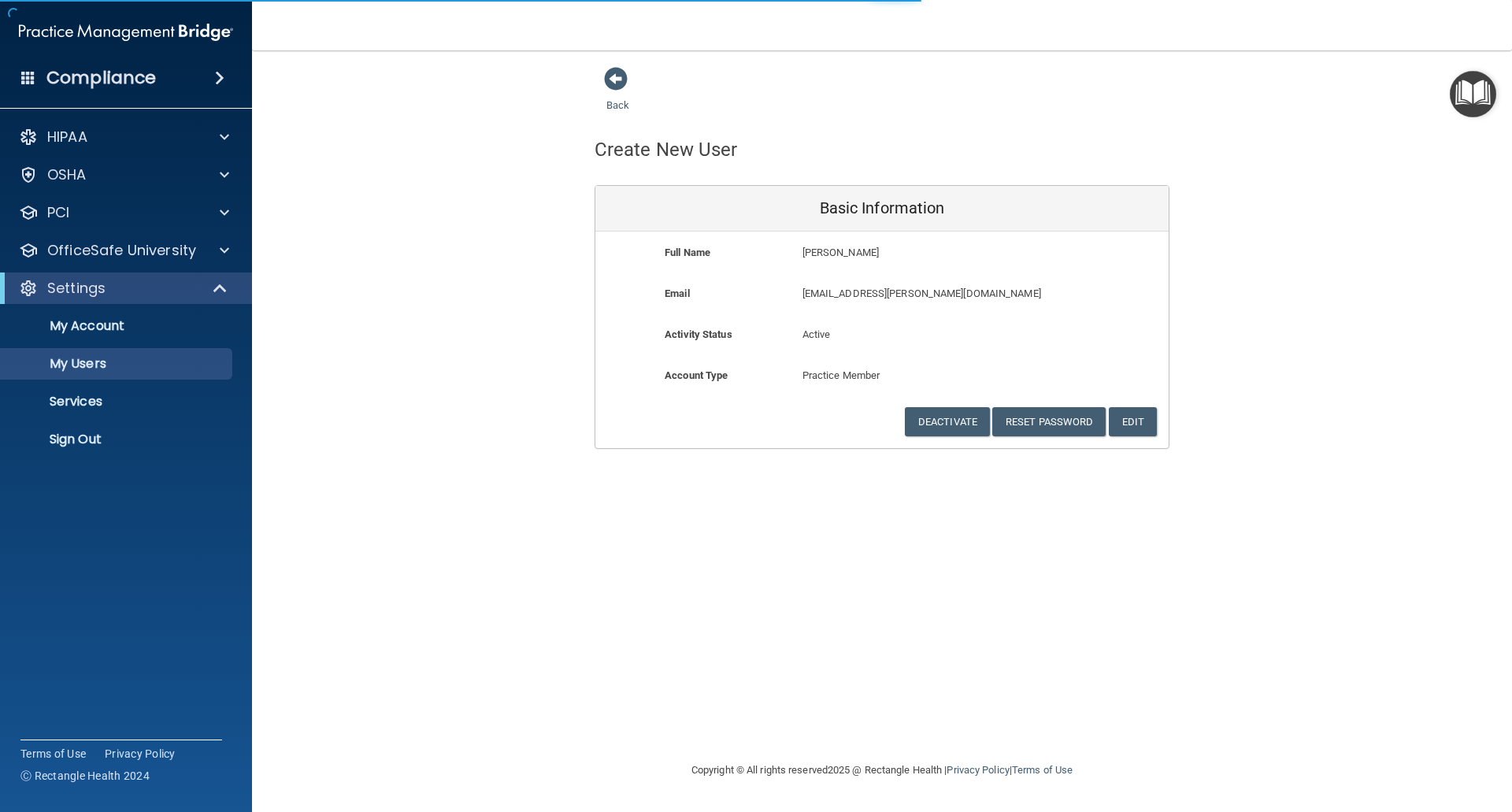
select select "20"
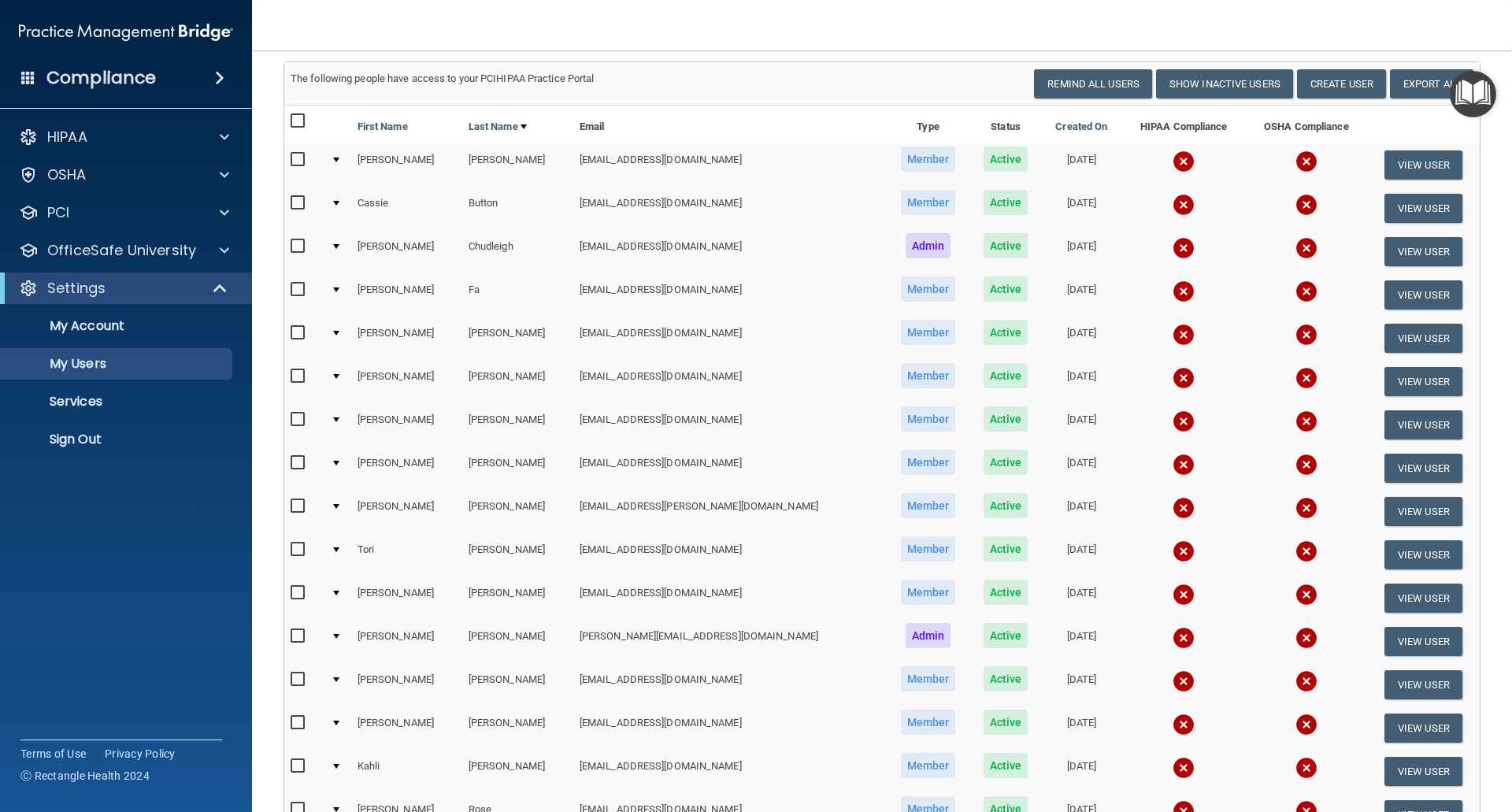
scroll to position [157, 0]
click at [1355, 78] on button "Create User" at bounding box center [1341, 85] width 89 height 29
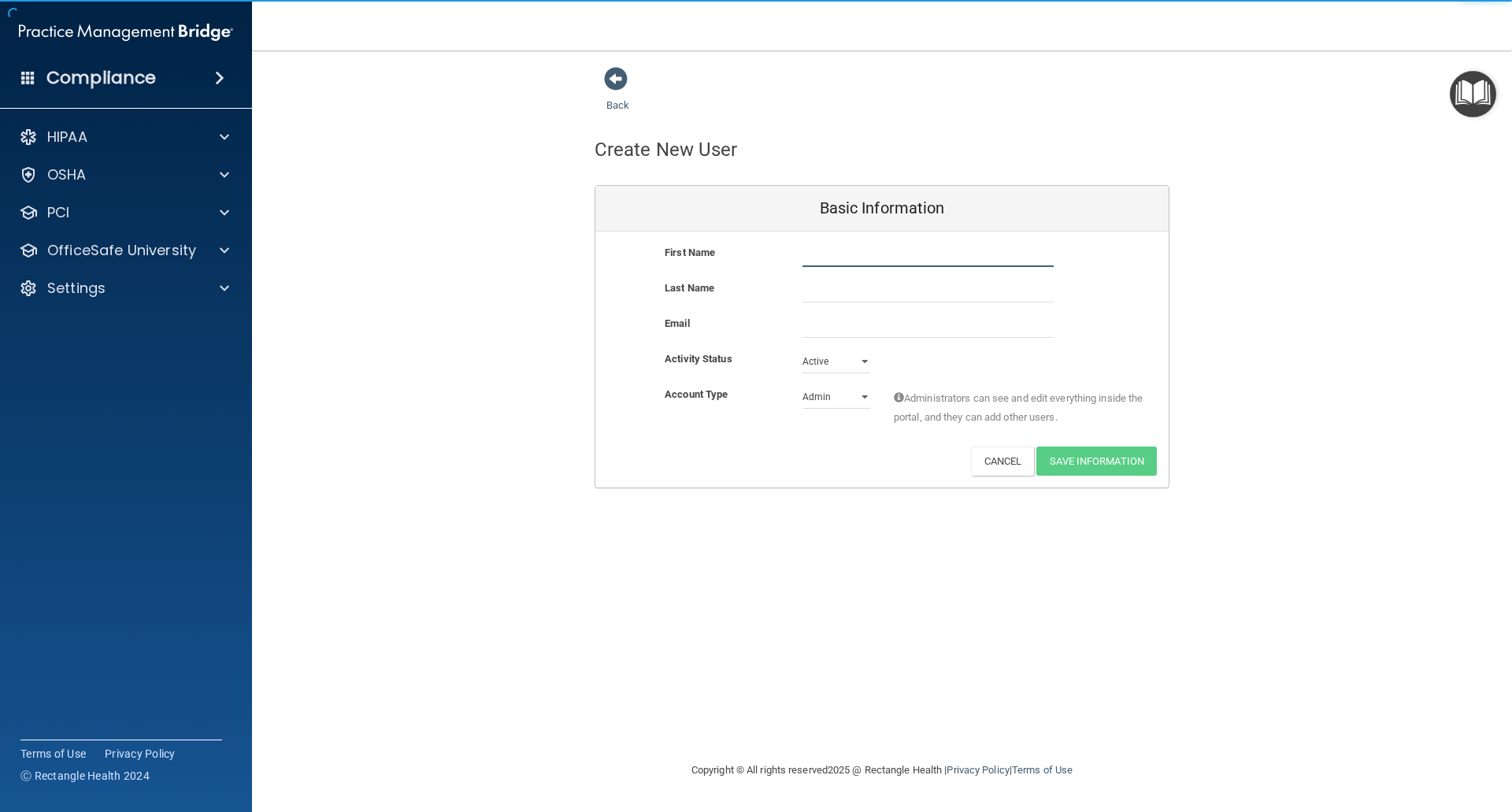
drag, startPoint x: 810, startPoint y: 255, endPoint x: 818, endPoint y: 248, distance: 10.6
click at [810, 255] on input "text" at bounding box center [928, 255] width 251 height 24
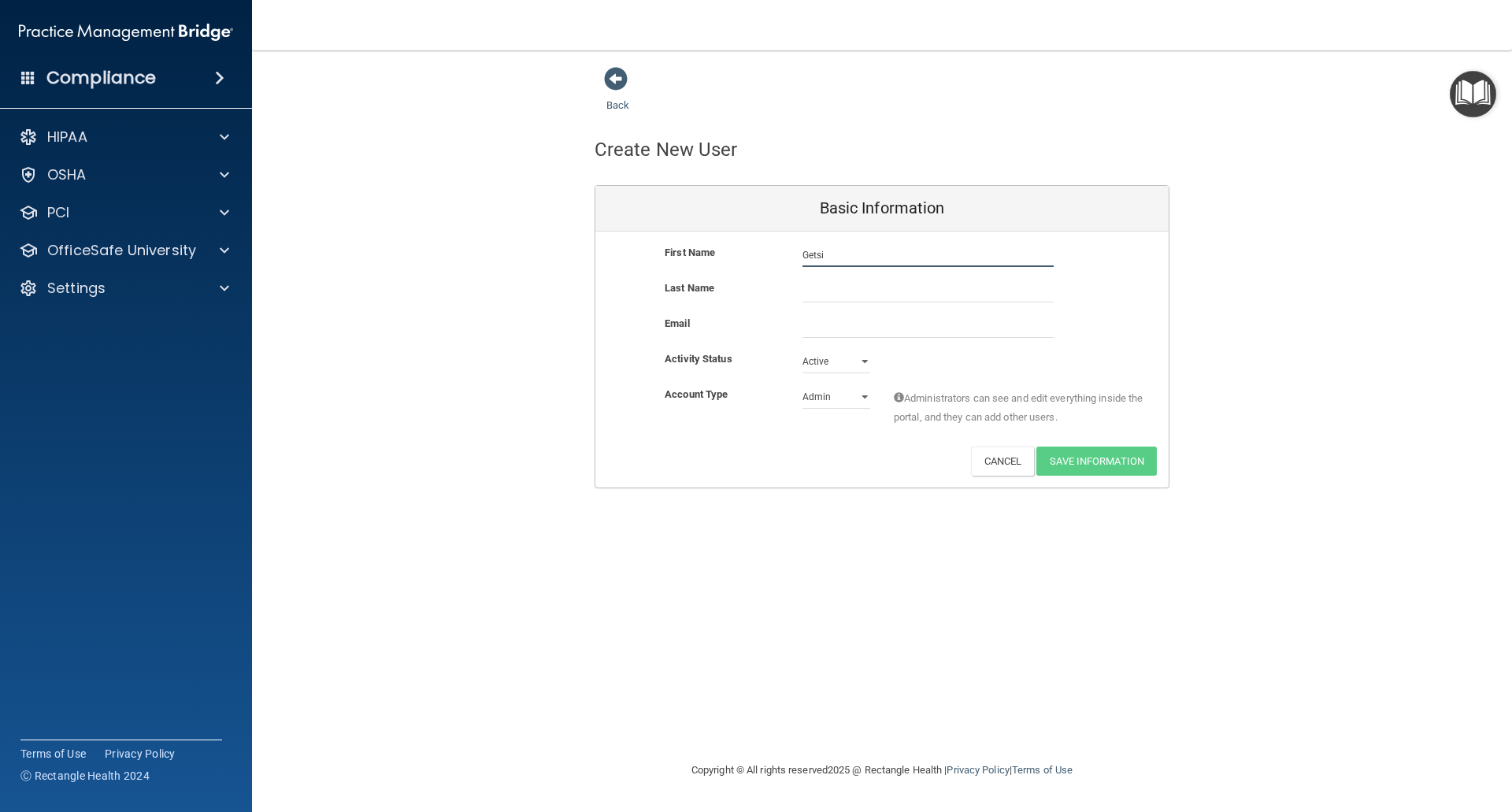
type input "Getsi"
type input "Rojas"
click at [832, 319] on input "email" at bounding box center [928, 326] width 251 height 24
paste input "getsemani.rojas23@gmail.com"
type input "getsemani.rojas23@gmail.com"
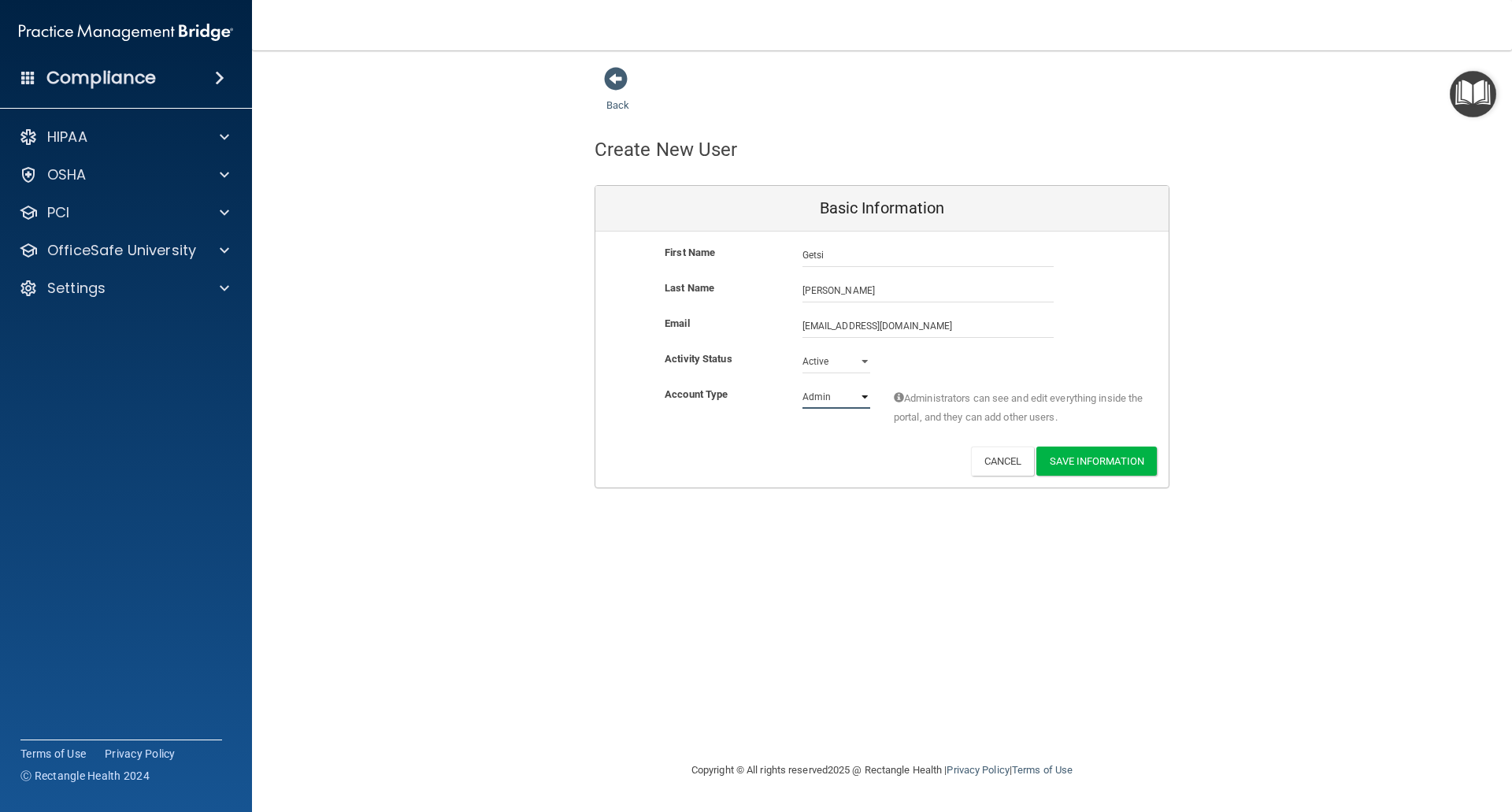
click at [864, 386] on div "First Name Getsi Rojas Getsi Last Name Rojas Email getsemani.rojas23@gmail.com …" at bounding box center [881, 359] width 573 height 256
select select "practice_member"
click at [803, 385] on select "Admin Member" at bounding box center [836, 397] width 67 height 24
click at [1120, 470] on button "Save Information" at bounding box center [1096, 461] width 120 height 29
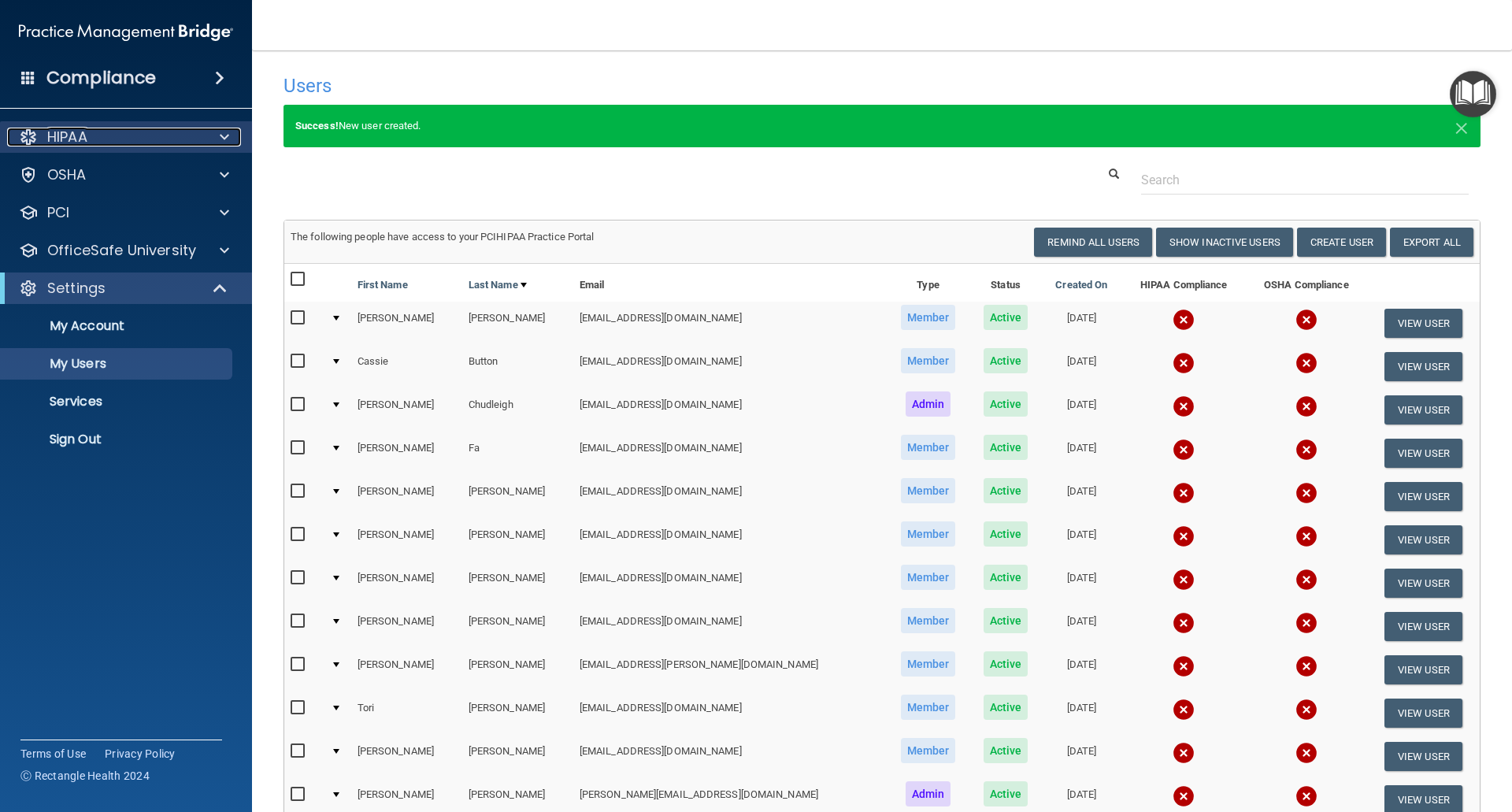
click at [105, 131] on div "HIPAA" at bounding box center [104, 137] width 196 height 19
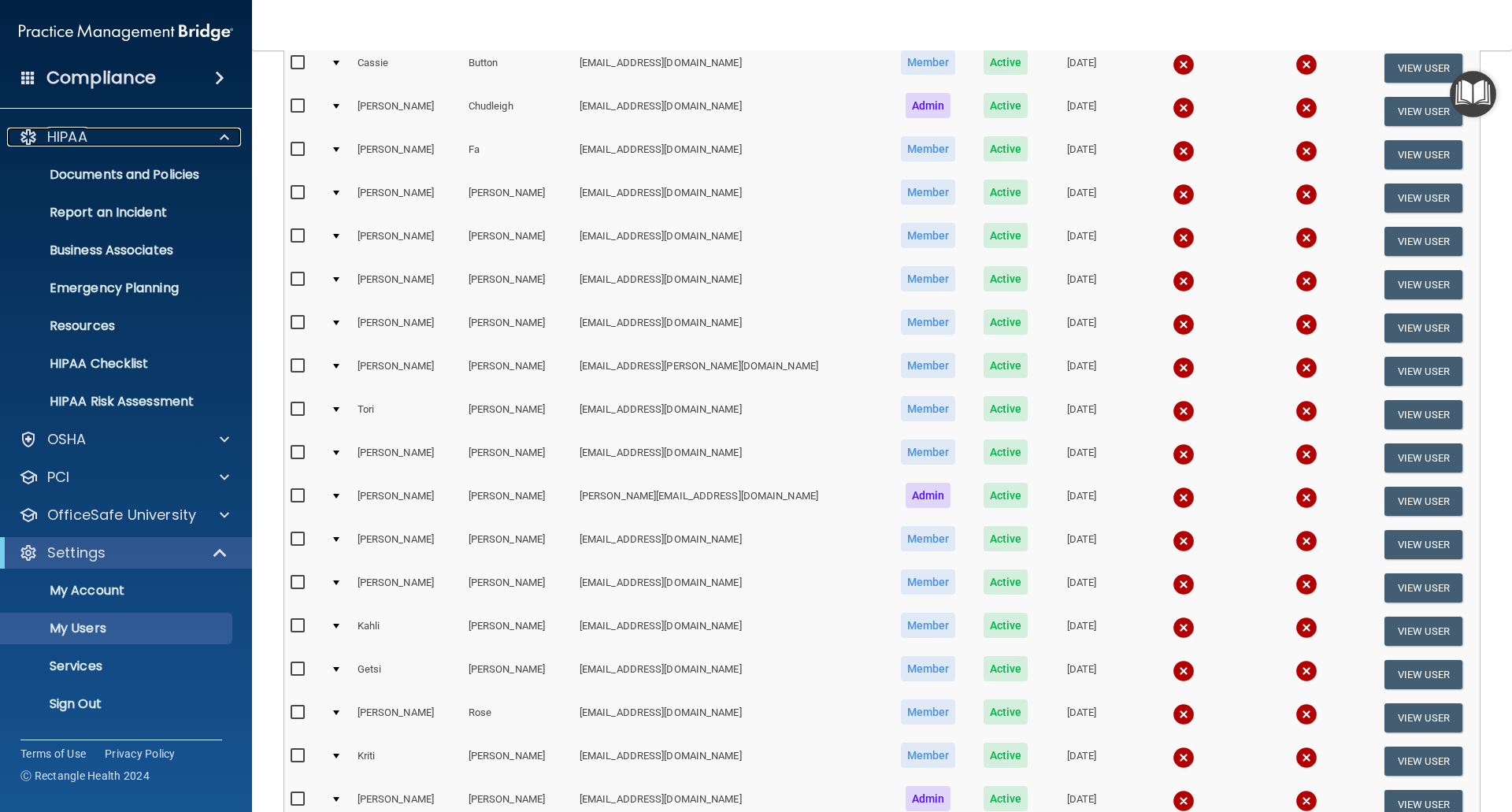
scroll to position [394, 0]
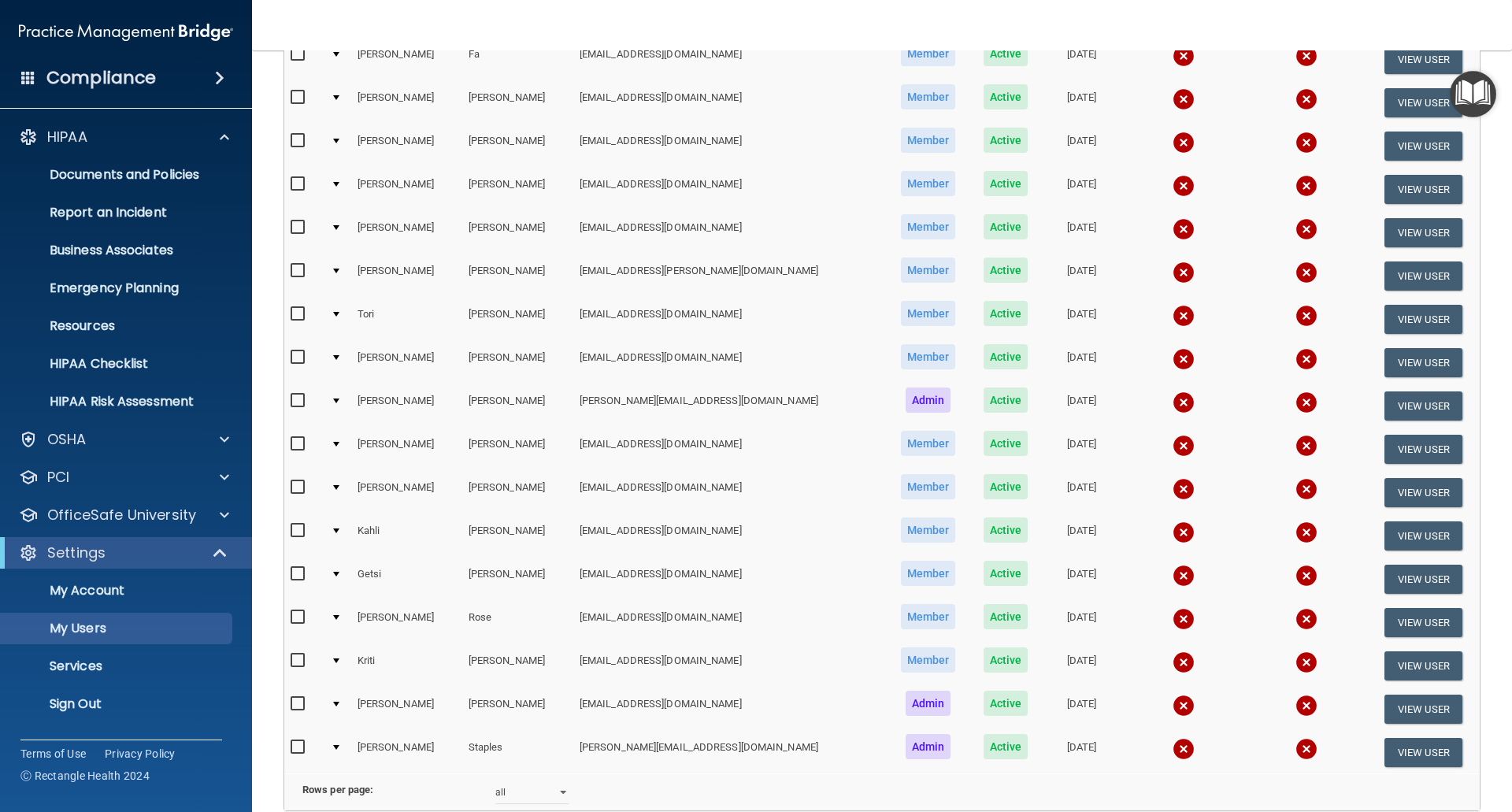
click at [300, 745] on input "checkbox" at bounding box center [299, 747] width 18 height 13
checkbox input "true"
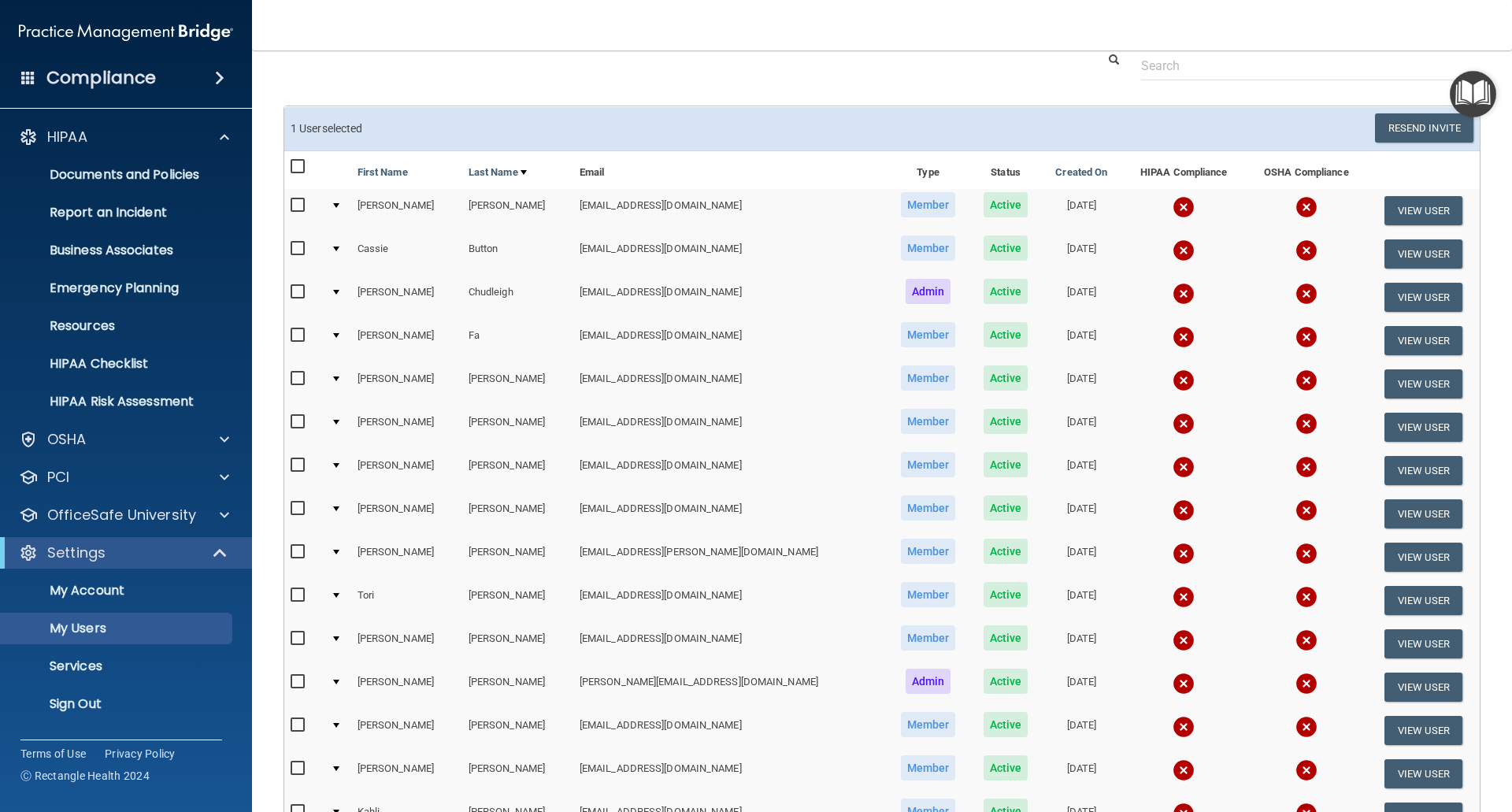
scroll to position [2, 0]
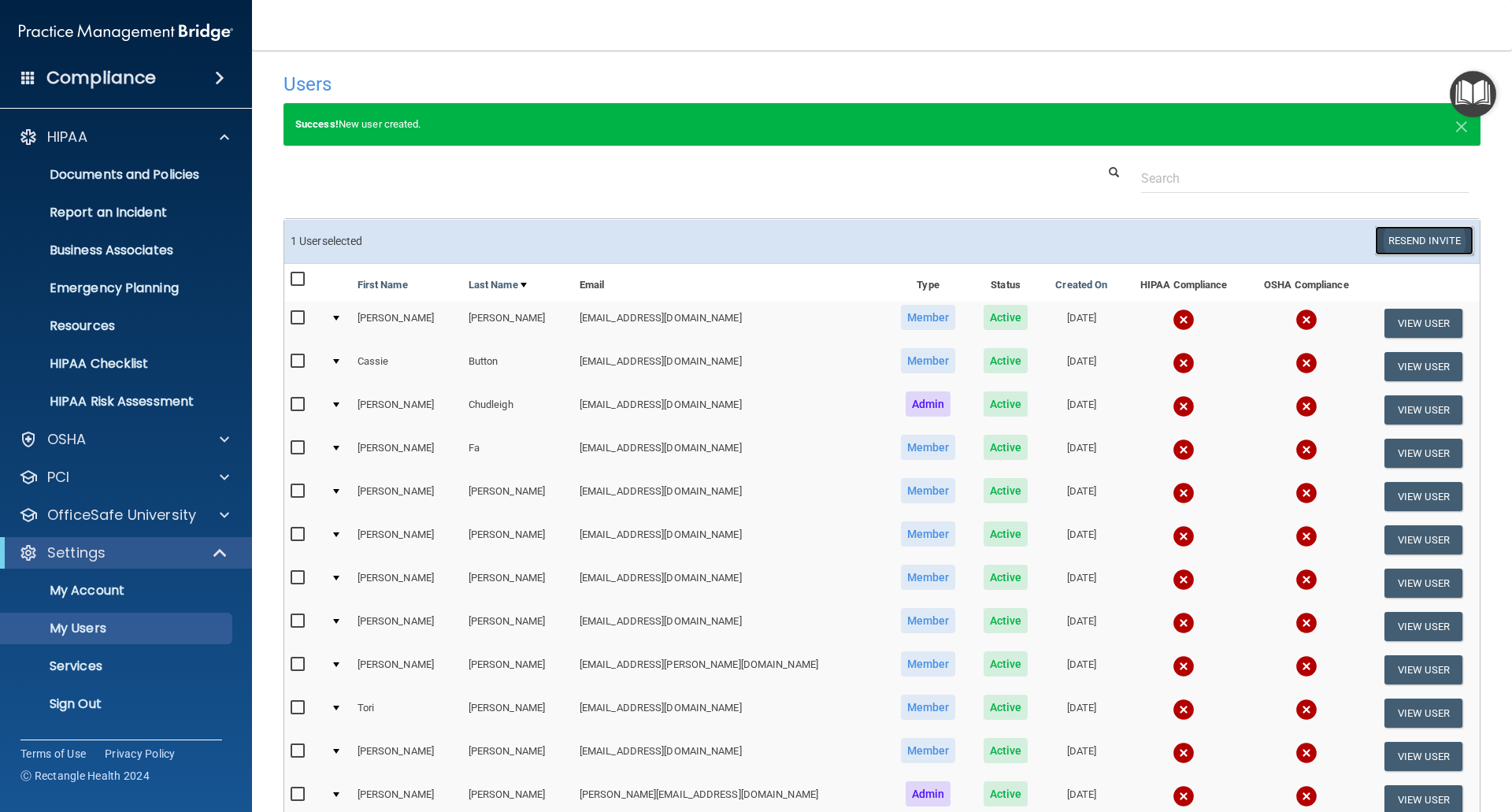
click at [1422, 241] on button "Resend Invite" at bounding box center [1423, 241] width 98 height 29
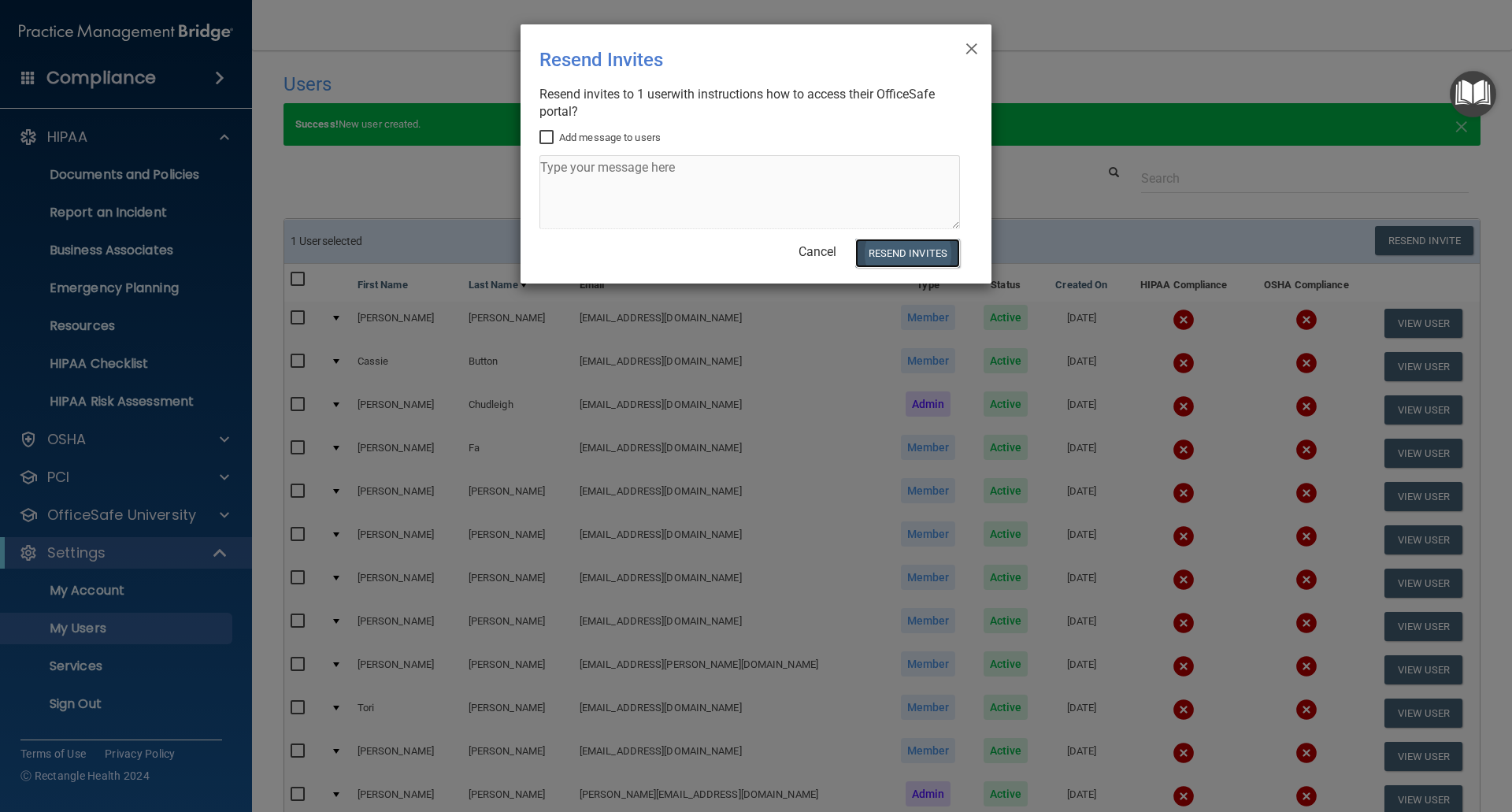
click at [912, 255] on button "Resend Invites" at bounding box center [908, 253] width 105 height 29
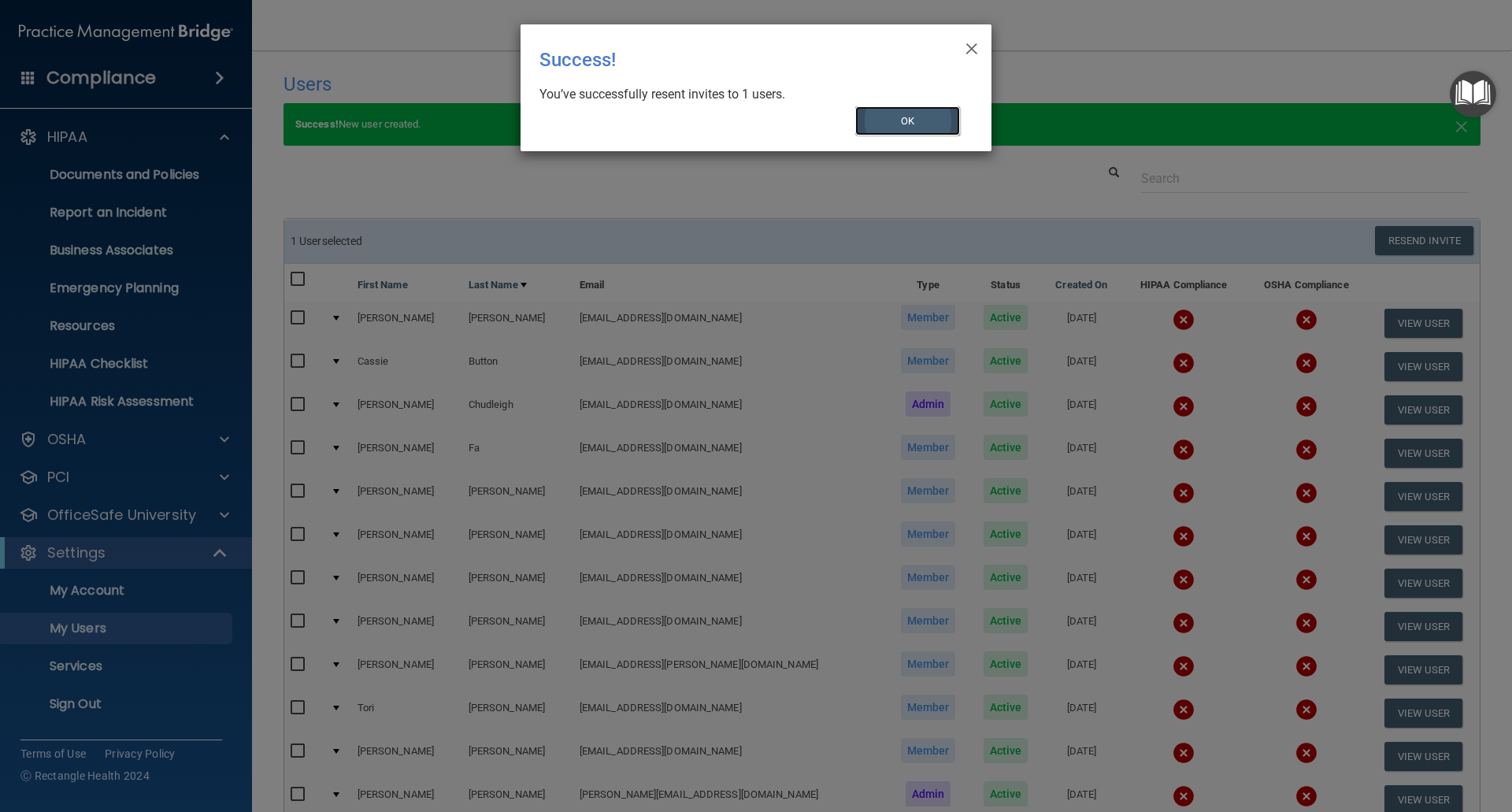
click at [911, 128] on button "OK" at bounding box center [908, 121] width 106 height 29
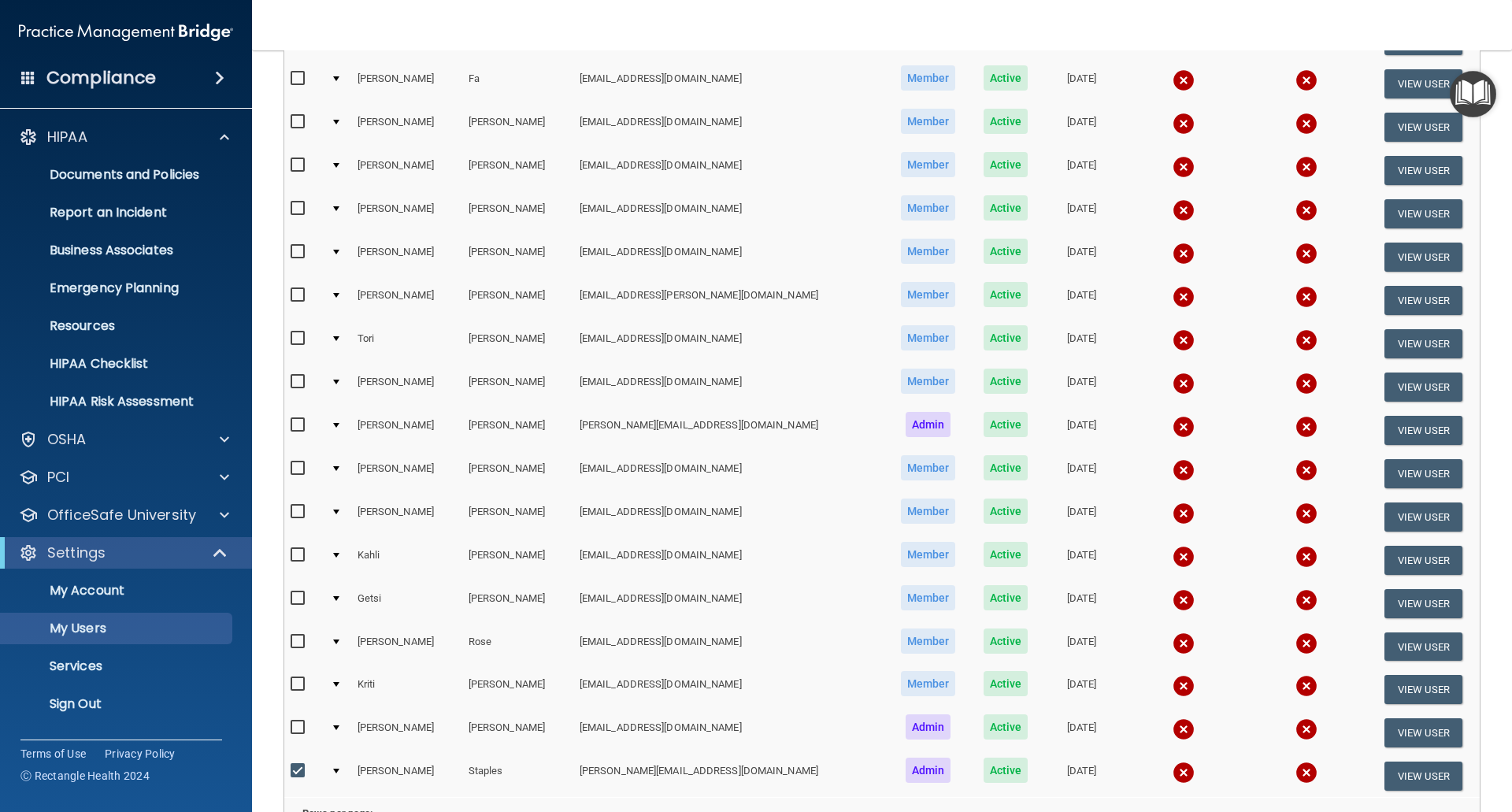
scroll to position [395, 0]
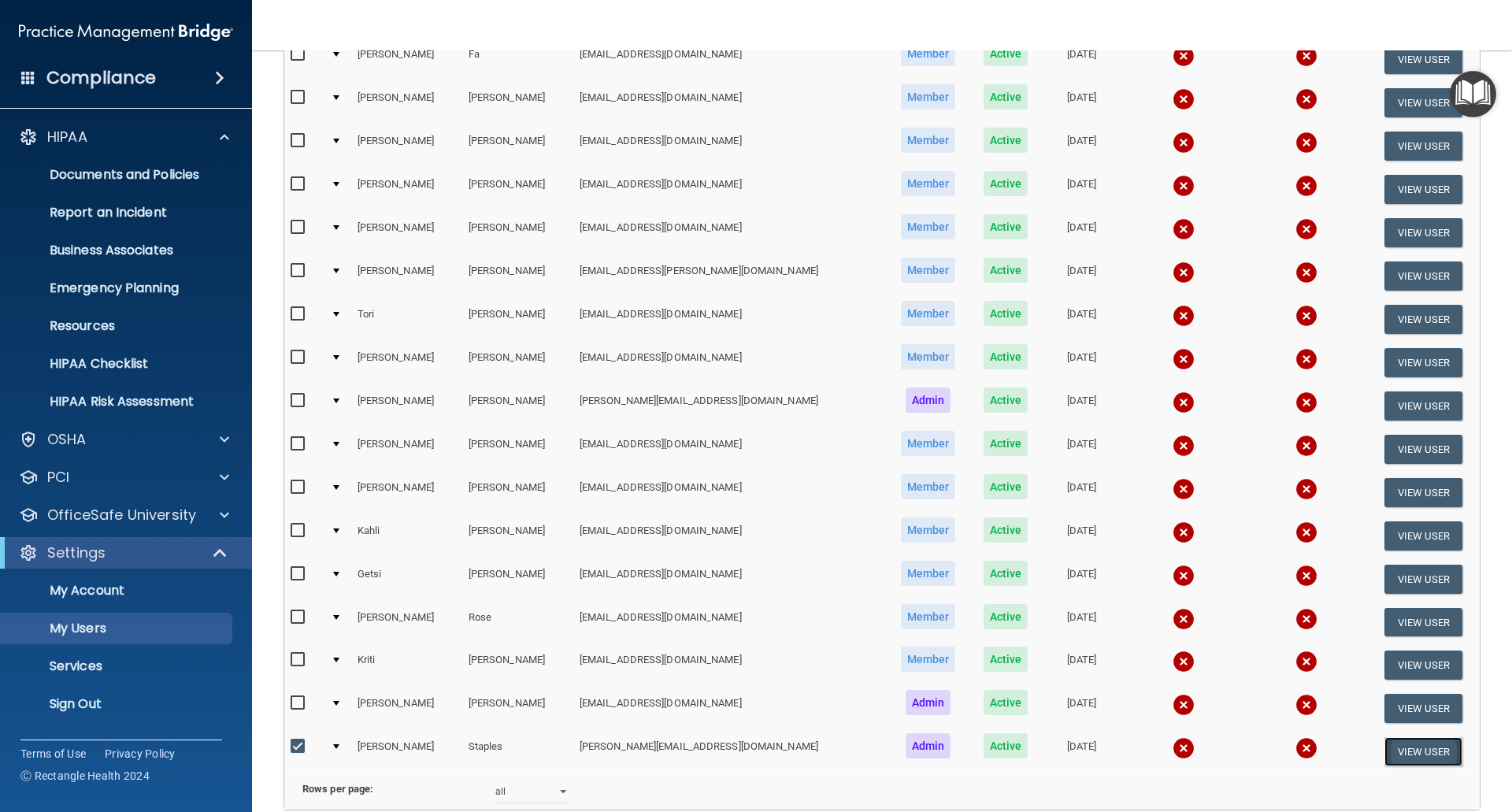
click at [1384, 752] on button "View User" at bounding box center [1422, 751] width 78 height 29
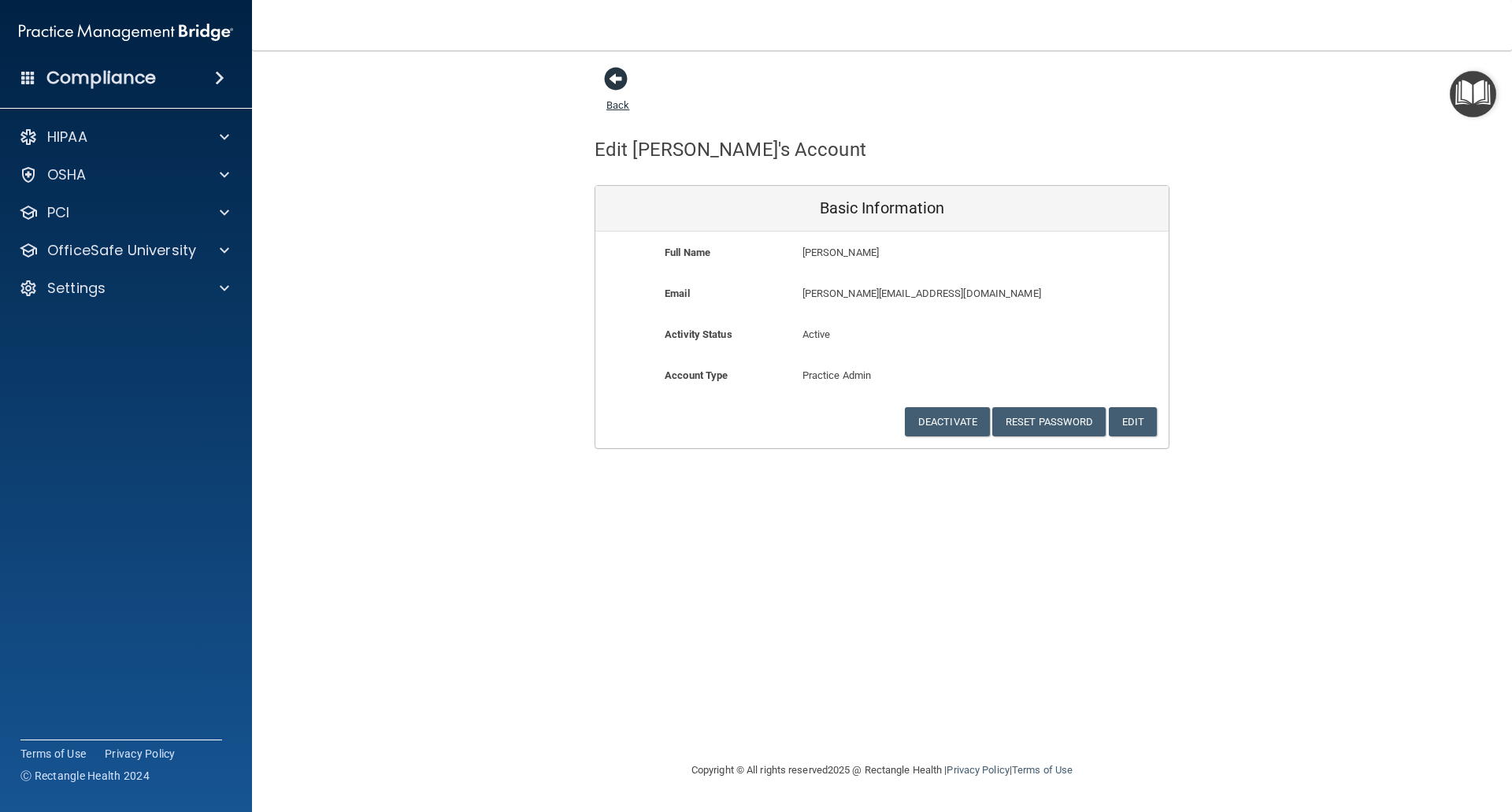
click at [614, 75] on span at bounding box center [616, 79] width 24 height 24
